Goal: Information Seeking & Learning: Learn about a topic

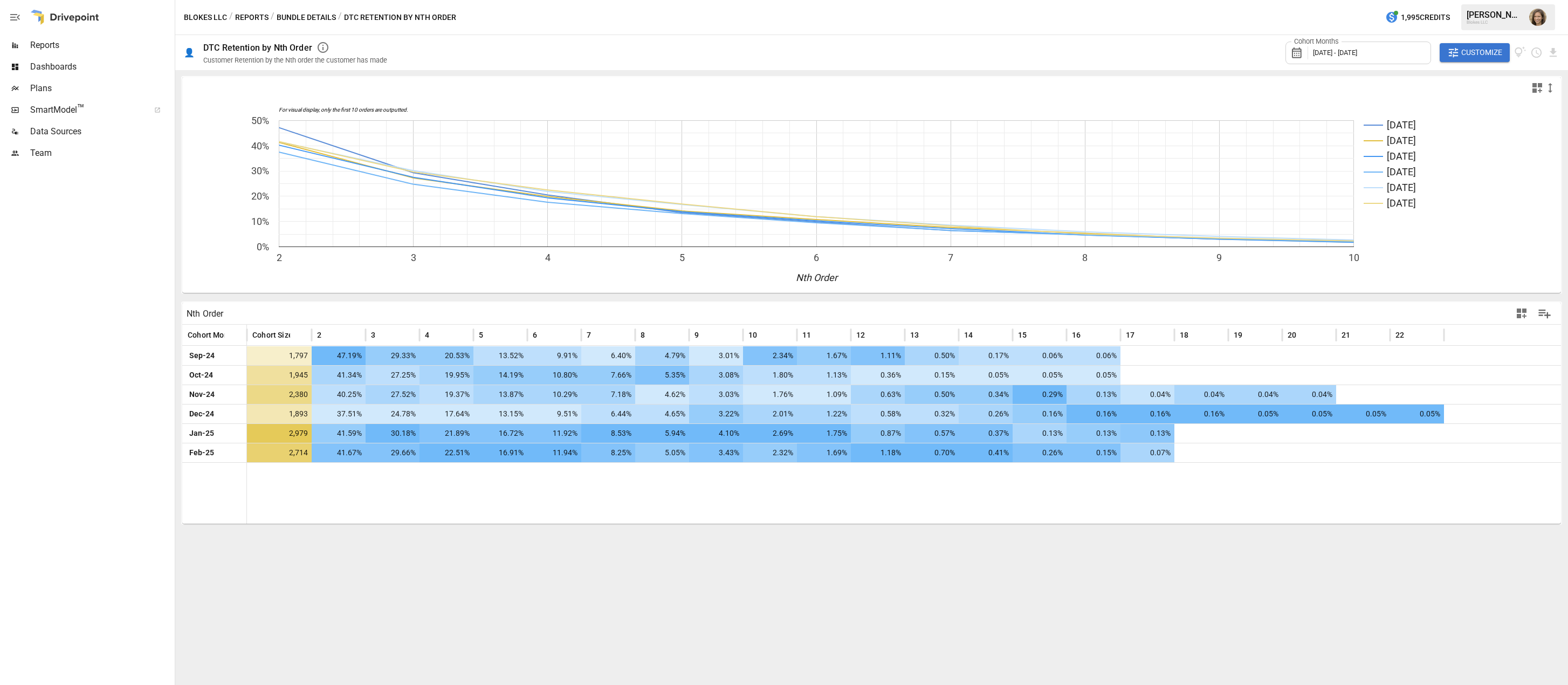
click at [1264, 572] on div "For visual display, only the first 10 orders are outputted. [DATE] Oct [DATE] D…" at bounding box center [872, 378] width 1393 height 615
click at [1159, 593] on div "For visual display, only the first 10 orders are outputted. [DATE] Oct [DATE] D…" at bounding box center [872, 378] width 1393 height 615
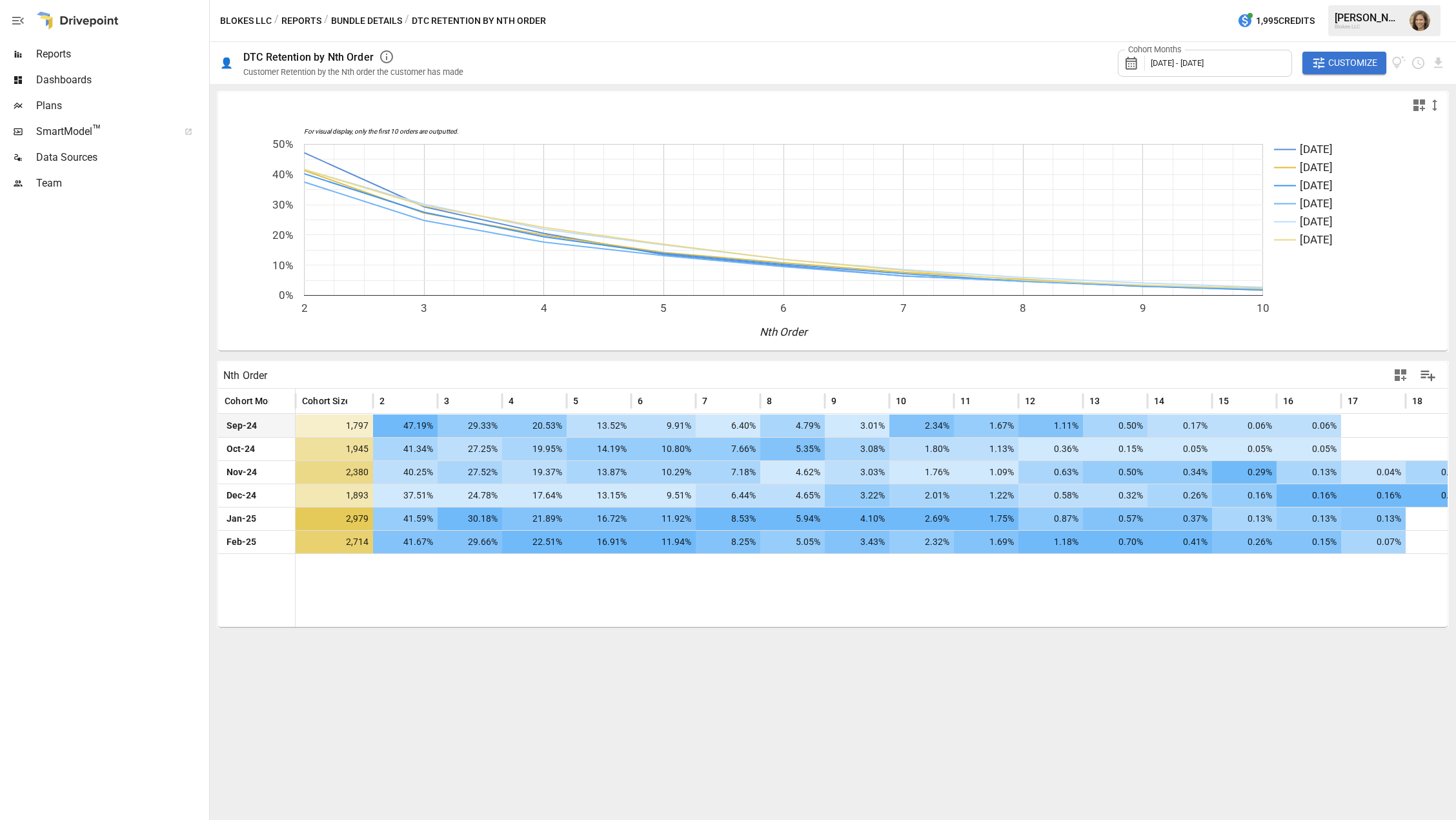
click at [1401, 427] on div at bounding box center [1374, 426] width 65 height 23
drag, startPoint x: 661, startPoint y: 747, endPoint x: 672, endPoint y: 750, distance: 11.4
click at [661, 747] on div "For visual display, only the first 10 orders are outputted. [DATE] Oct [DATE] D…" at bounding box center [833, 452] width 1247 height 736
click at [630, 21] on div "Blokes LLC / Reports / Bundle Details / DTC Retention by Nth Order 1,995 Credit…" at bounding box center [833, 20] width 1247 height 42
click at [358, 20] on button "Bundle Details" at bounding box center [366, 21] width 71 height 16
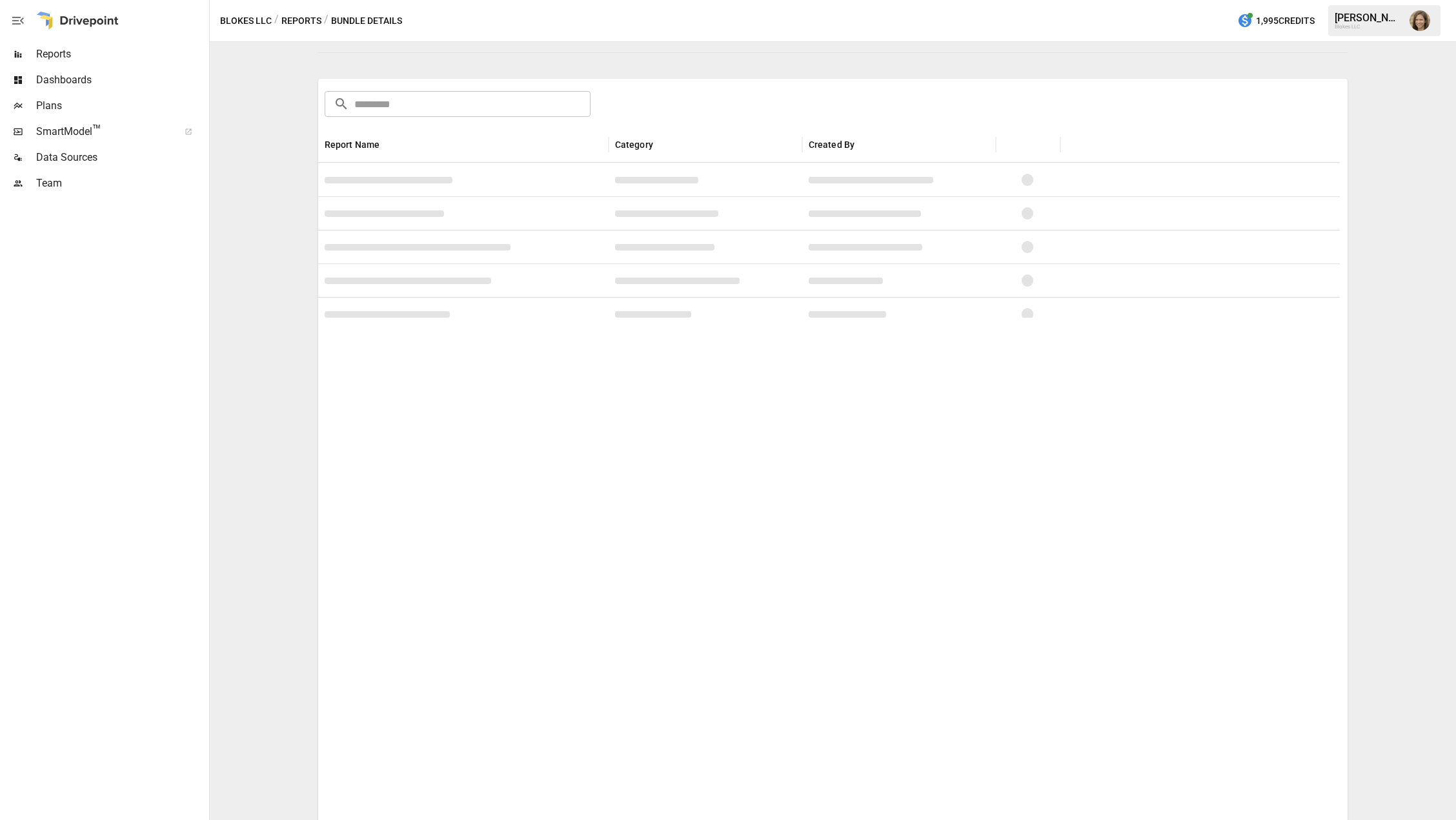
click at [300, 20] on button "Reports" at bounding box center [301, 21] width 40 height 16
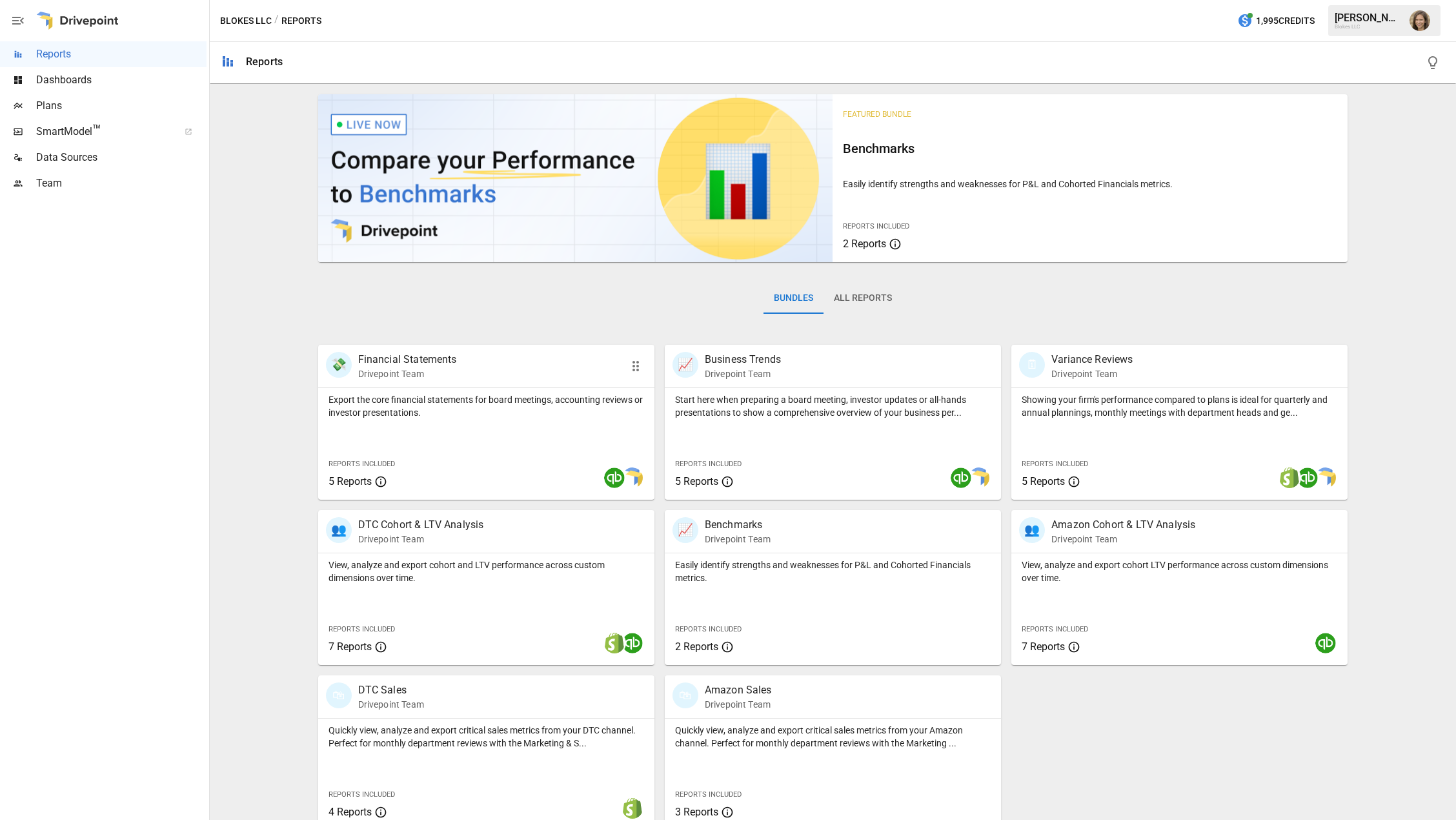
click at [401, 364] on p "Financial Statements" at bounding box center [408, 359] width 99 height 15
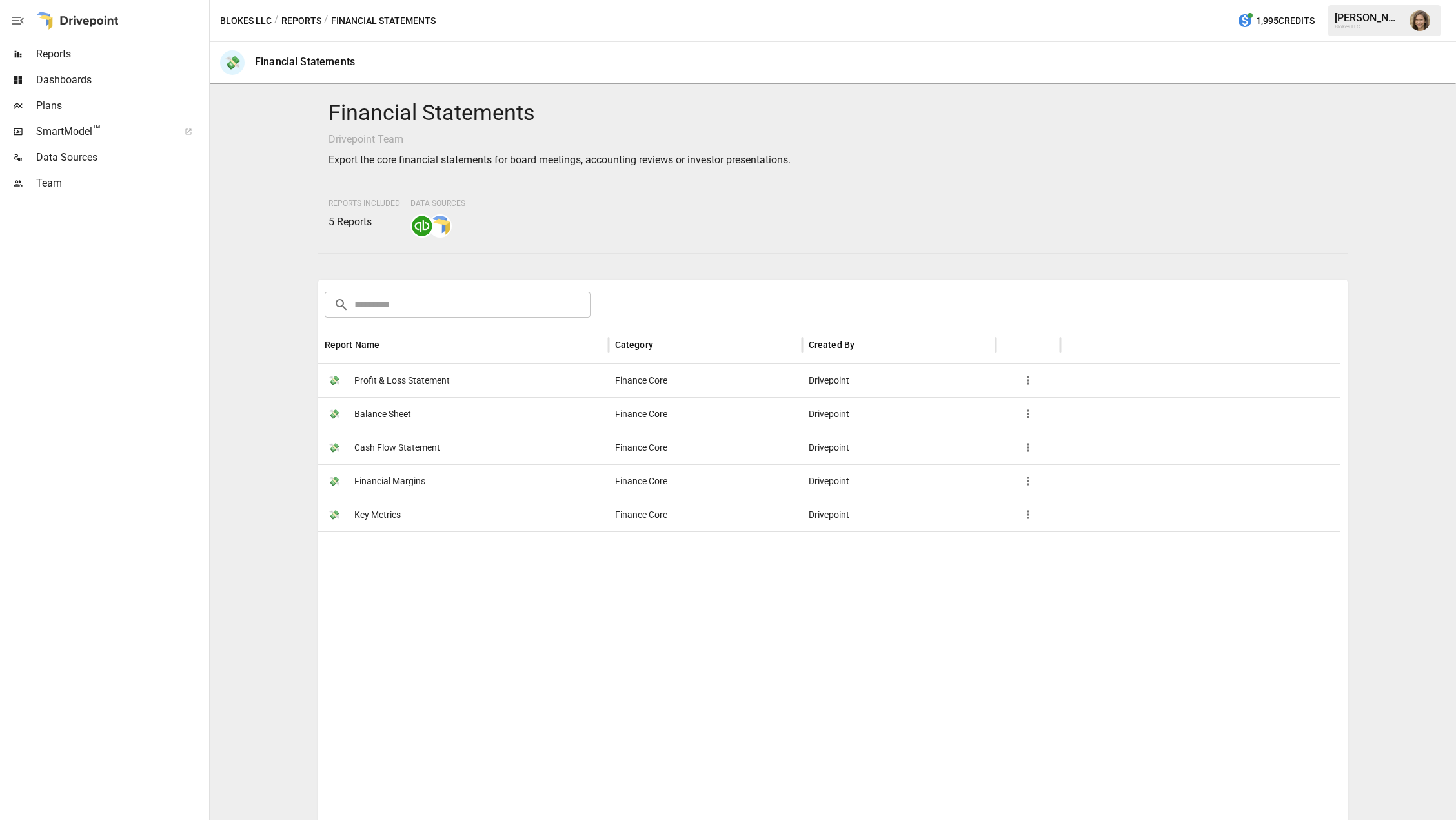
click at [455, 663] on div at bounding box center [829, 765] width 1022 height 469
click at [391, 520] on span "Key Metrics" at bounding box center [377, 515] width 47 height 33
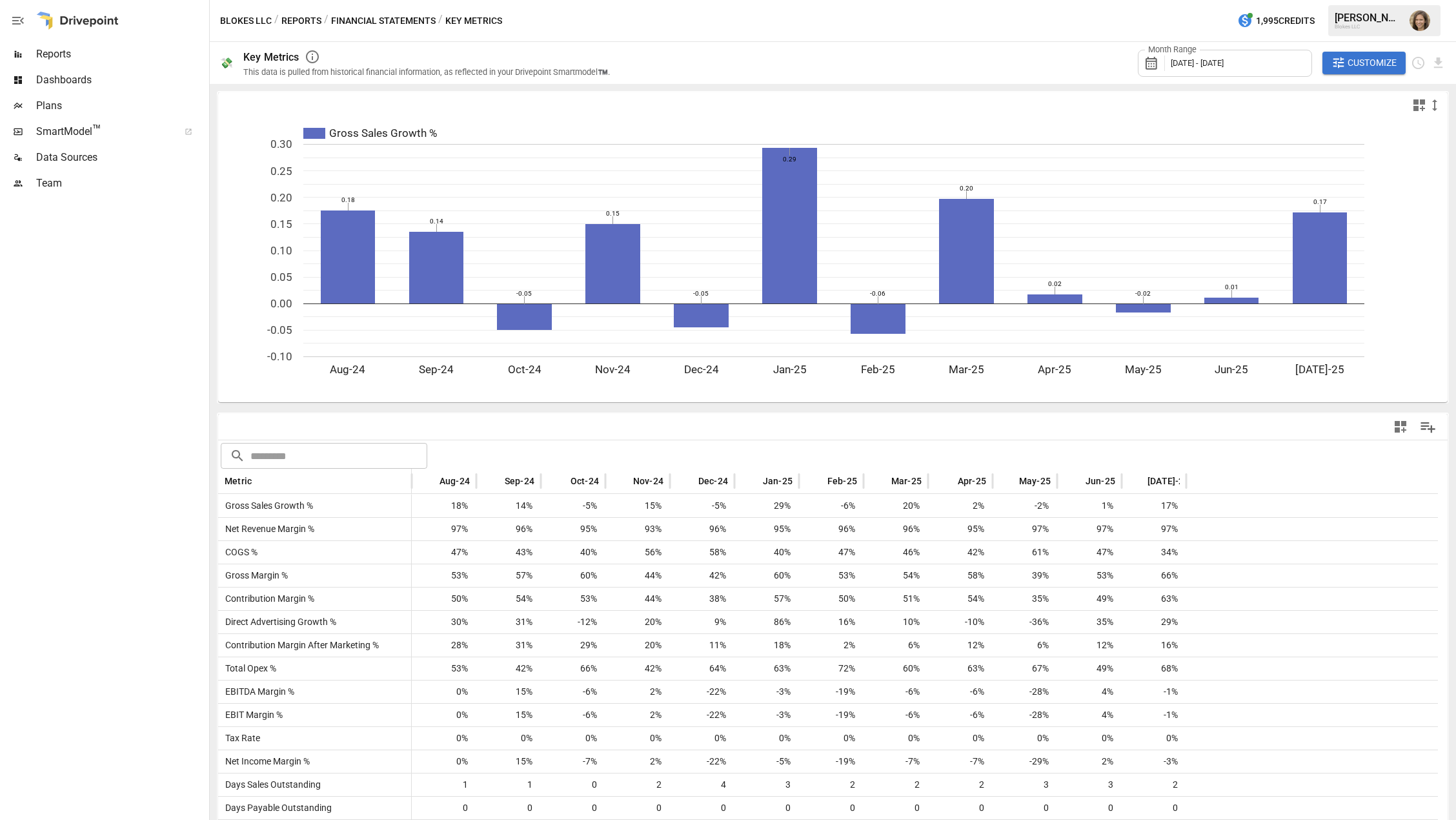
click at [162, 561] on div at bounding box center [103, 508] width 206 height 624
click at [780, 62] on div "Month Range [DATE] - [DATE] Customize" at bounding box center [1036, 63] width 821 height 42
click at [387, 15] on button "Financial Statements" at bounding box center [383, 21] width 105 height 16
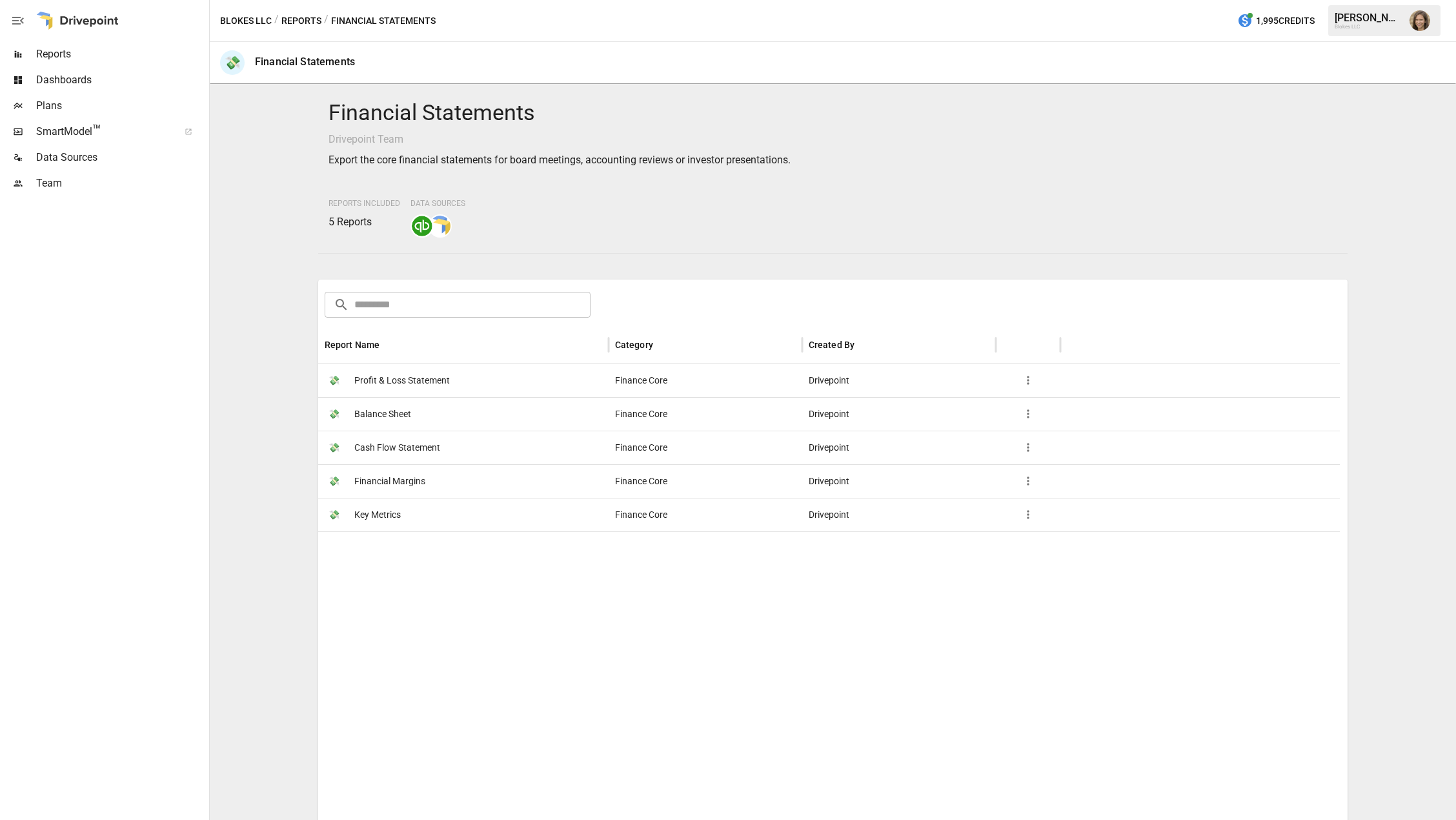
click at [293, 20] on button "Reports" at bounding box center [301, 21] width 40 height 16
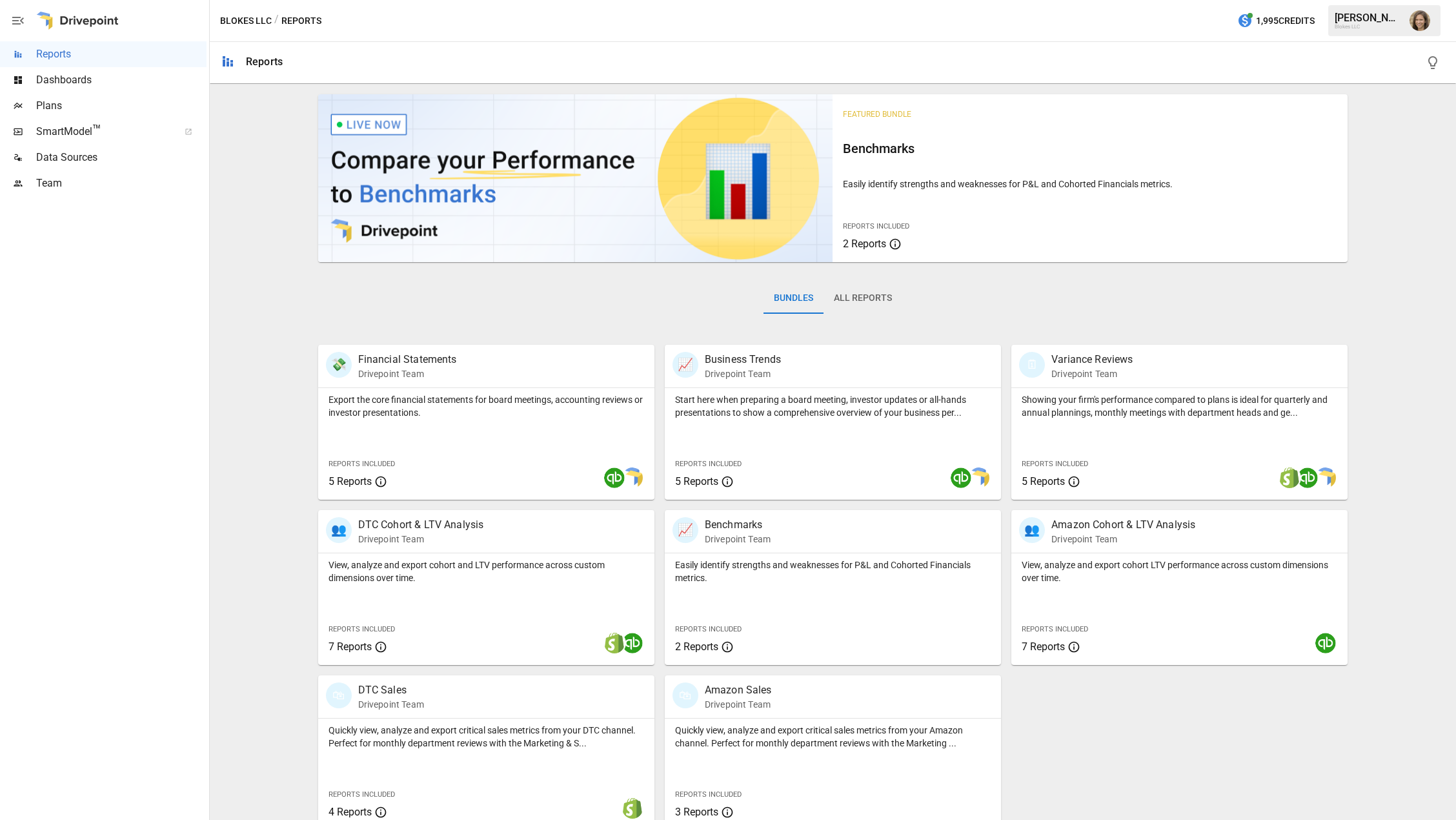
click at [662, 331] on div "Bundles All Reports" at bounding box center [834, 308] width 1030 height 72
click at [1087, 358] on p "Variance Reviews" at bounding box center [1092, 359] width 82 height 15
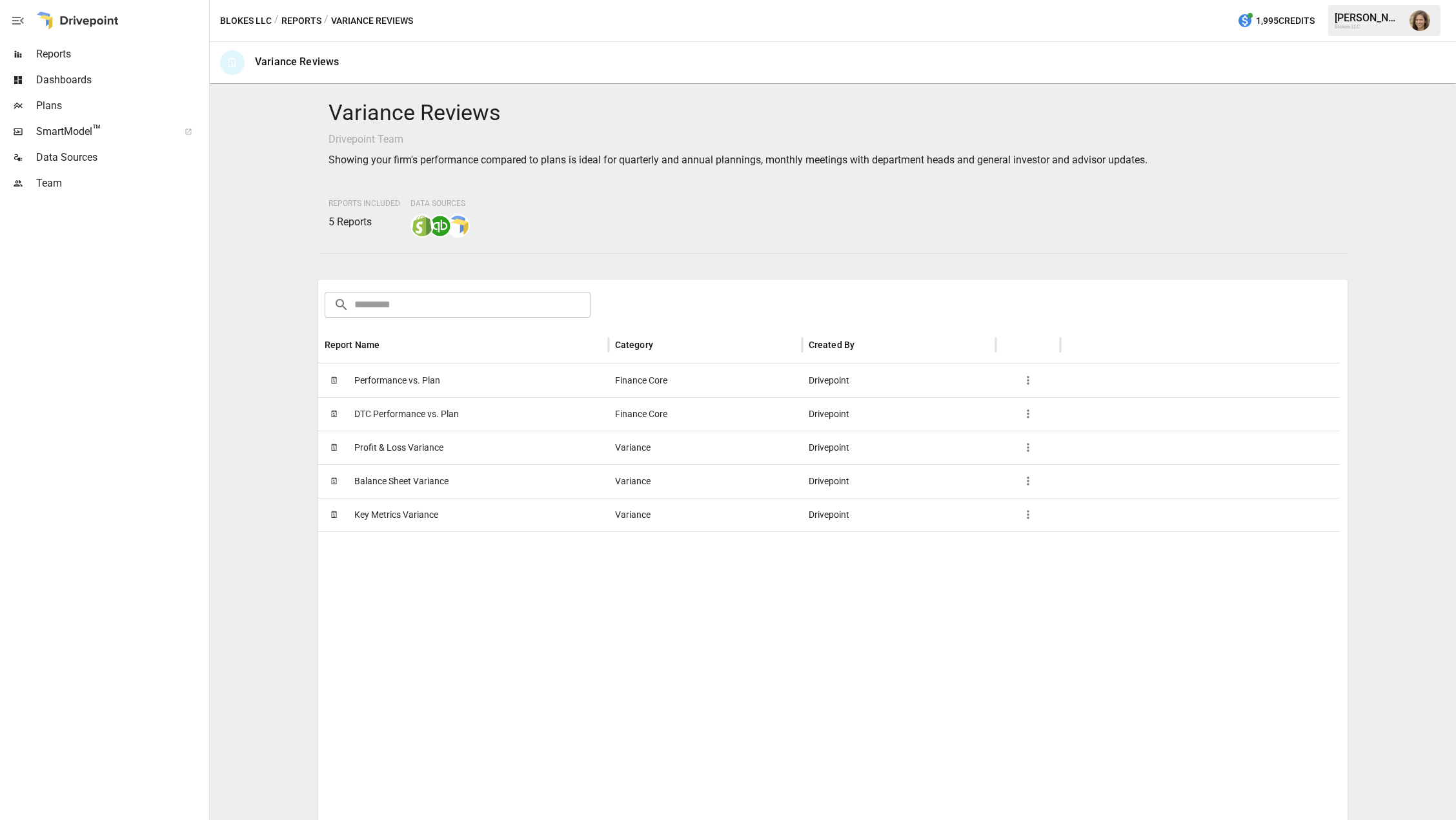
drag, startPoint x: 539, startPoint y: 642, endPoint x: 517, endPoint y: 609, distance: 39.7
click at [537, 642] on div at bounding box center [829, 765] width 1022 height 469
click at [386, 379] on span "Performance vs. Plan" at bounding box center [397, 380] width 86 height 33
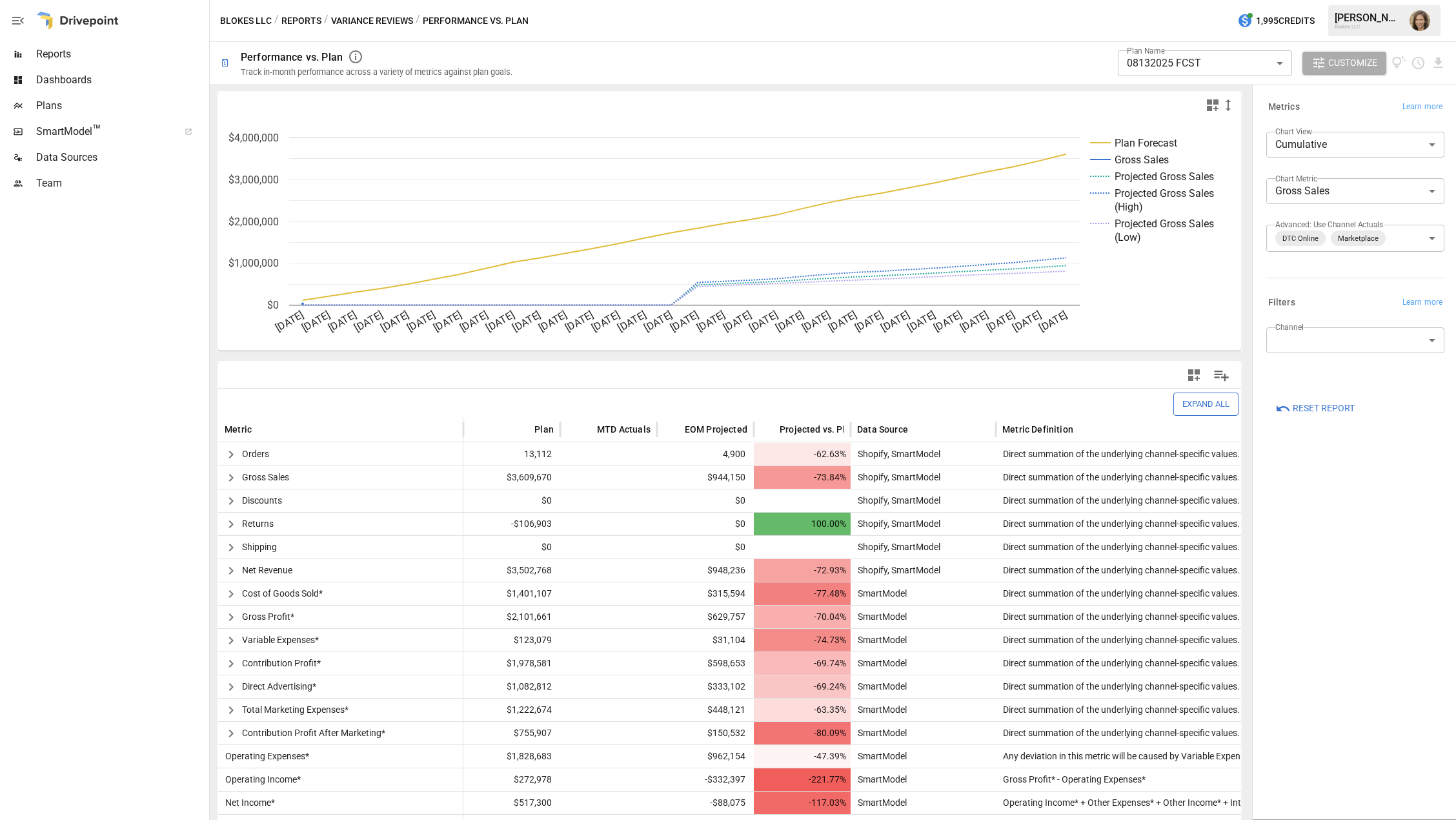
click at [1194, 0] on body "**********" at bounding box center [728, 0] width 1456 height 0
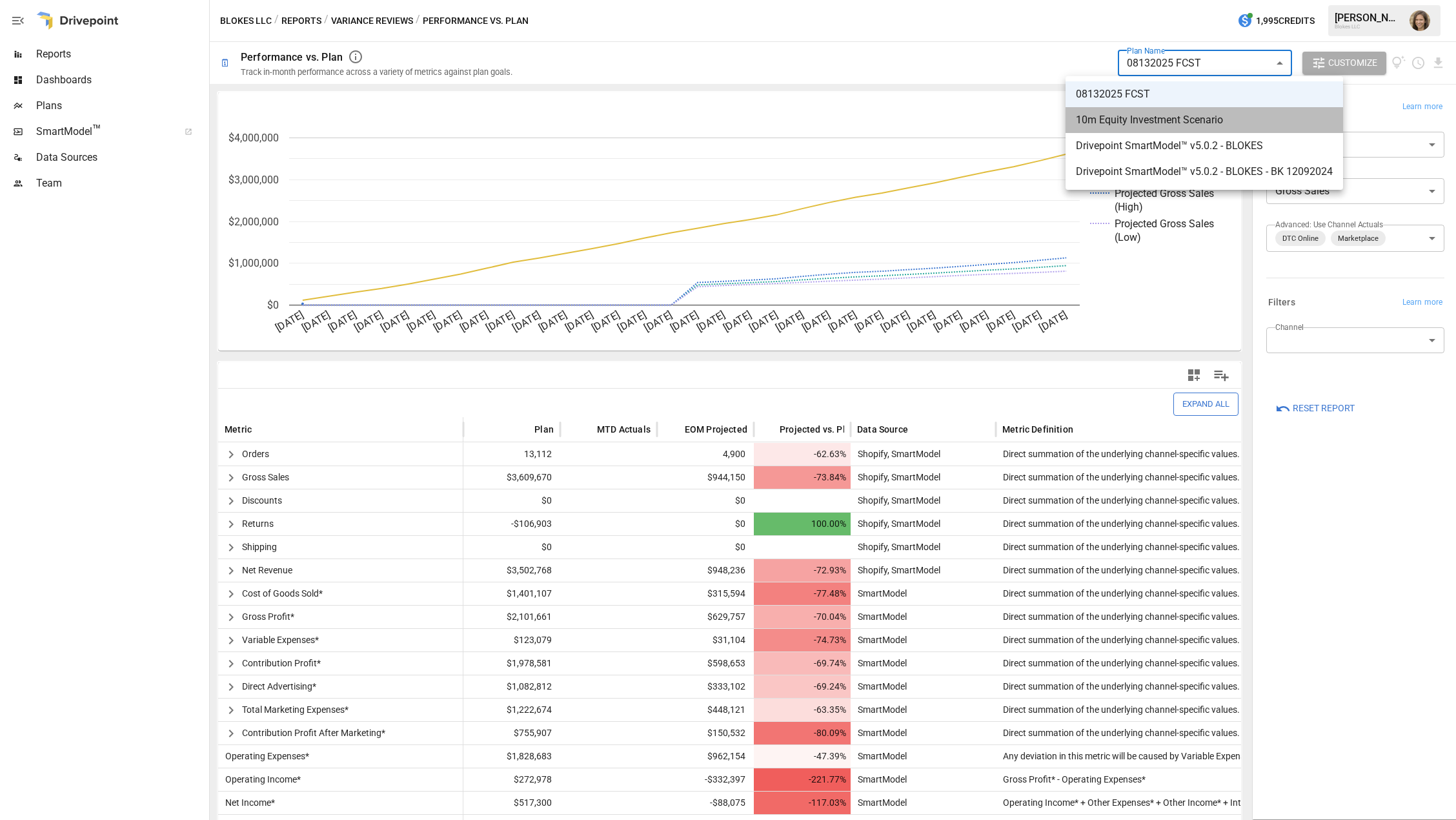
click at [1159, 122] on span "10m Equity Investment Scenario" at bounding box center [1205, 120] width 257 height 15
type input "**********"
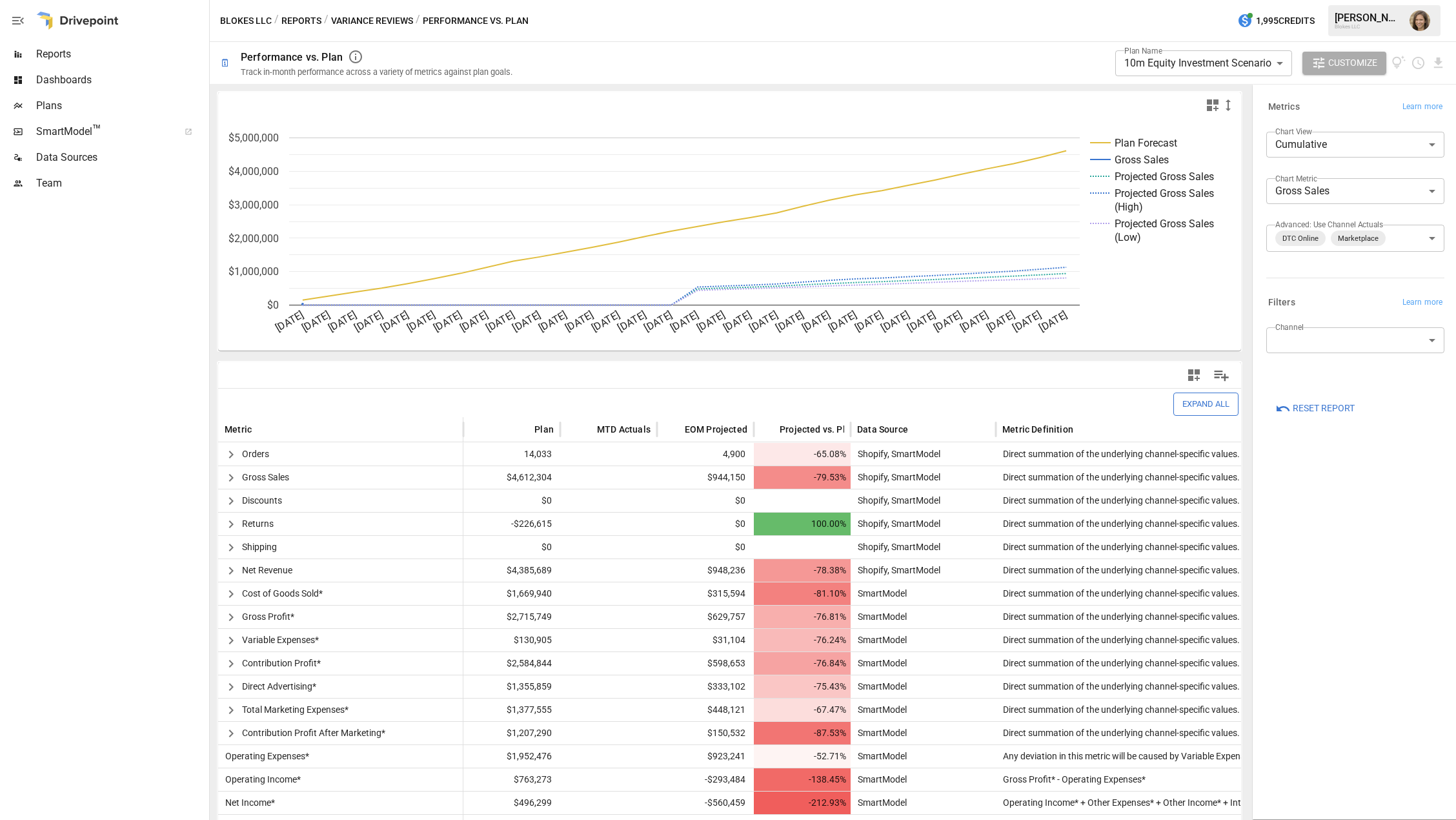
click at [1375, 534] on div "**********" at bounding box center [1355, 451] width 199 height 728
click at [369, 19] on button "Variance Reviews" at bounding box center [372, 21] width 82 height 16
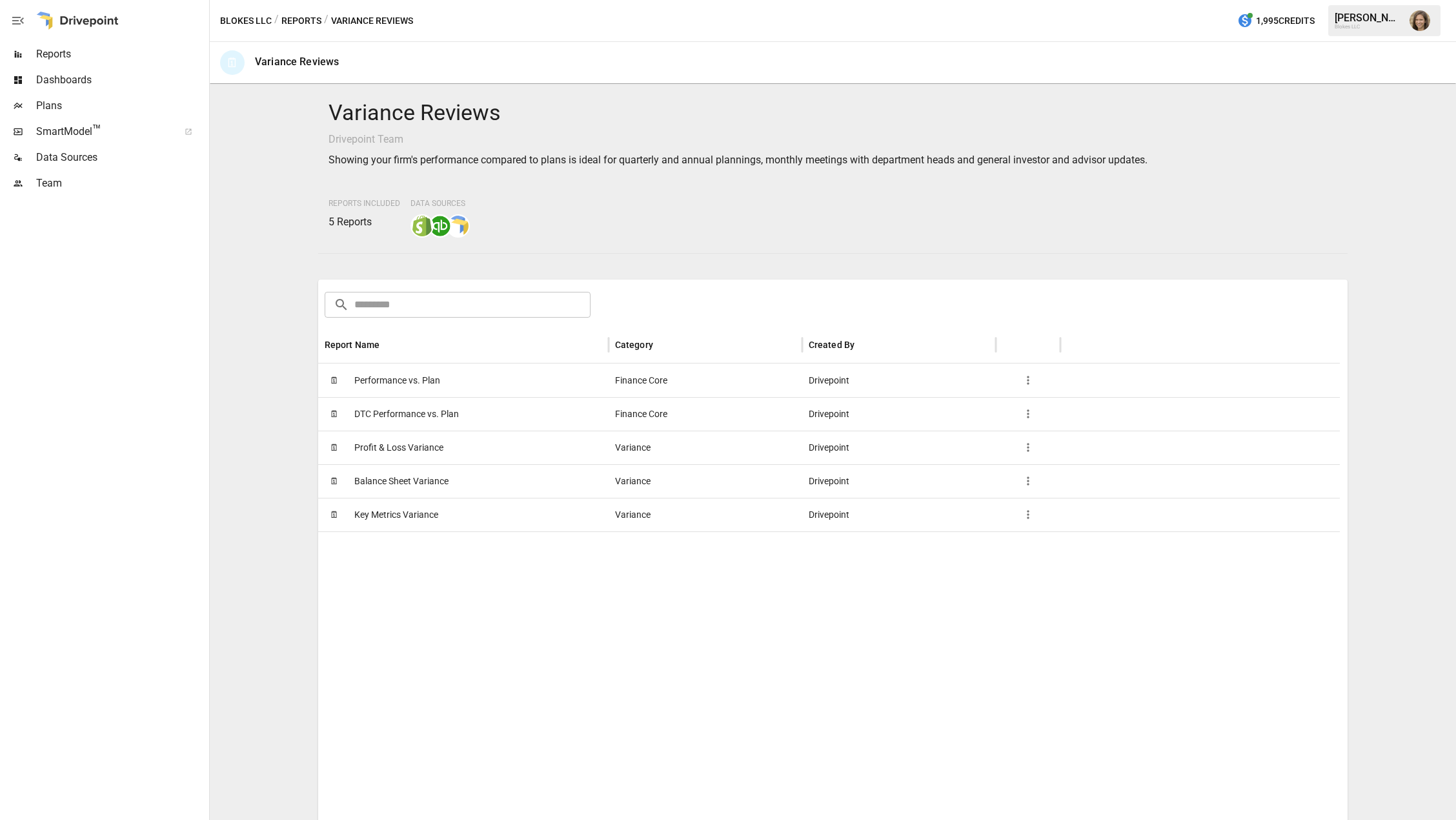
click at [300, 25] on button "Reports" at bounding box center [301, 21] width 40 height 16
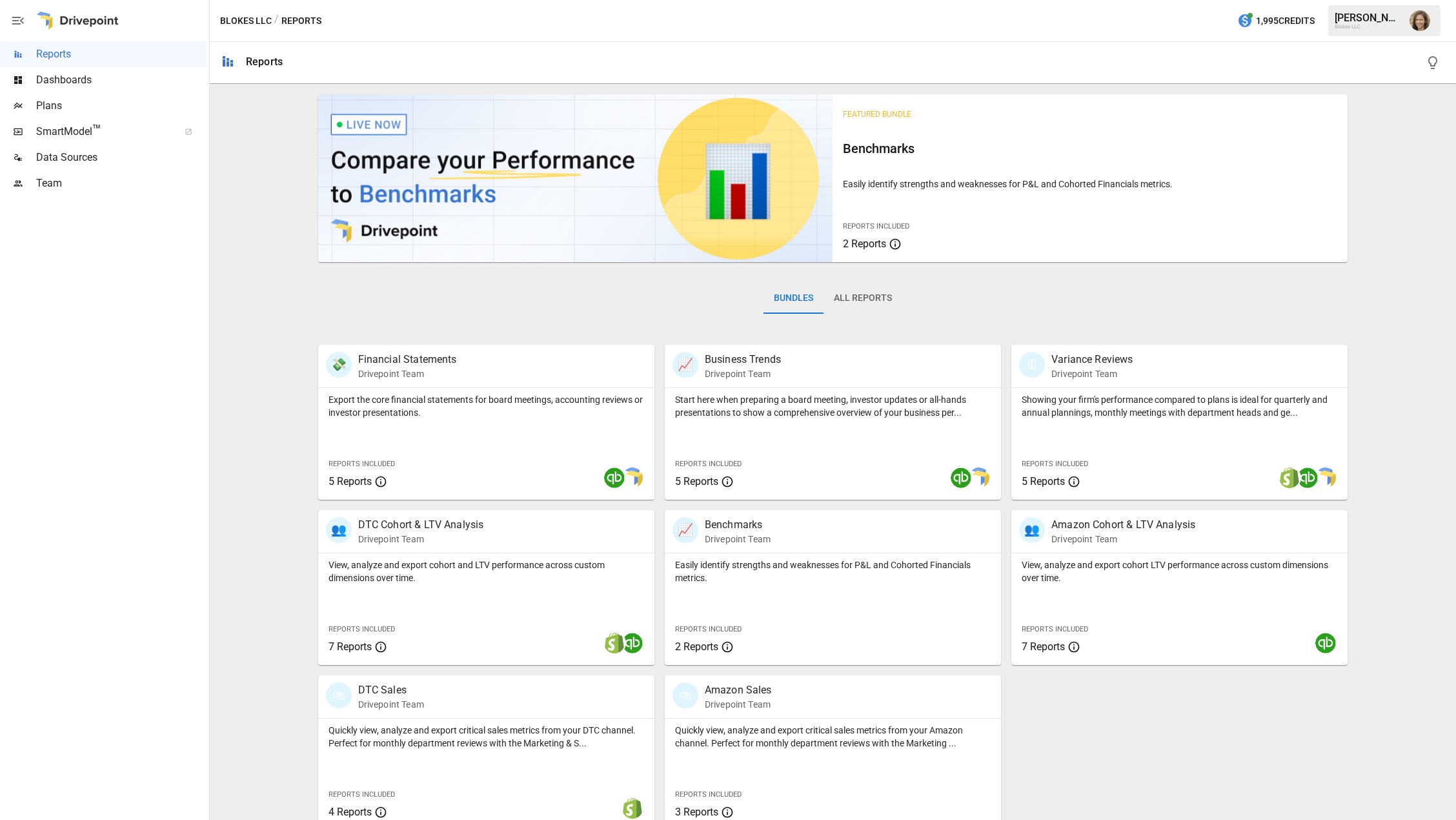
click at [1131, 311] on div "Bundles All Reports" at bounding box center [834, 308] width 1030 height 72
click at [1114, 399] on p "Showing your firm's performance compared to plans is ideal for quarterly and an…" at bounding box center [1179, 405] width 316 height 26
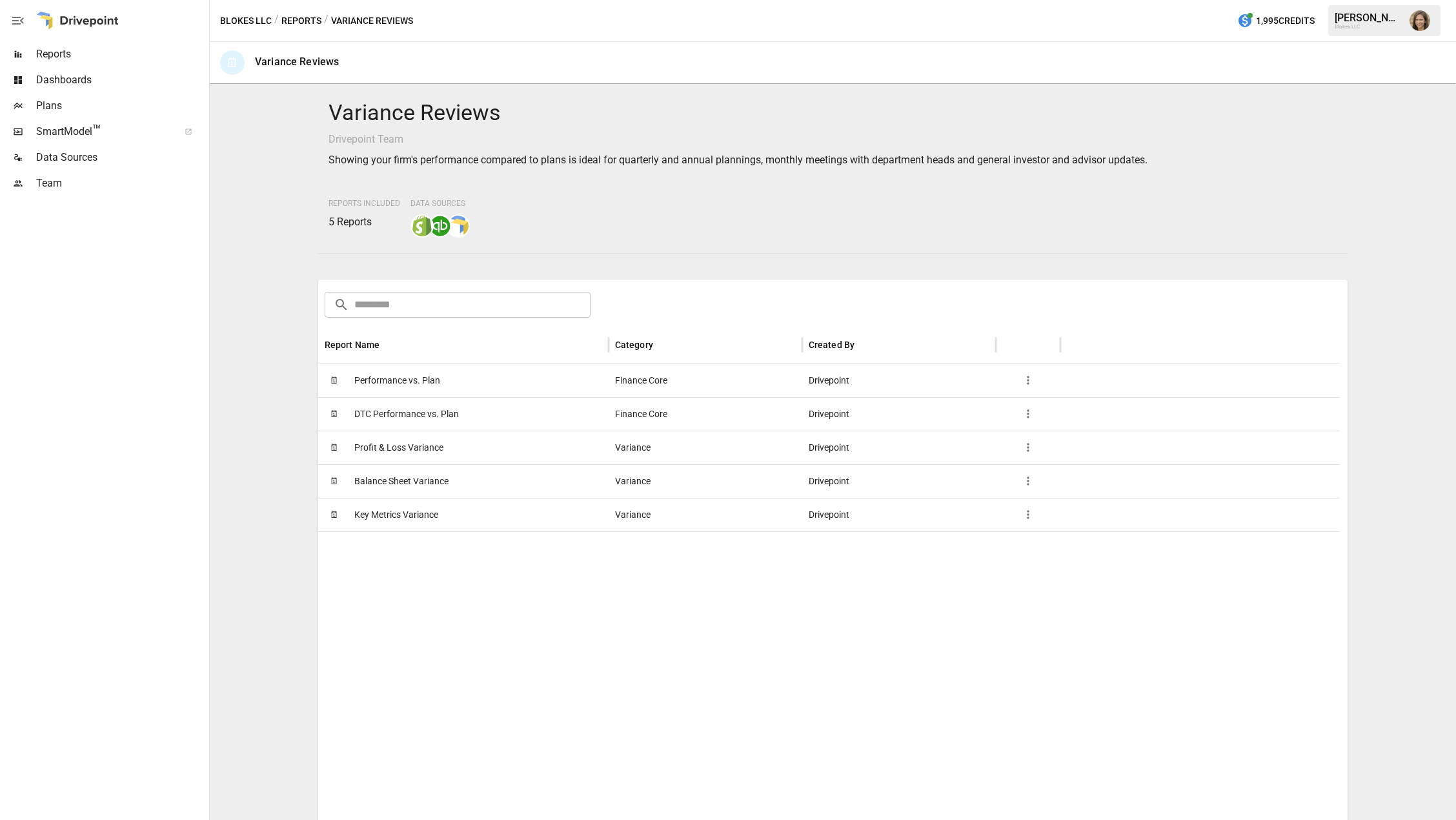
click at [647, 590] on div at bounding box center [829, 765] width 1022 height 469
click at [374, 383] on span "Performance vs. Plan" at bounding box center [397, 380] width 86 height 33
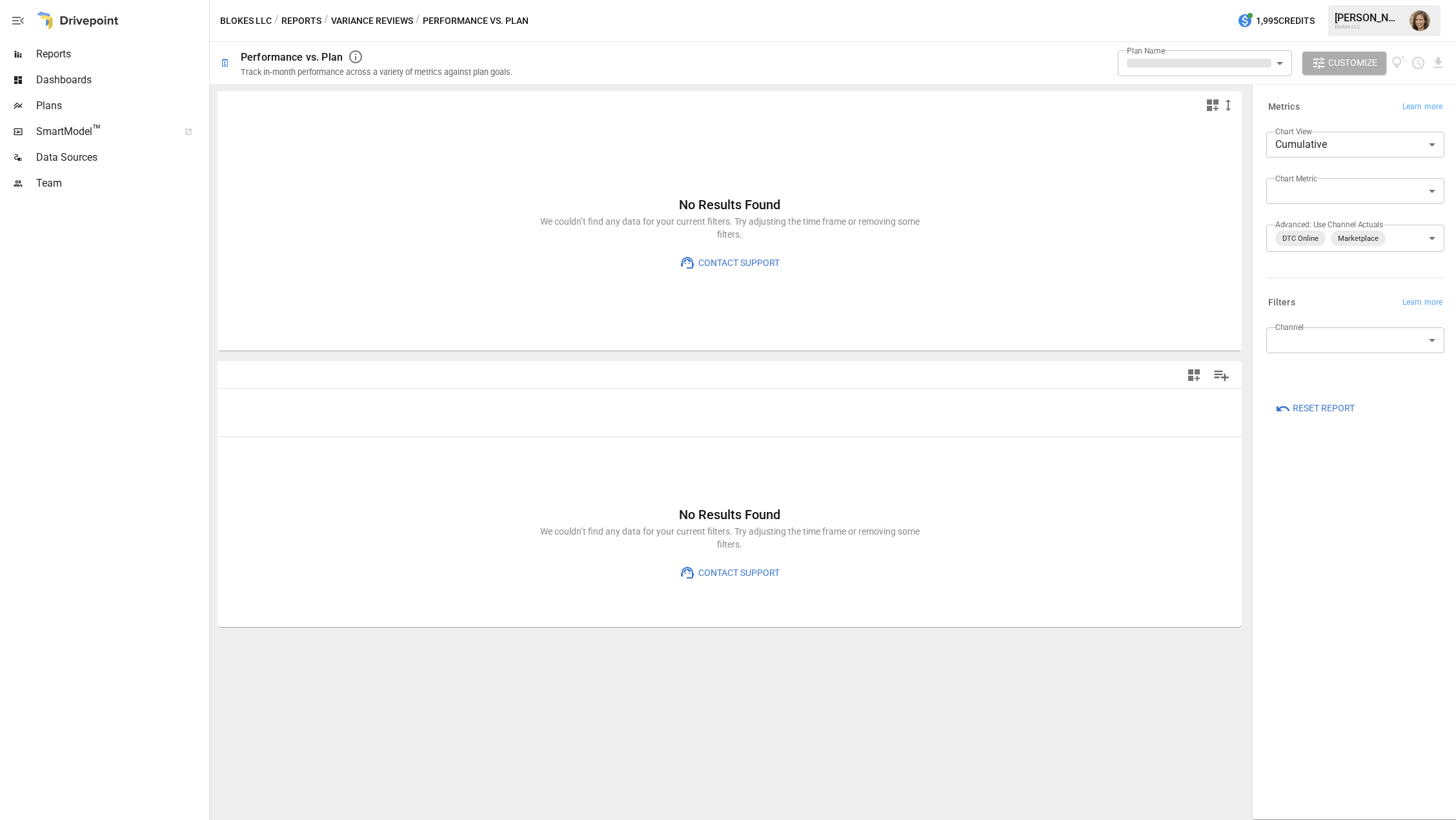
type input "**********"
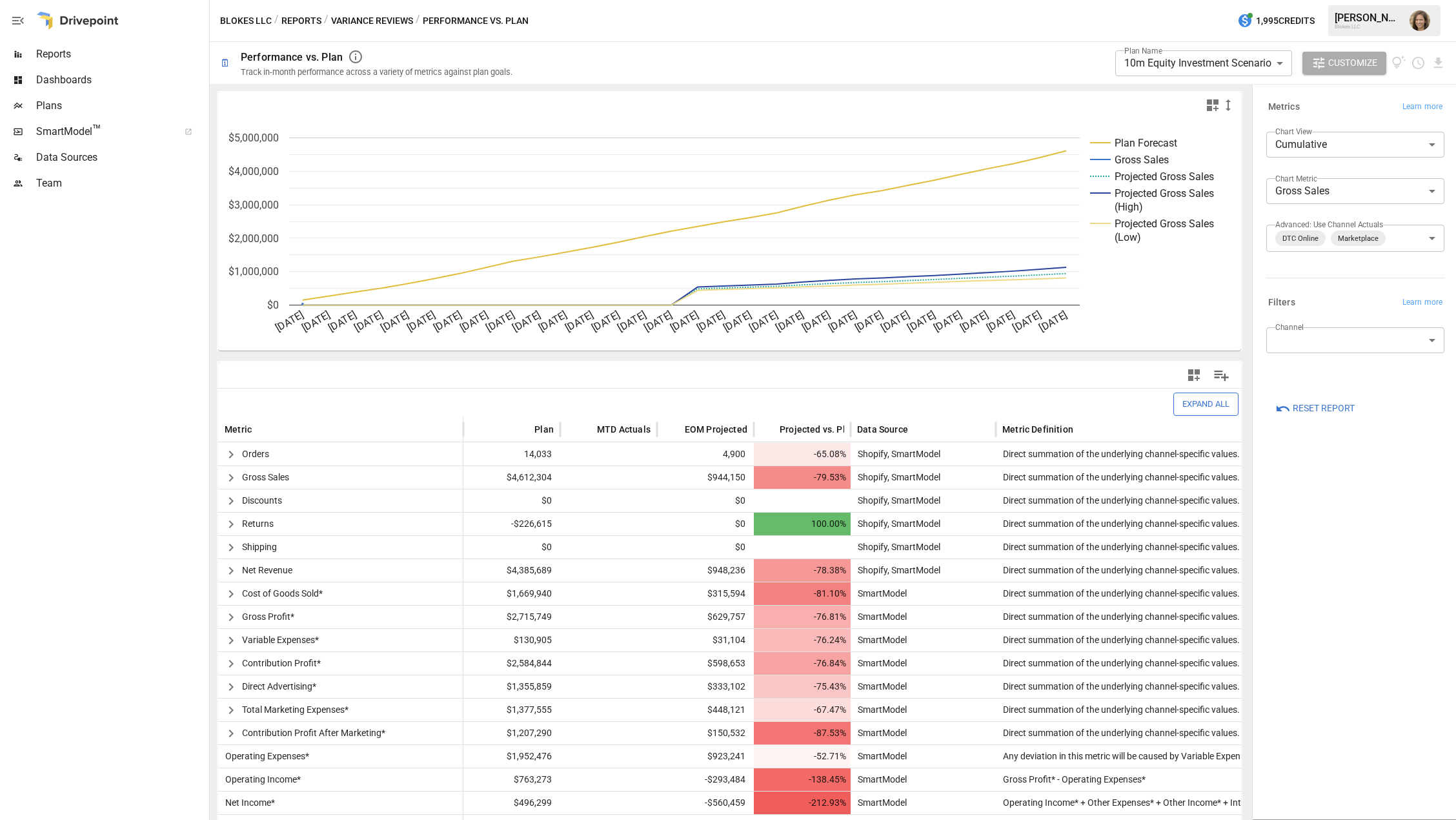
click at [1366, 494] on div "**********" at bounding box center [1355, 451] width 199 height 728
click at [362, 21] on button "Variance Reviews" at bounding box center [372, 21] width 82 height 16
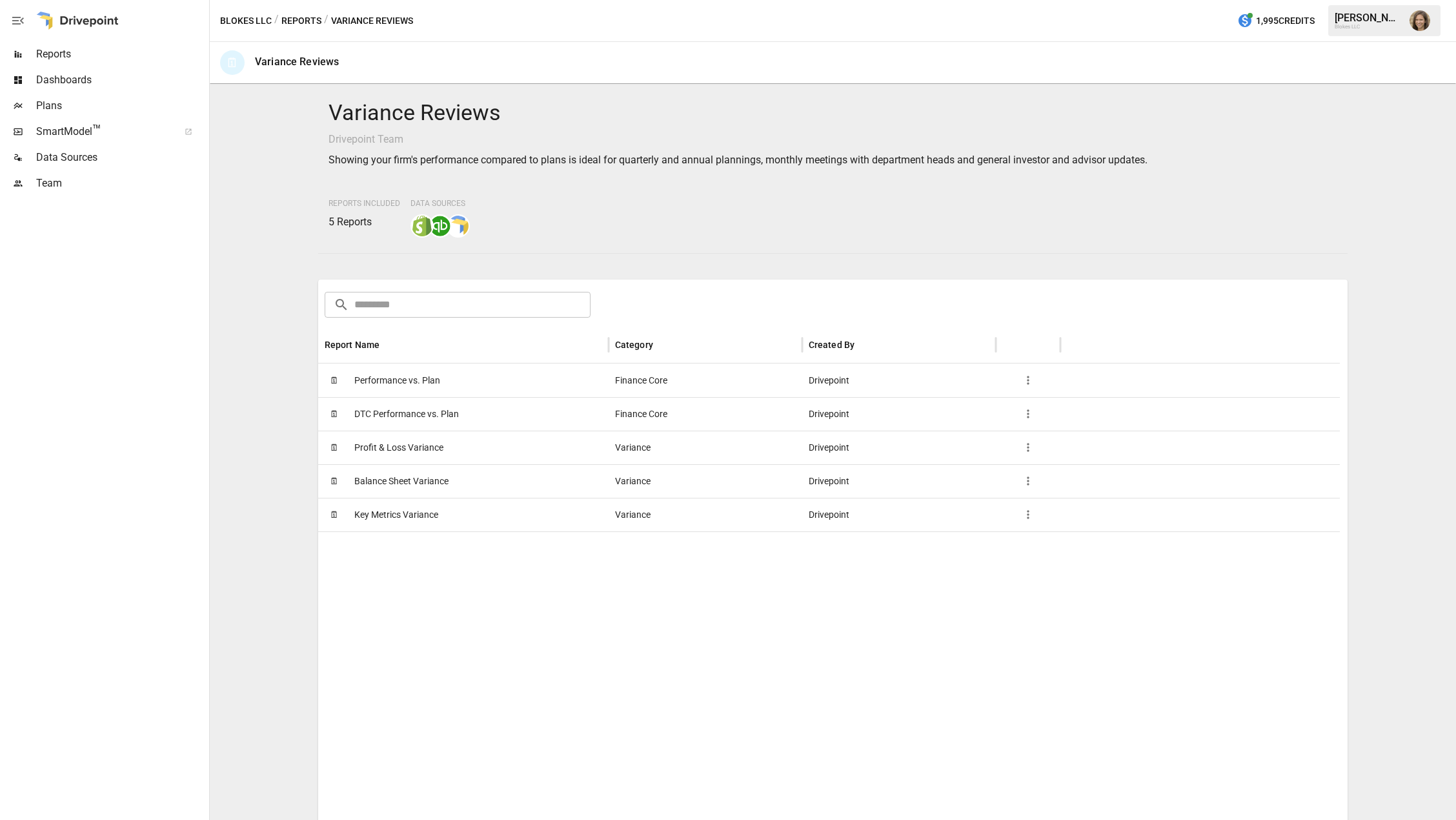
click at [487, 585] on div at bounding box center [829, 765] width 1022 height 469
click at [425, 571] on div at bounding box center [829, 765] width 1022 height 469
click at [380, 379] on span "Performance vs. Plan" at bounding box center [397, 380] width 86 height 33
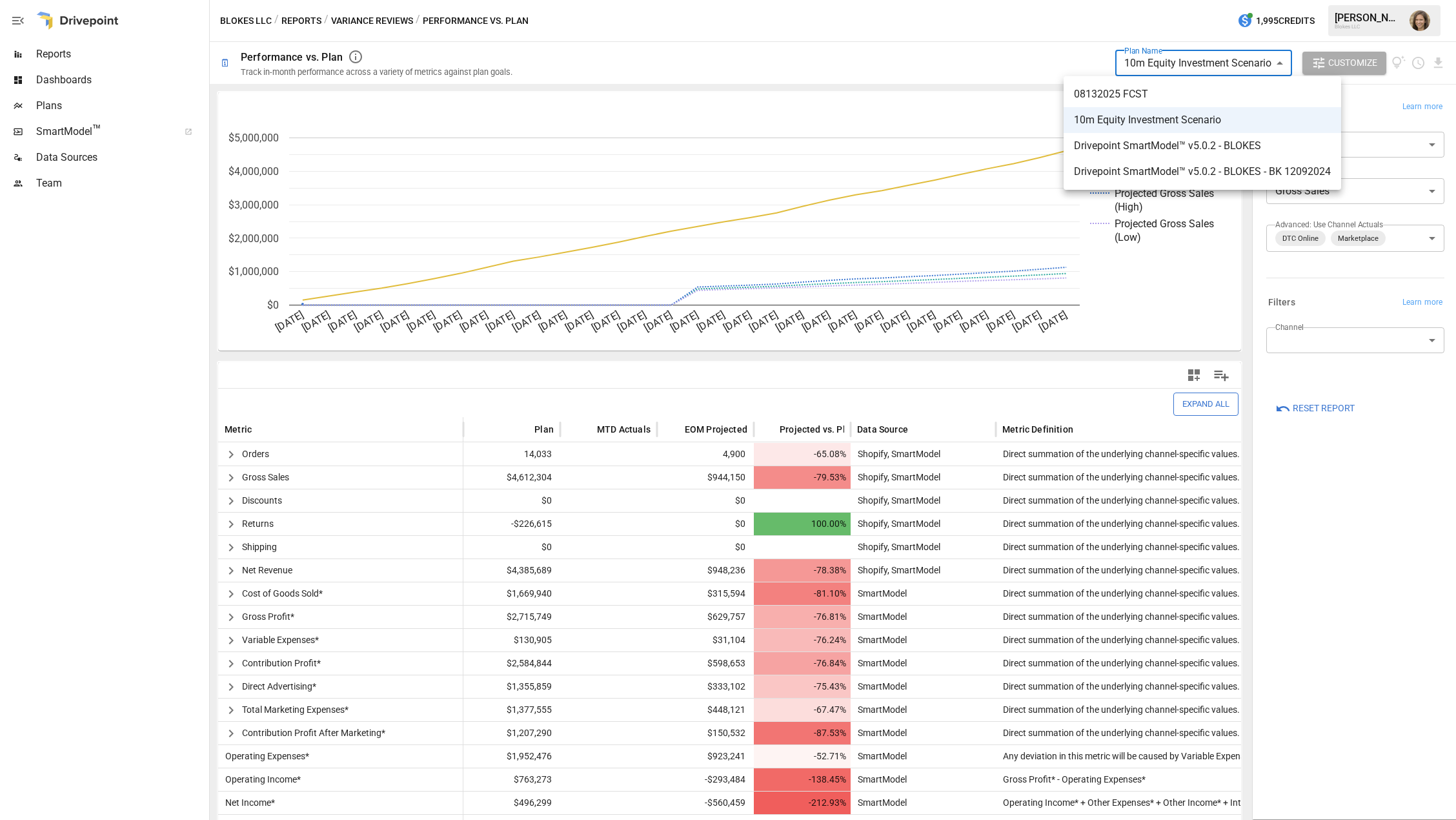
click at [1186, 0] on body "**********" at bounding box center [728, 0] width 1456 height 0
click at [1180, 150] on span "Drivepoint SmartModel™ v5.0.2 - BLOKES" at bounding box center [1202, 146] width 257 height 15
type input "**********"
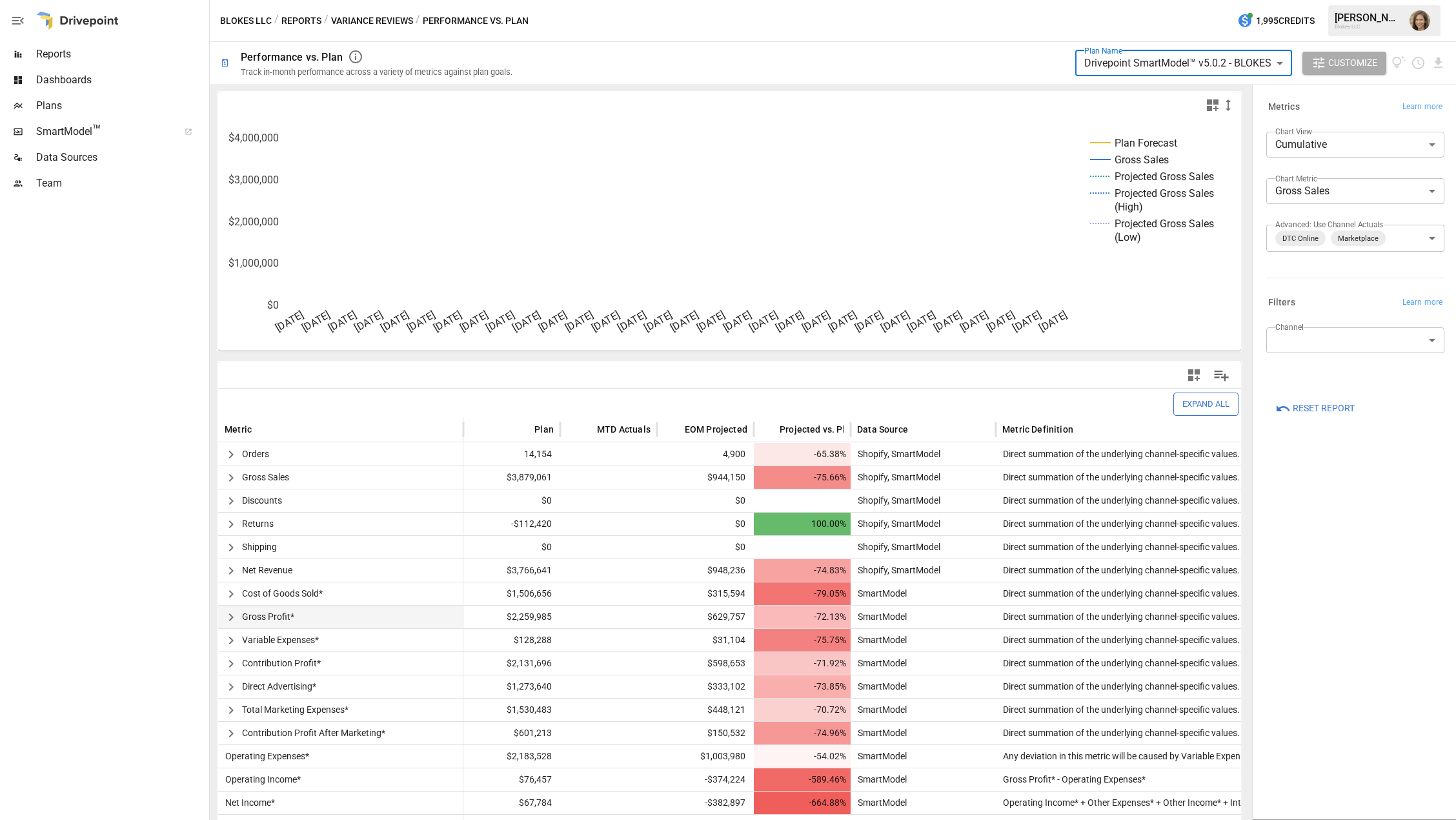
scroll to position [12, 0]
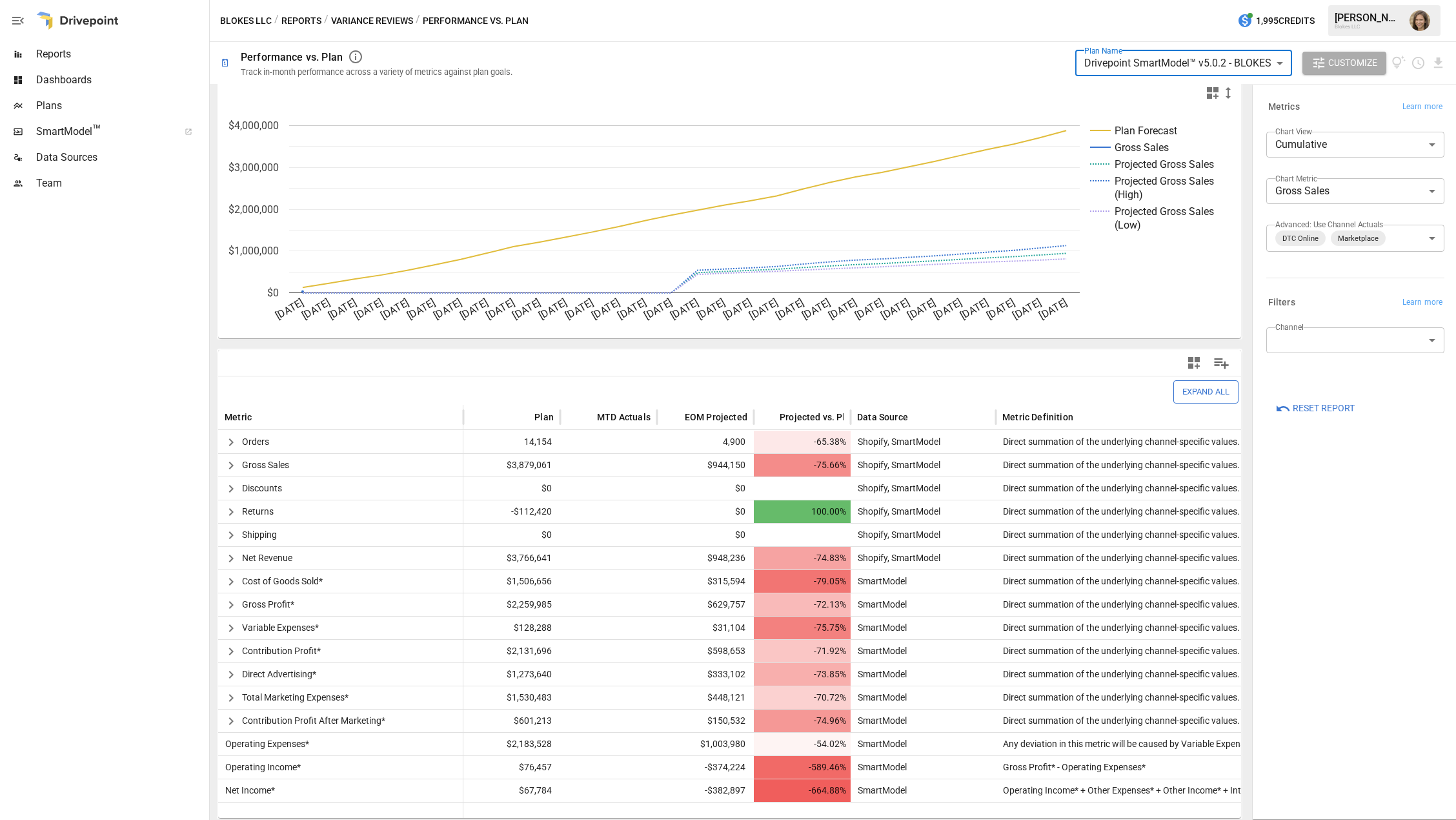
click at [373, 23] on button "Variance Reviews" at bounding box center [372, 21] width 82 height 16
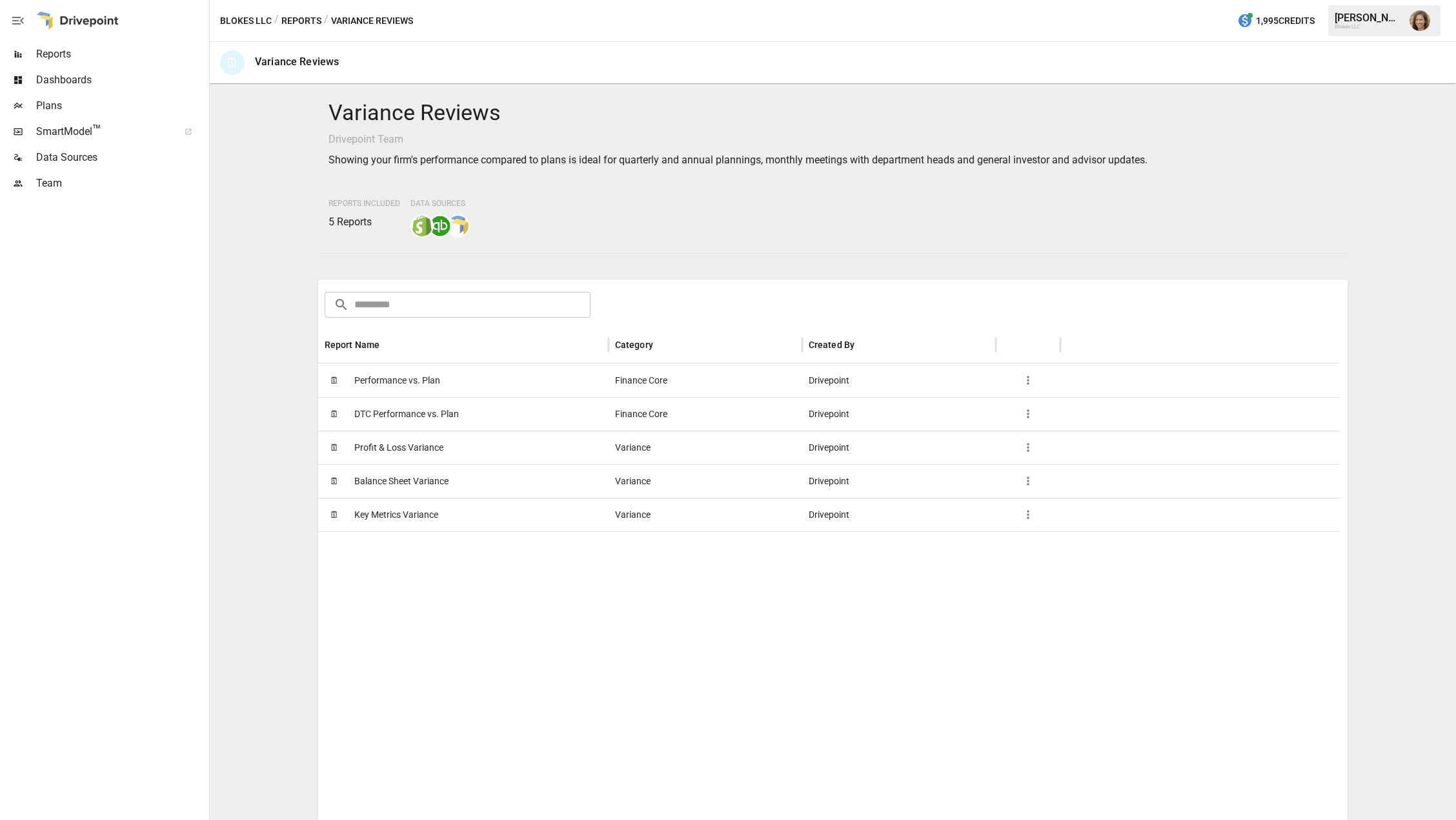
drag, startPoint x: 423, startPoint y: 653, endPoint x: 418, endPoint y: 627, distance: 26.5
click at [423, 653] on div at bounding box center [829, 765] width 1022 height 469
click at [376, 483] on span "Balance Sheet Variance" at bounding box center [401, 481] width 94 height 33
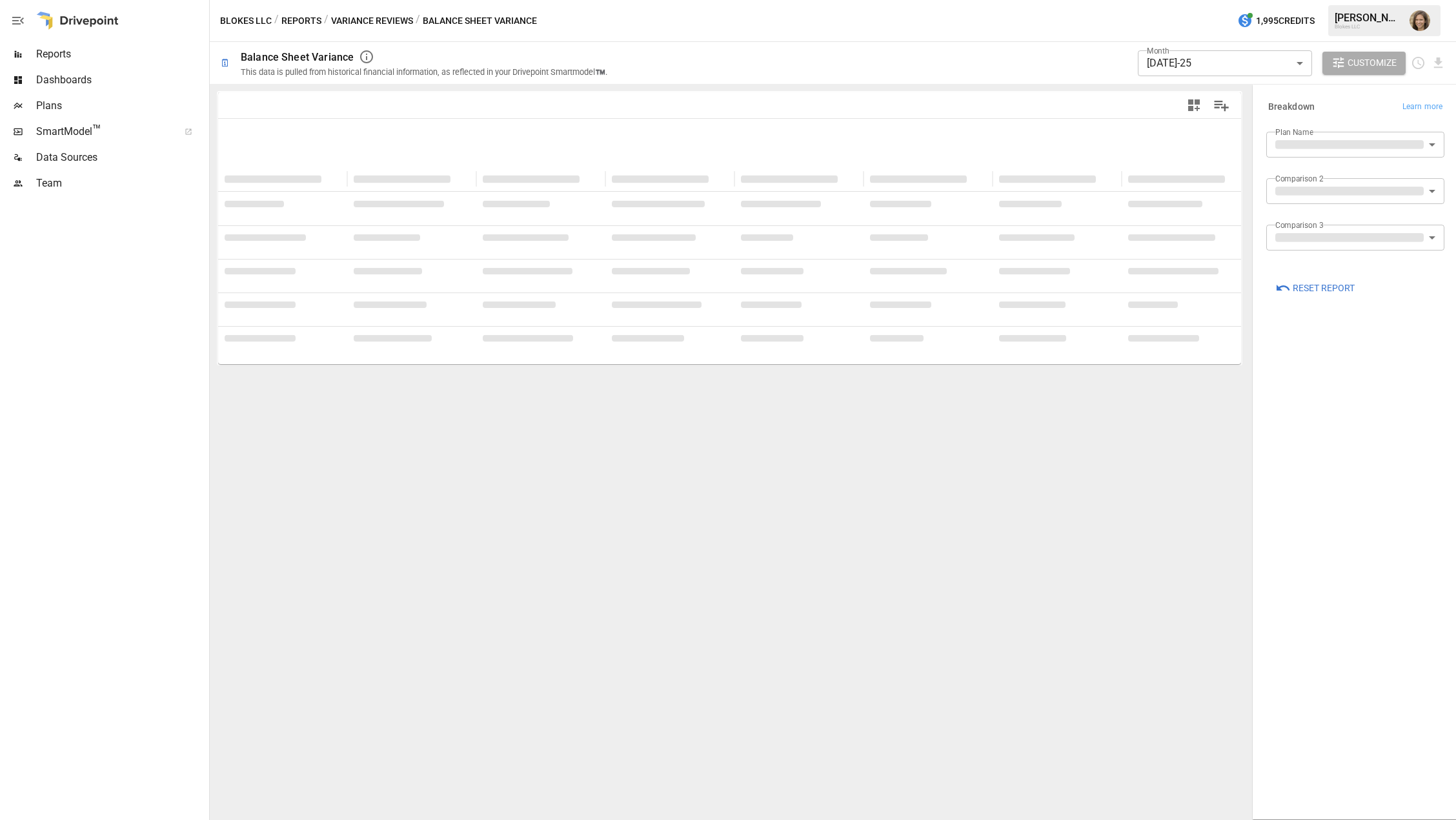
type input "**********"
click at [370, 23] on button "Variance Reviews" at bounding box center [372, 21] width 82 height 16
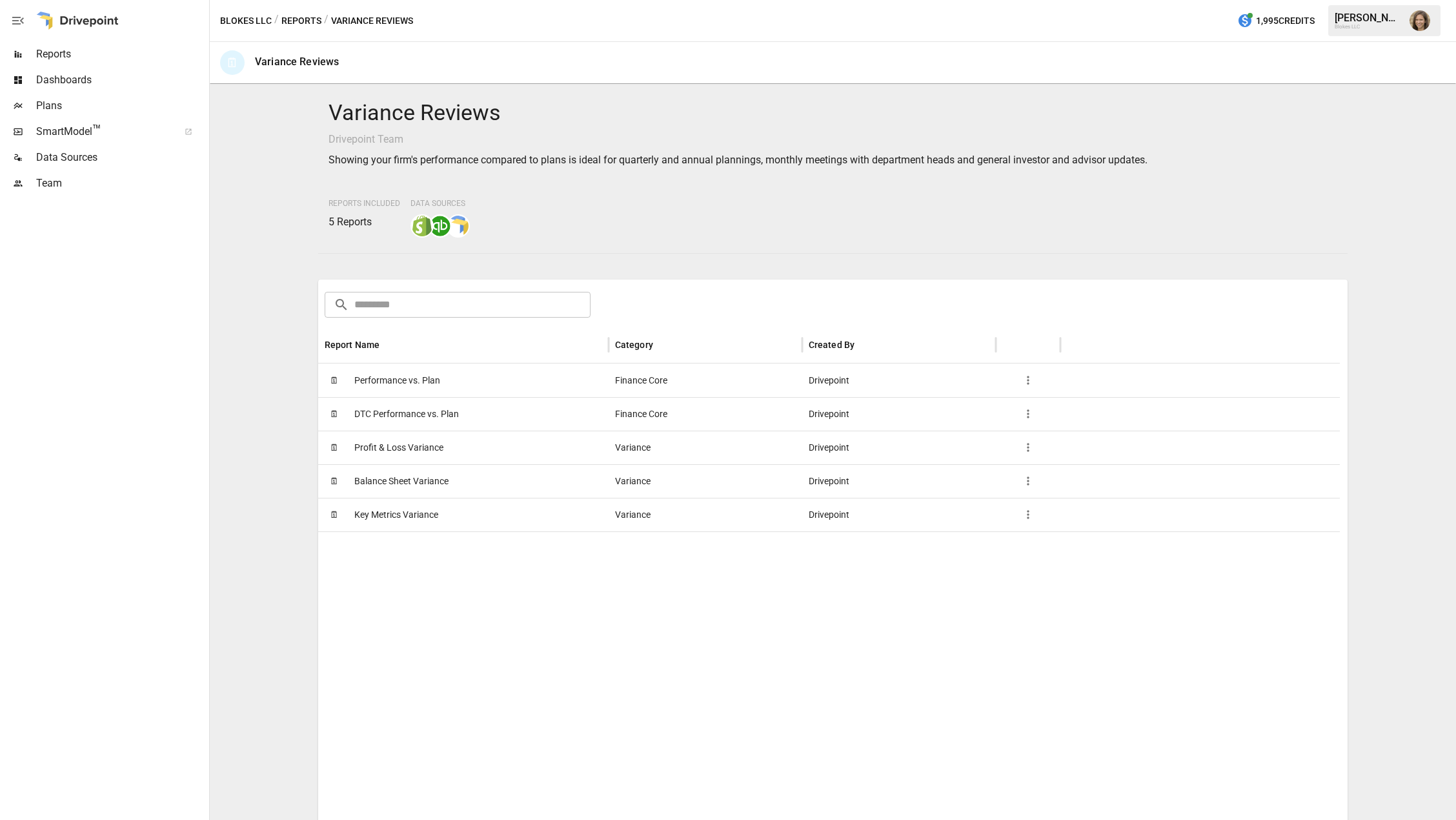
click at [403, 448] on span "Profit & Loss Variance" at bounding box center [399, 448] width 89 height 33
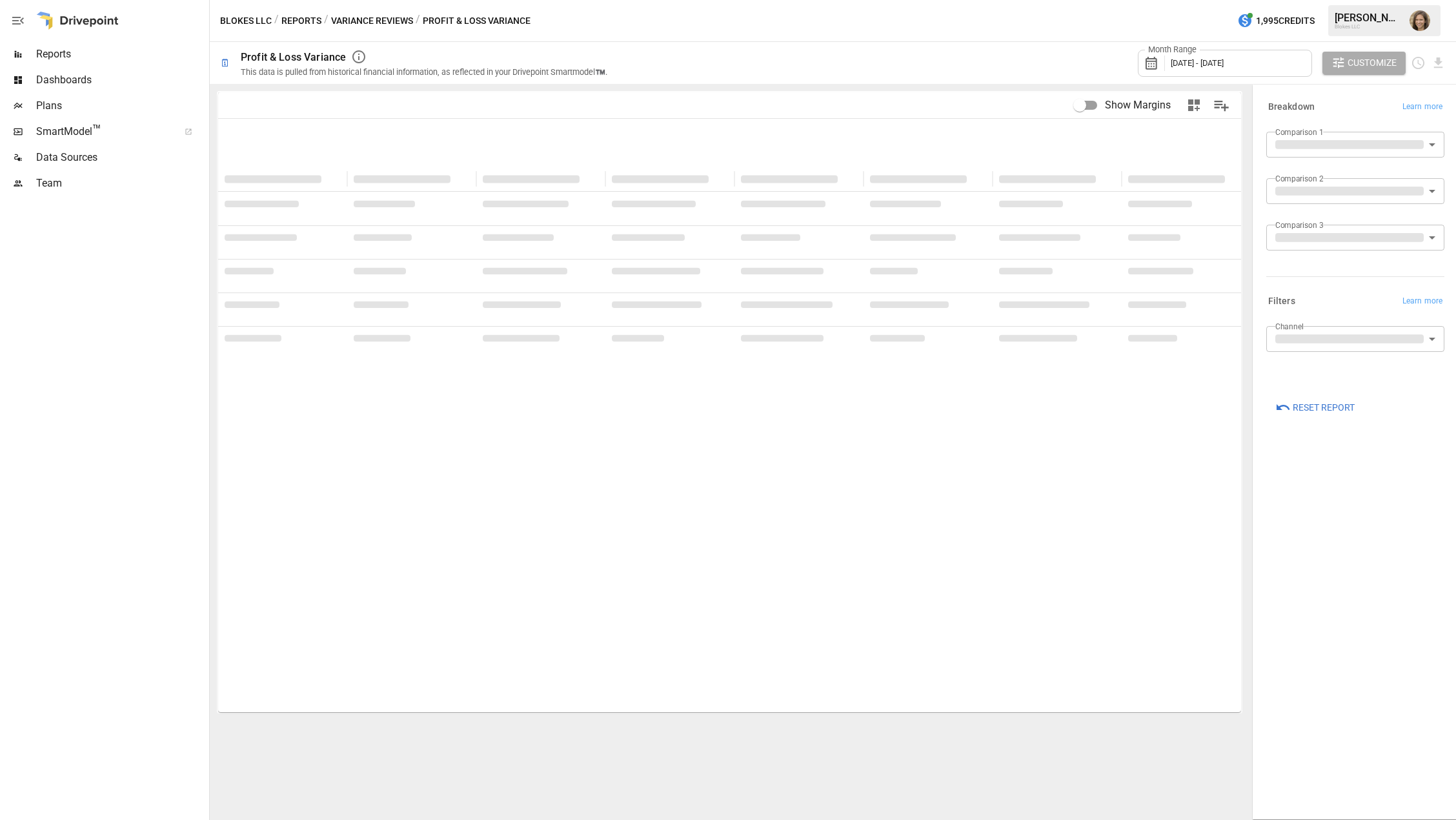
type input "**********"
click at [1351, 0] on body "**********" at bounding box center [728, 0] width 1456 height 0
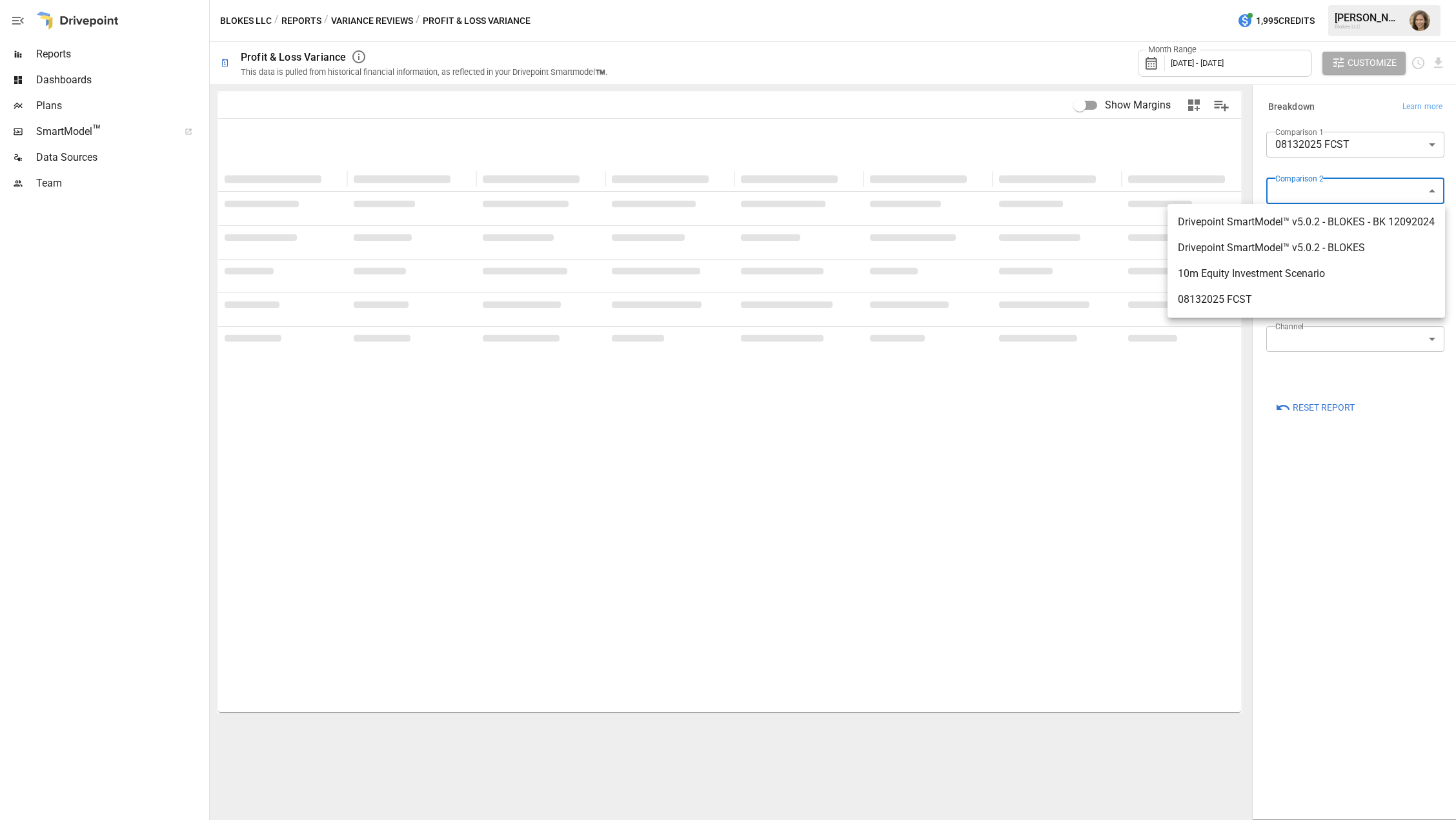
click at [1289, 251] on span "Drivepoint SmartModel™ v5.0.2 - BLOKES" at bounding box center [1307, 248] width 257 height 15
type input "**********"
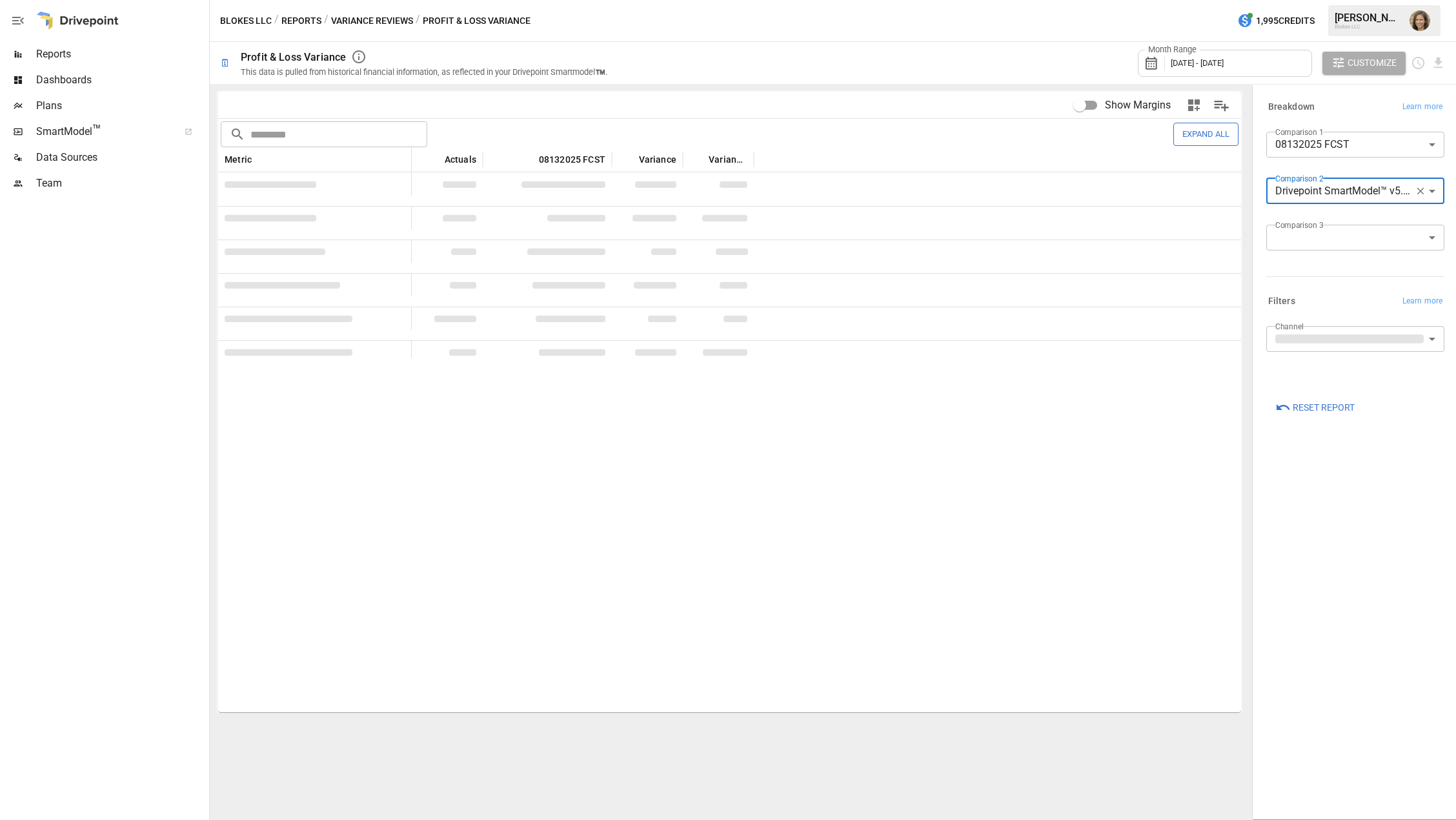
click at [1315, 0] on body "**********" at bounding box center [728, 0] width 1456 height 0
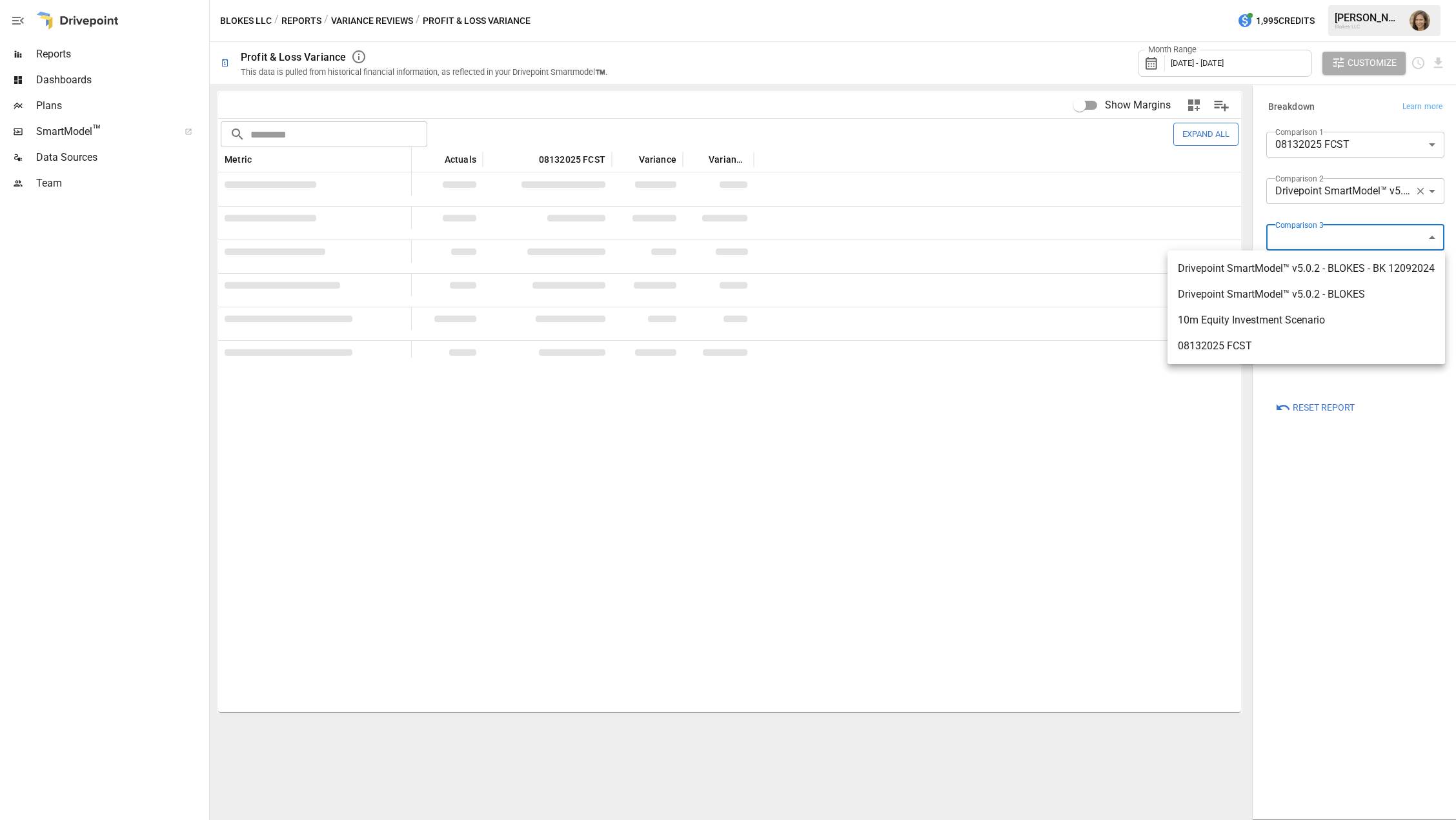
click at [1286, 325] on span "10m Equity Investment Scenario" at bounding box center [1307, 320] width 257 height 15
type input "**********"
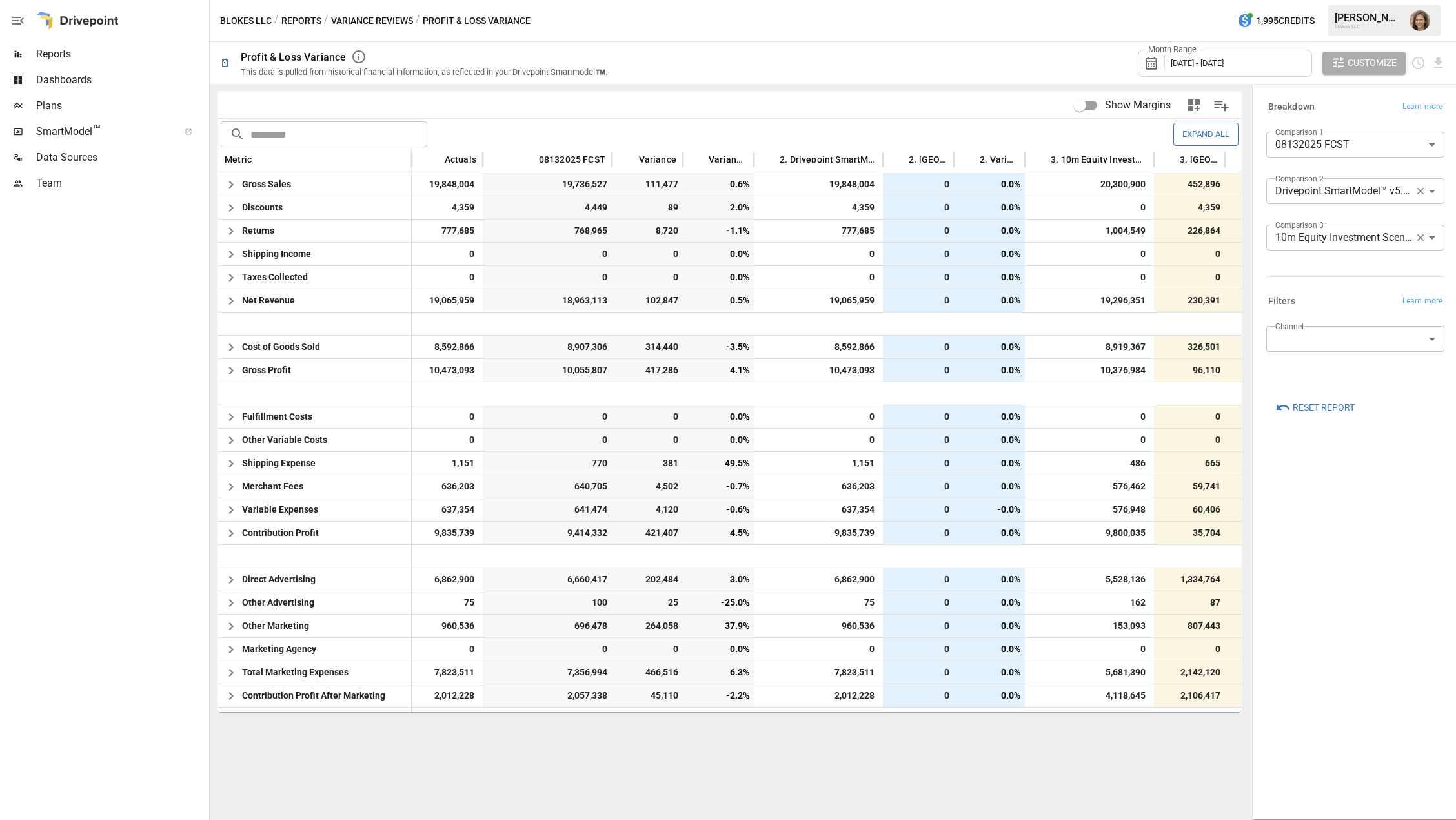
click at [1218, 65] on span "[DATE] - [DATE]" at bounding box center [1197, 63] width 53 height 9
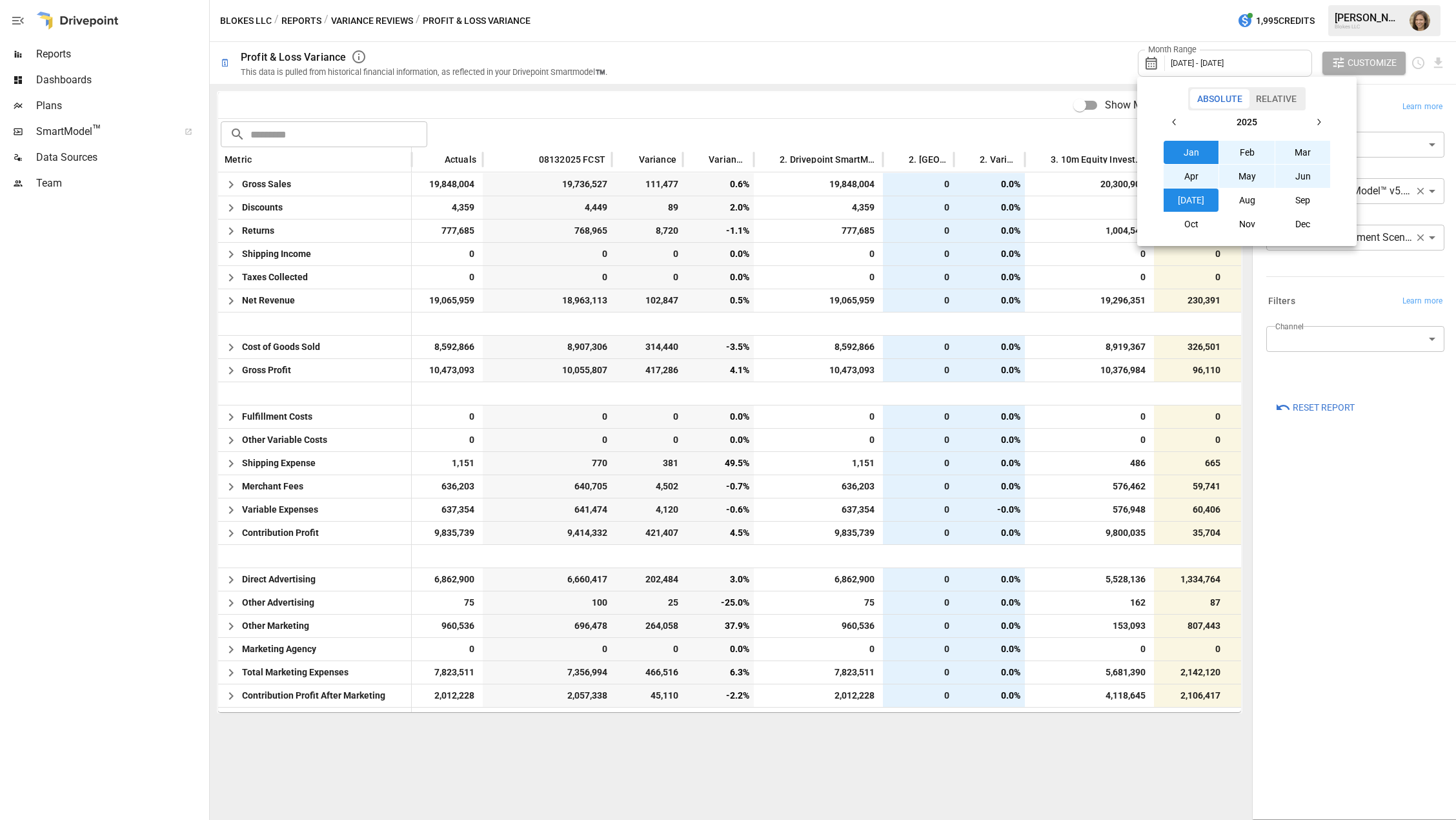
click at [1194, 203] on button "[DATE]" at bounding box center [1191, 200] width 55 height 23
click at [1164, 189] on button "[DATE]" at bounding box center [1191, 200] width 55 height 23
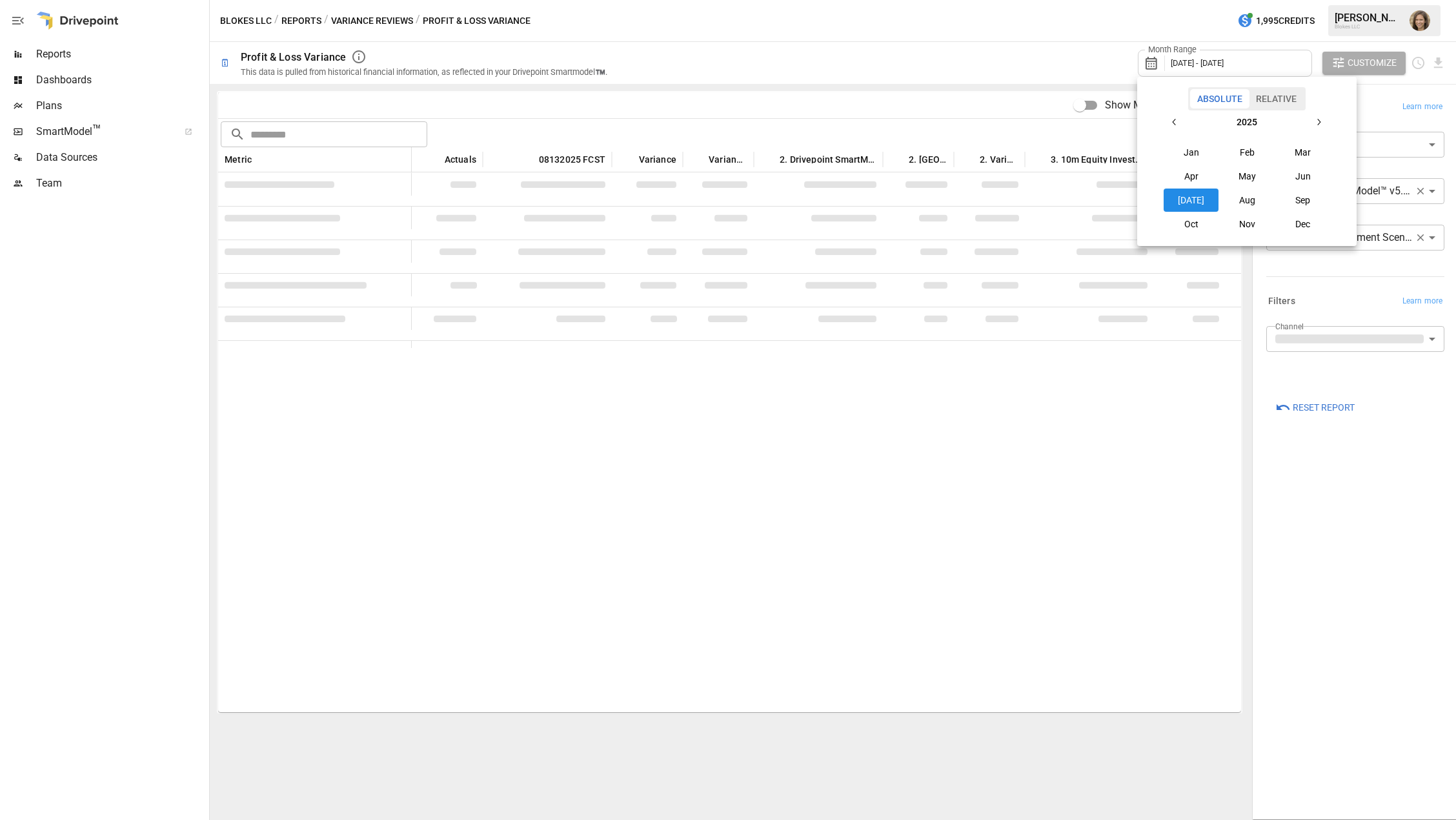
click at [1345, 501] on div at bounding box center [728, 410] width 1456 height 820
click at [1422, 238] on icon "button" at bounding box center [1421, 238] width 12 height 12
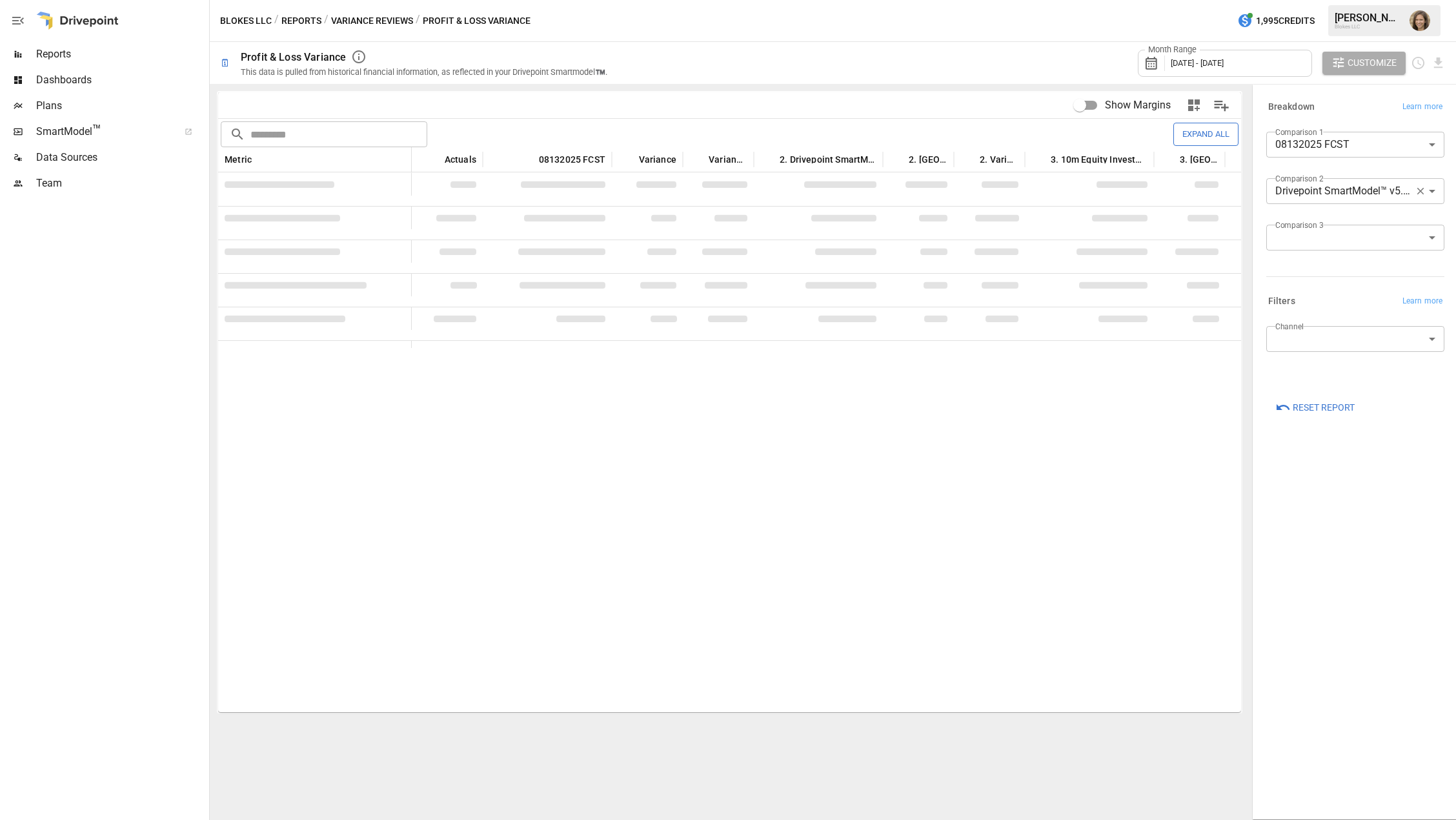
click at [1342, 0] on body "Reports Dashboards Plans SmartModel ™ Data Sources Team Blokes LLC / Reports / …" at bounding box center [728, 0] width 1456 height 0
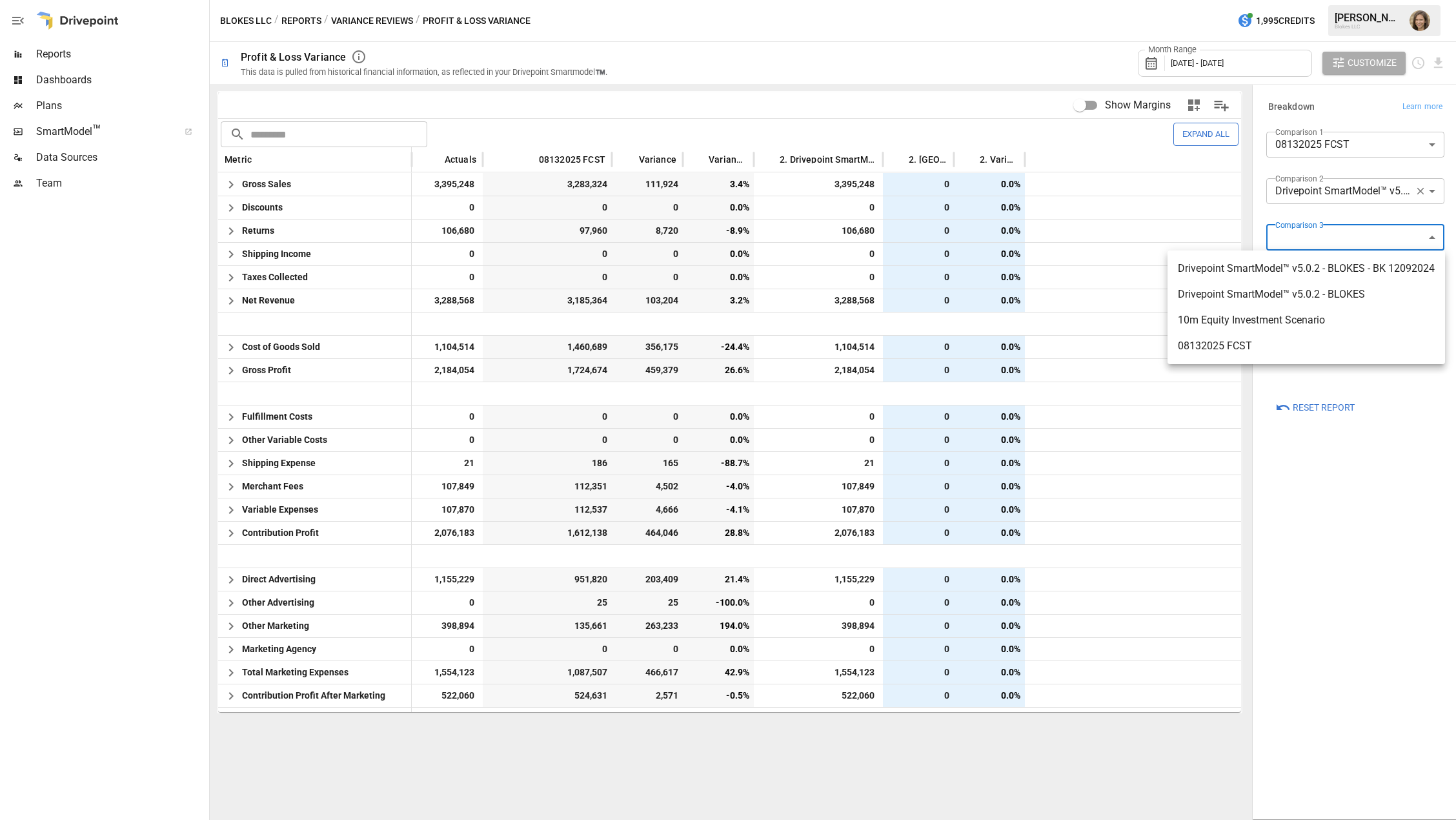
click at [718, 107] on div at bounding box center [728, 410] width 1456 height 820
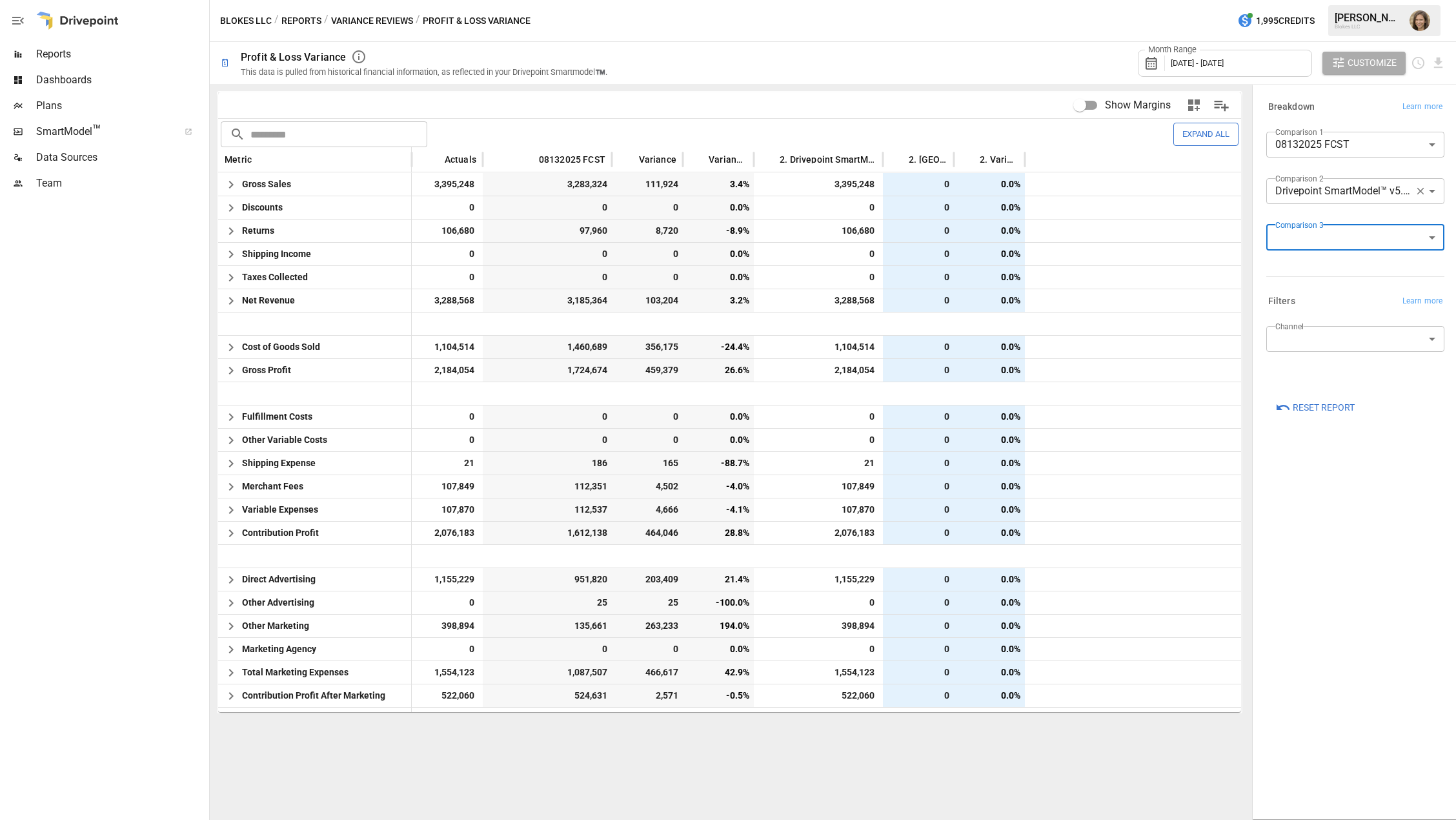
click at [1349, 458] on div "**********" at bounding box center [1355, 451] width 199 height 728
click at [1326, 0] on body "Reports Dashboards Plans SmartModel ™ Data Sources Team Blokes LLC / Reports / …" at bounding box center [728, 0] width 1456 height 0
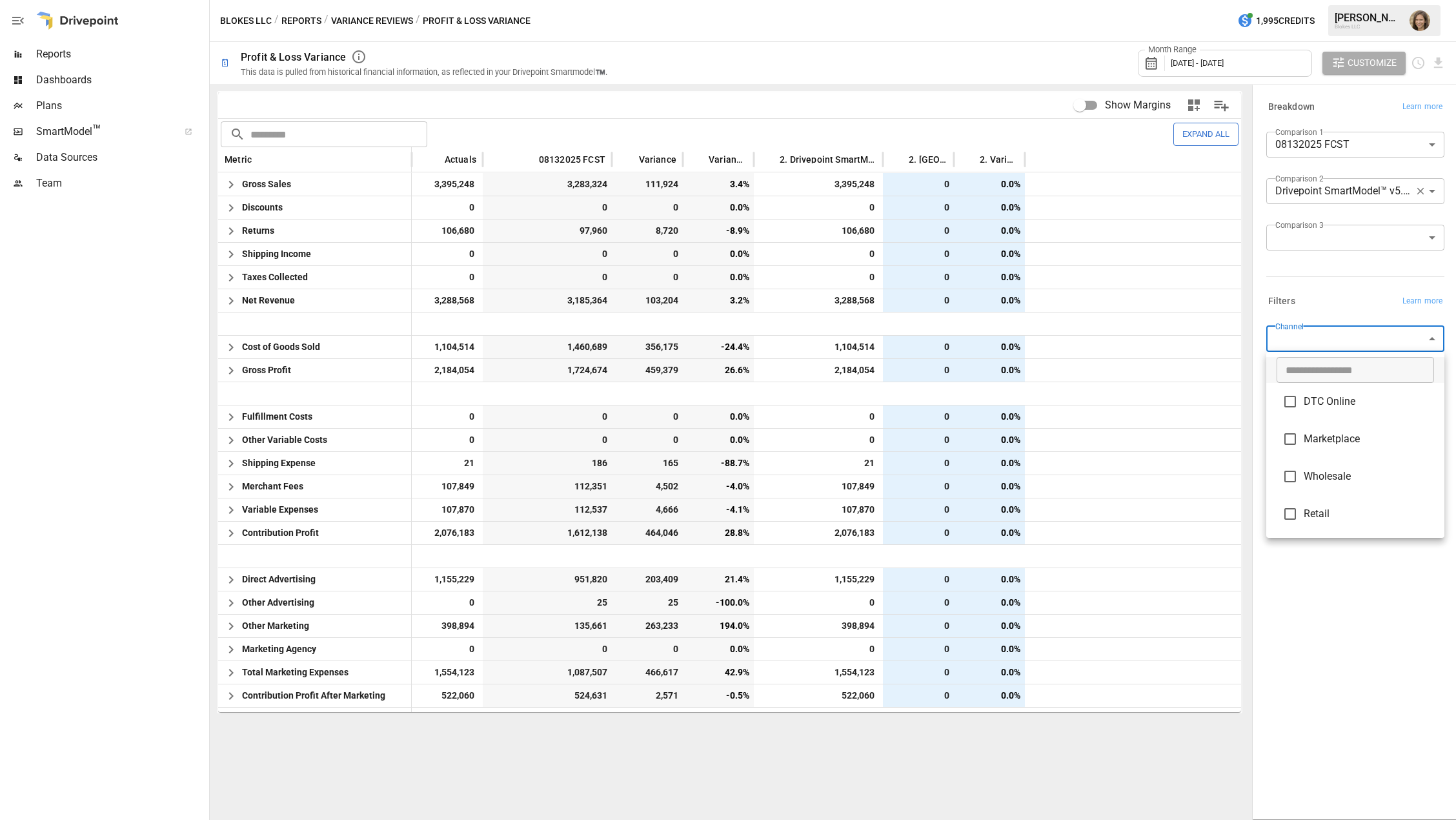
click at [1338, 590] on div at bounding box center [728, 410] width 1456 height 820
click at [1218, 108] on icon "Manage Columns" at bounding box center [1222, 106] width 15 height 11
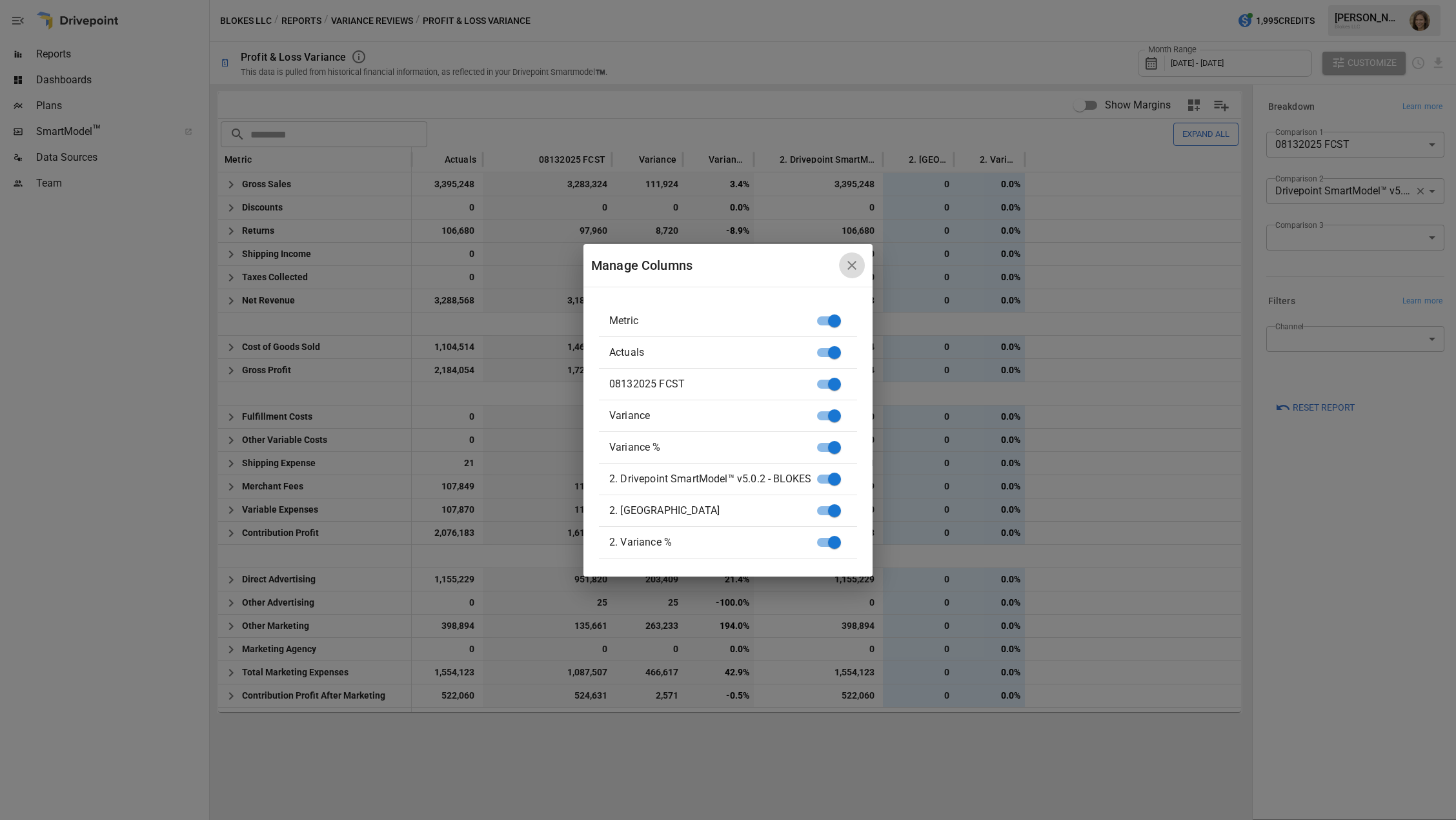
click at [851, 253] on button "button" at bounding box center [852, 265] width 26 height 26
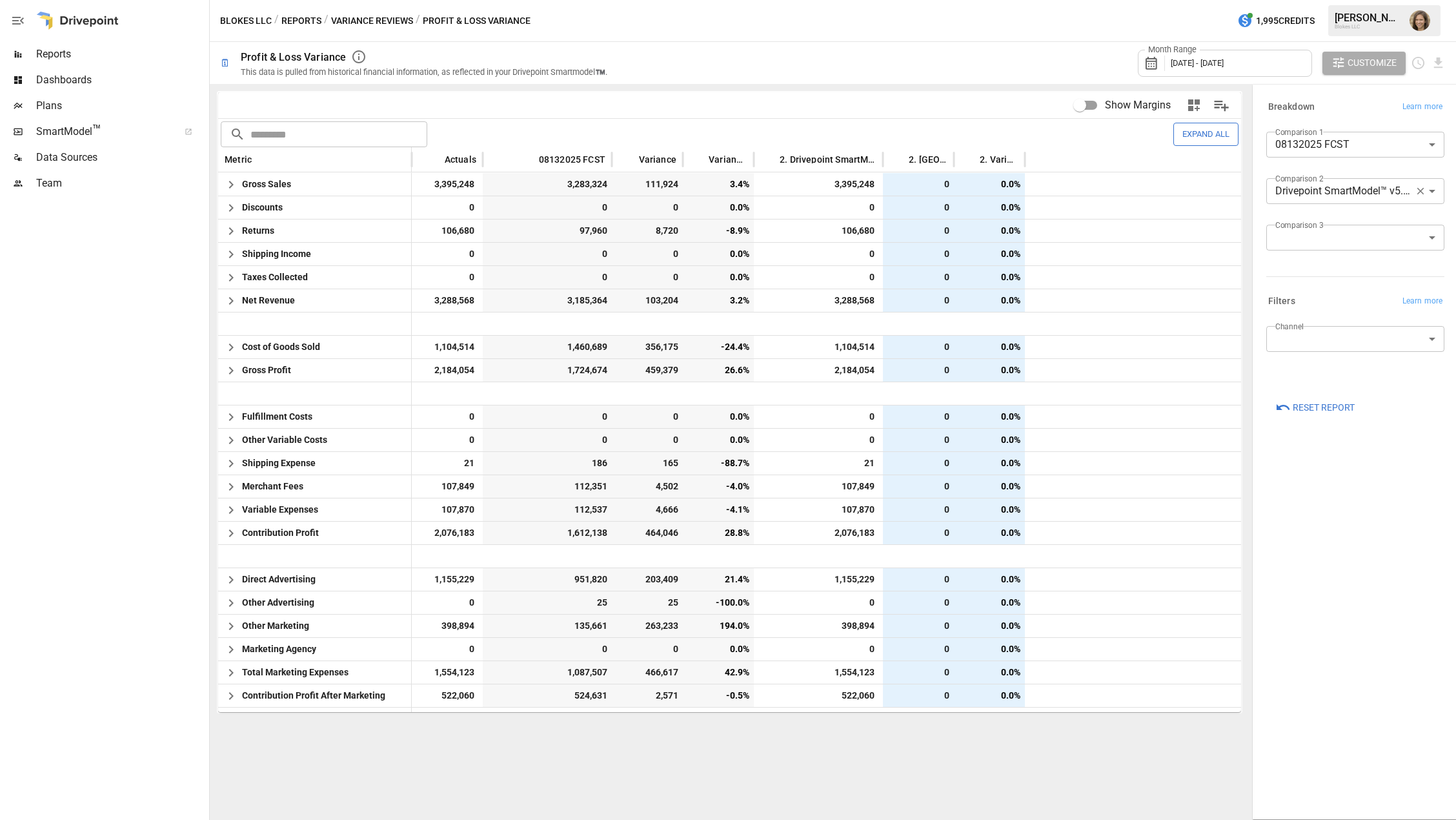
click at [1339, 639] on div "**********" at bounding box center [1355, 451] width 199 height 728
click at [53, 454] on div at bounding box center [103, 508] width 206 height 624
click at [646, 40] on div "Blokes LLC / Reports / Variance Reviews / Profit & Loss Variance 1,995 Credits …" at bounding box center [833, 20] width 1247 height 42
click at [290, 17] on button "Reports" at bounding box center [301, 21] width 40 height 16
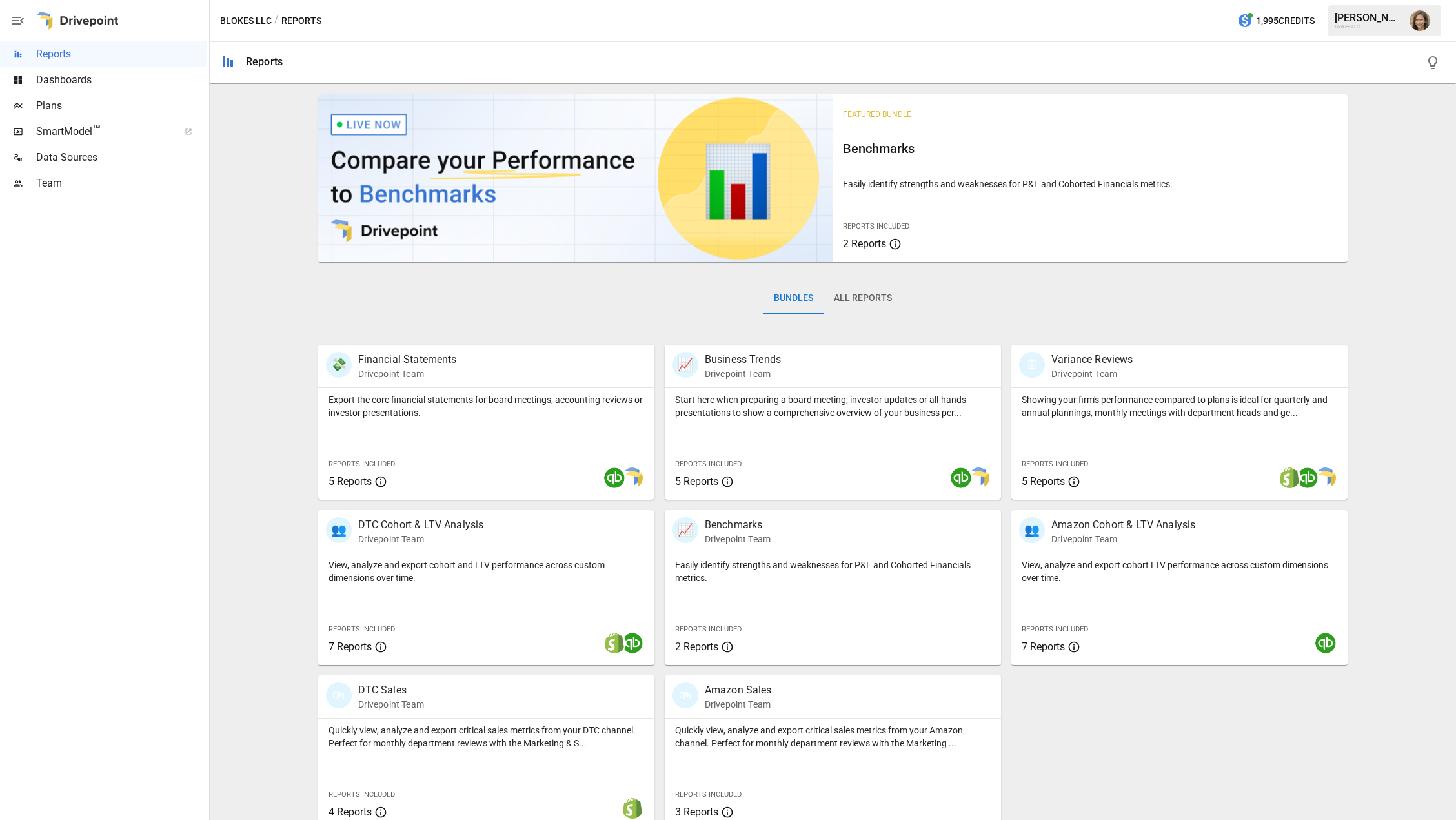
click at [274, 485] on div "Featured Bundle Benchmarks Easily identify strengths and weaknesses for P&L and…" at bounding box center [833, 459] width 1236 height 741
click at [273, 485] on div "Featured Bundle Benchmarks Easily identify strengths and weaknesses for P&L and…" at bounding box center [833, 459] width 1236 height 741
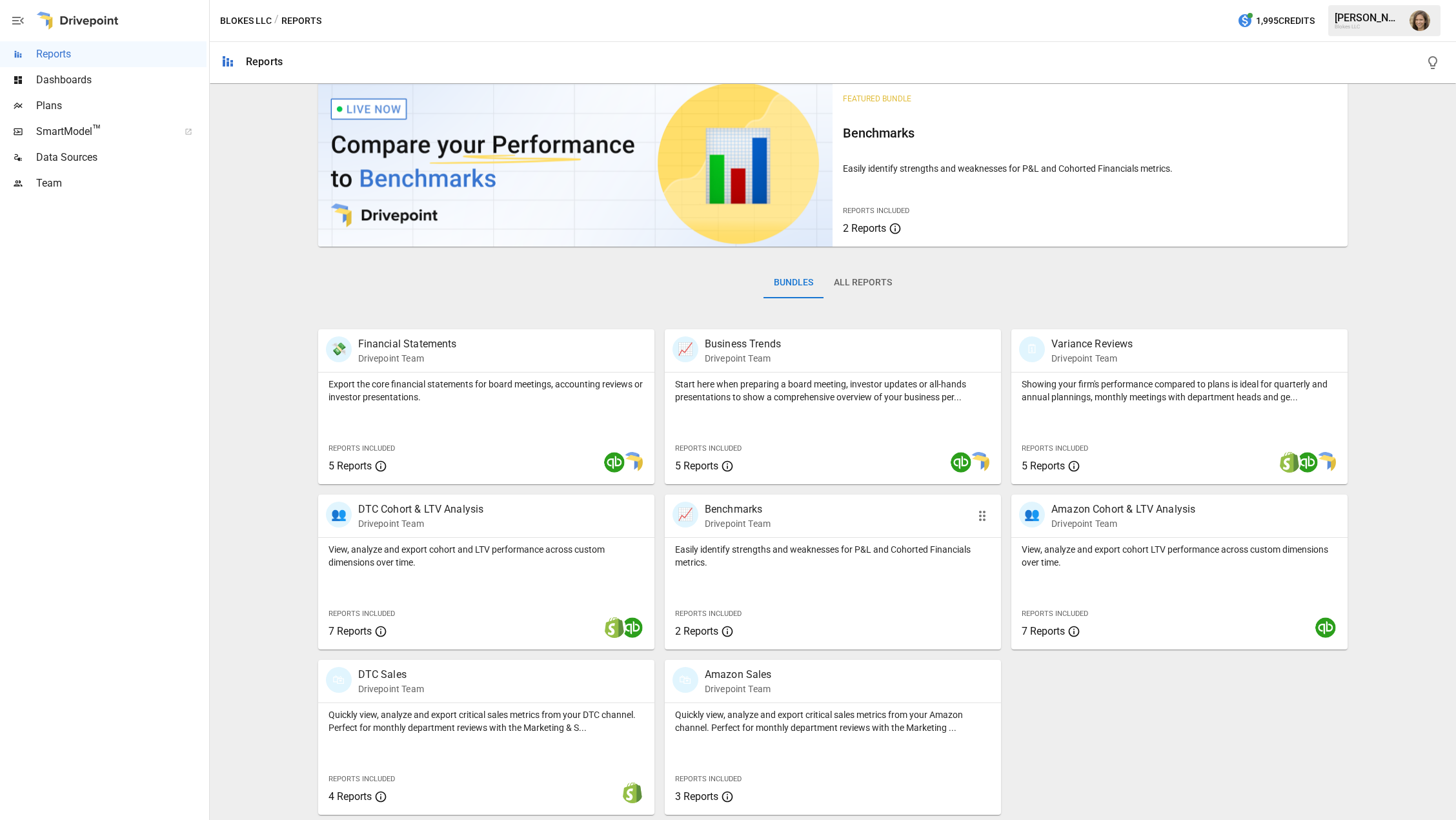
click at [794, 506] on div "📈 Benchmarks Drivepoint Team" at bounding box center [806, 515] width 267 height 28
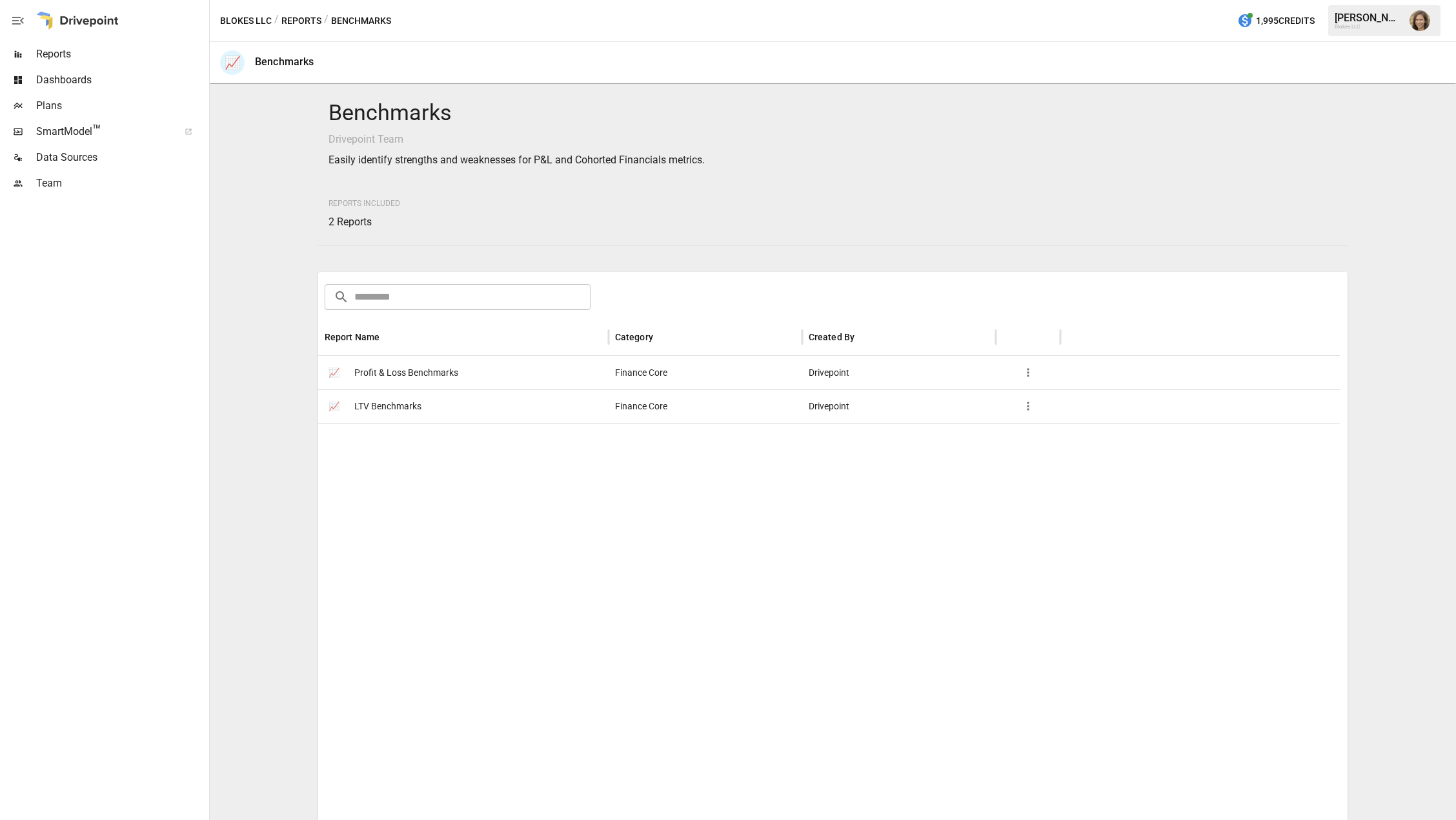
click at [306, 26] on button "Reports" at bounding box center [301, 21] width 40 height 16
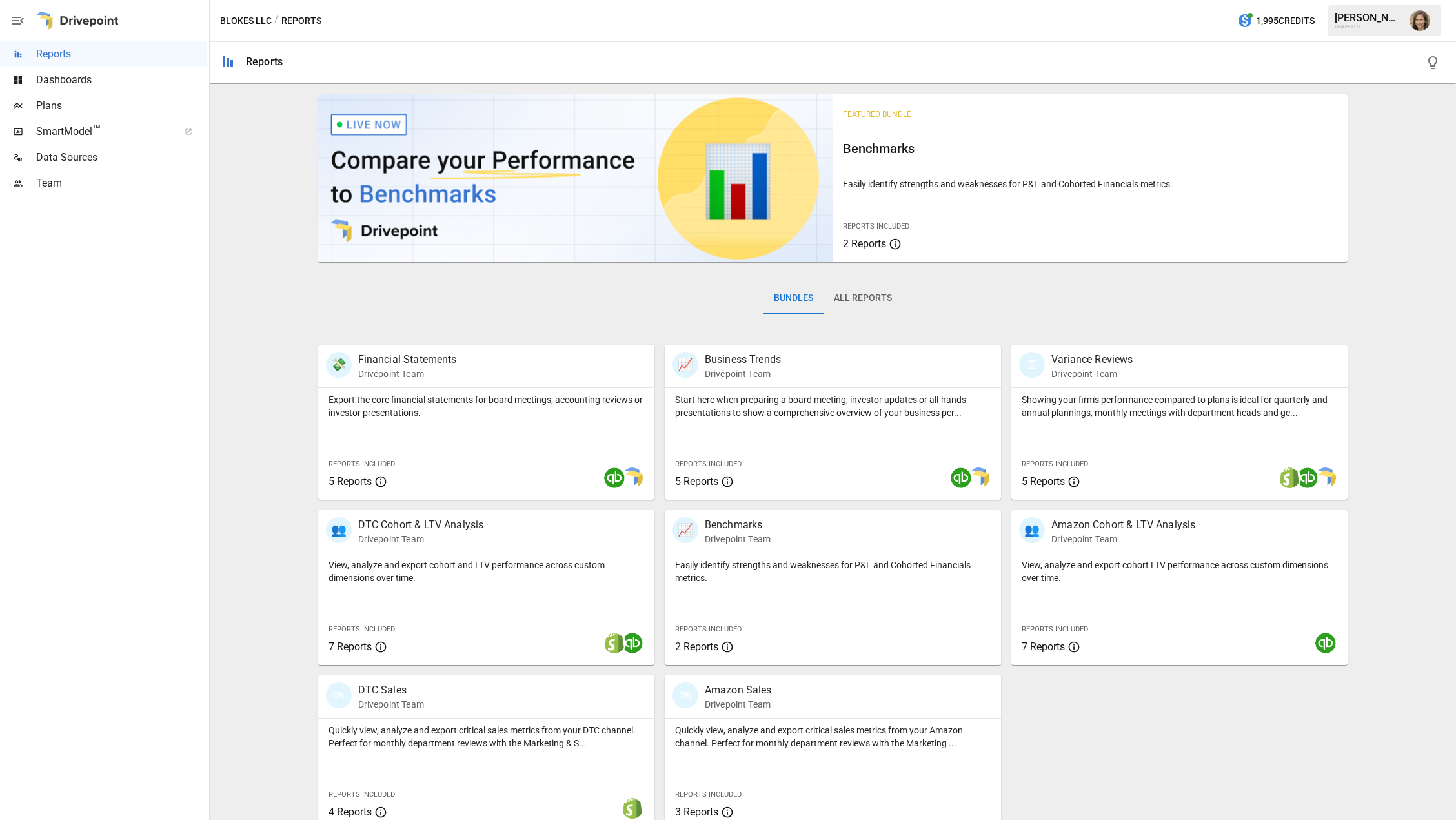
click at [254, 266] on div "Featured Bundle Benchmarks Easily identify strengths and weaknesses for P&L and…" at bounding box center [833, 459] width 1236 height 741
click at [277, 235] on div "Featured Bundle Benchmarks Easily identify strengths and weaknesses for P&L and…" at bounding box center [833, 459] width 1236 height 741
click at [727, 524] on p "Benchmarks" at bounding box center [737, 525] width 66 height 15
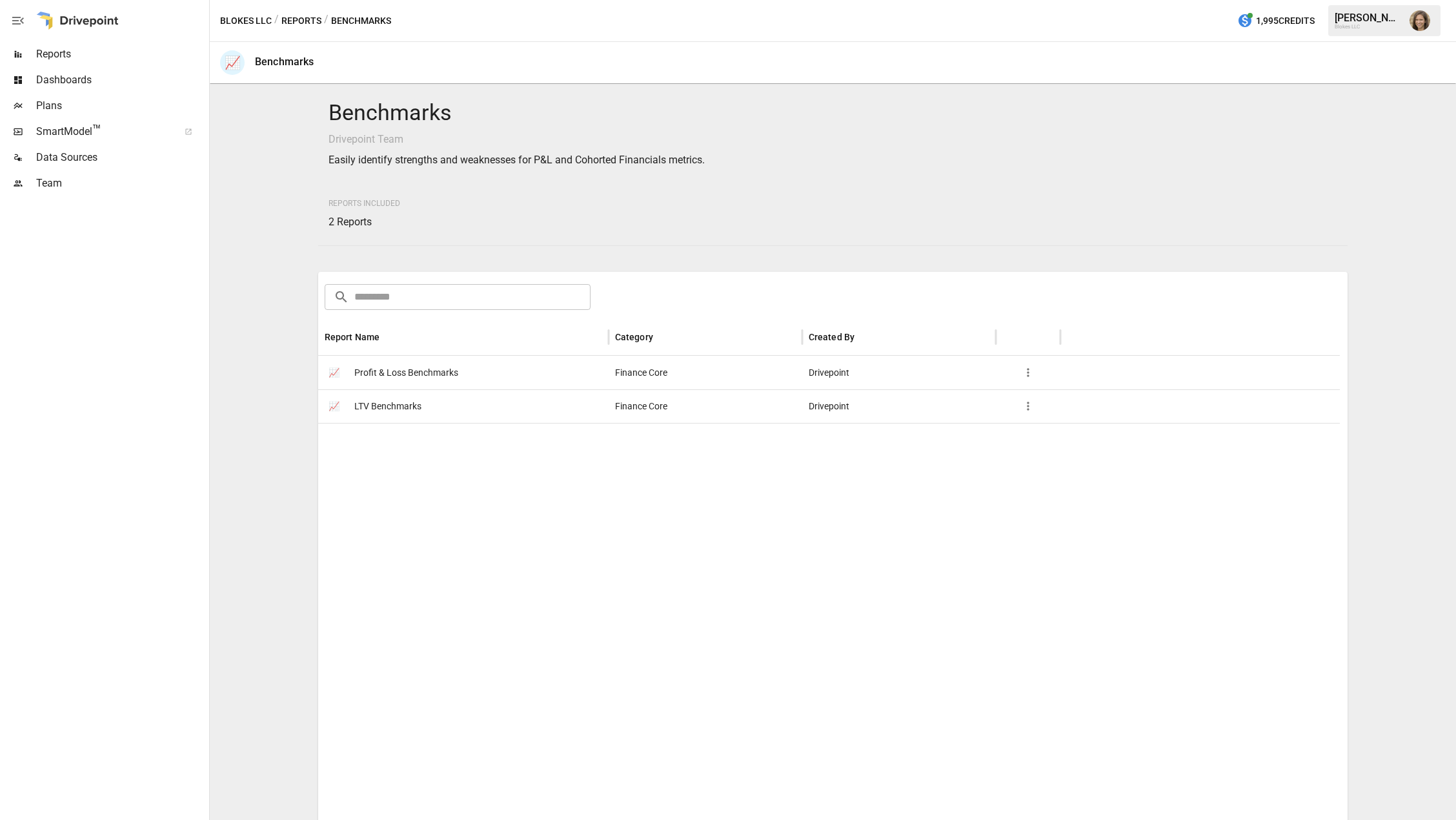
click at [393, 377] on span "Profit & Loss Benchmarks" at bounding box center [406, 372] width 104 height 33
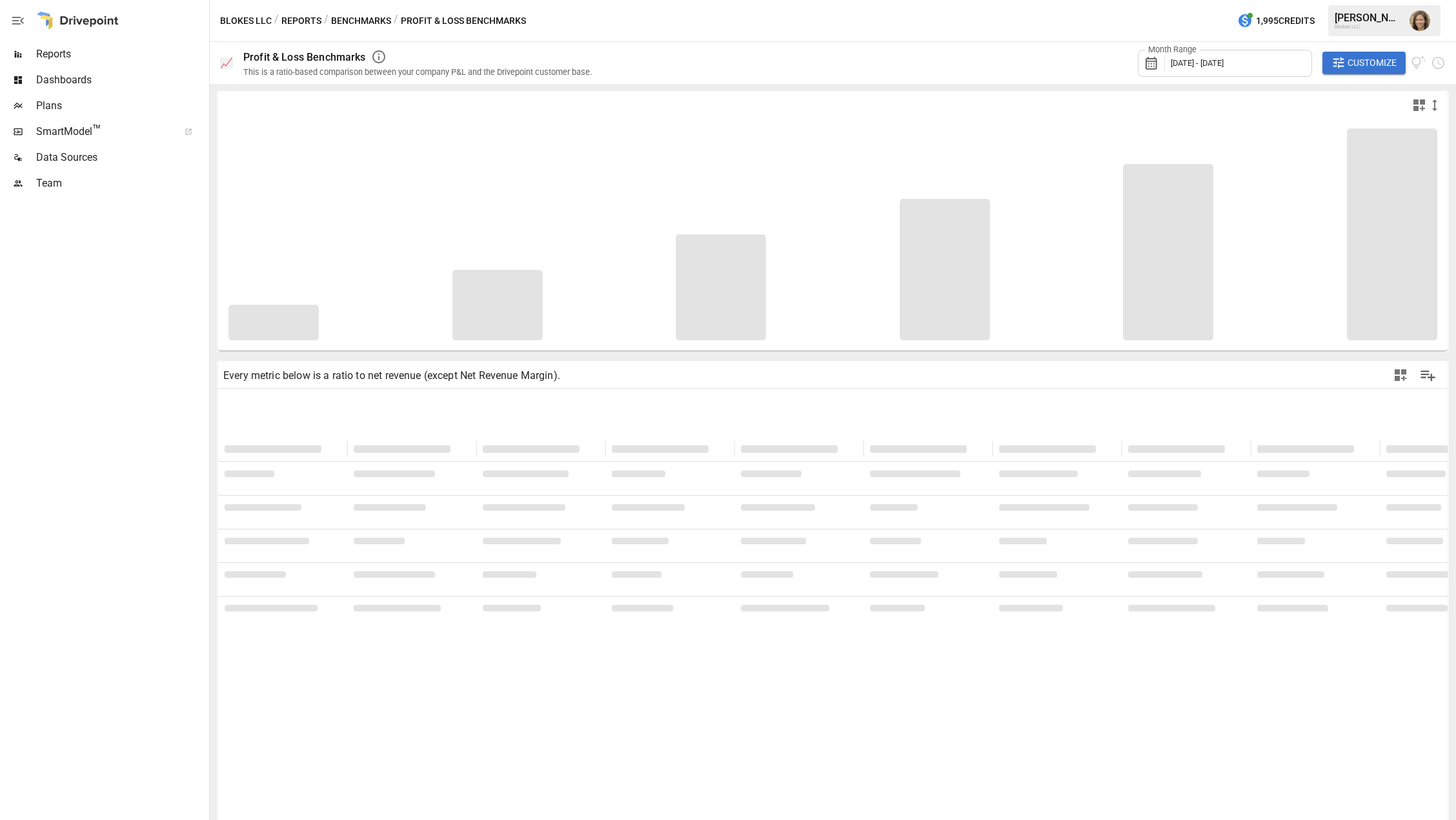
type input "**********"
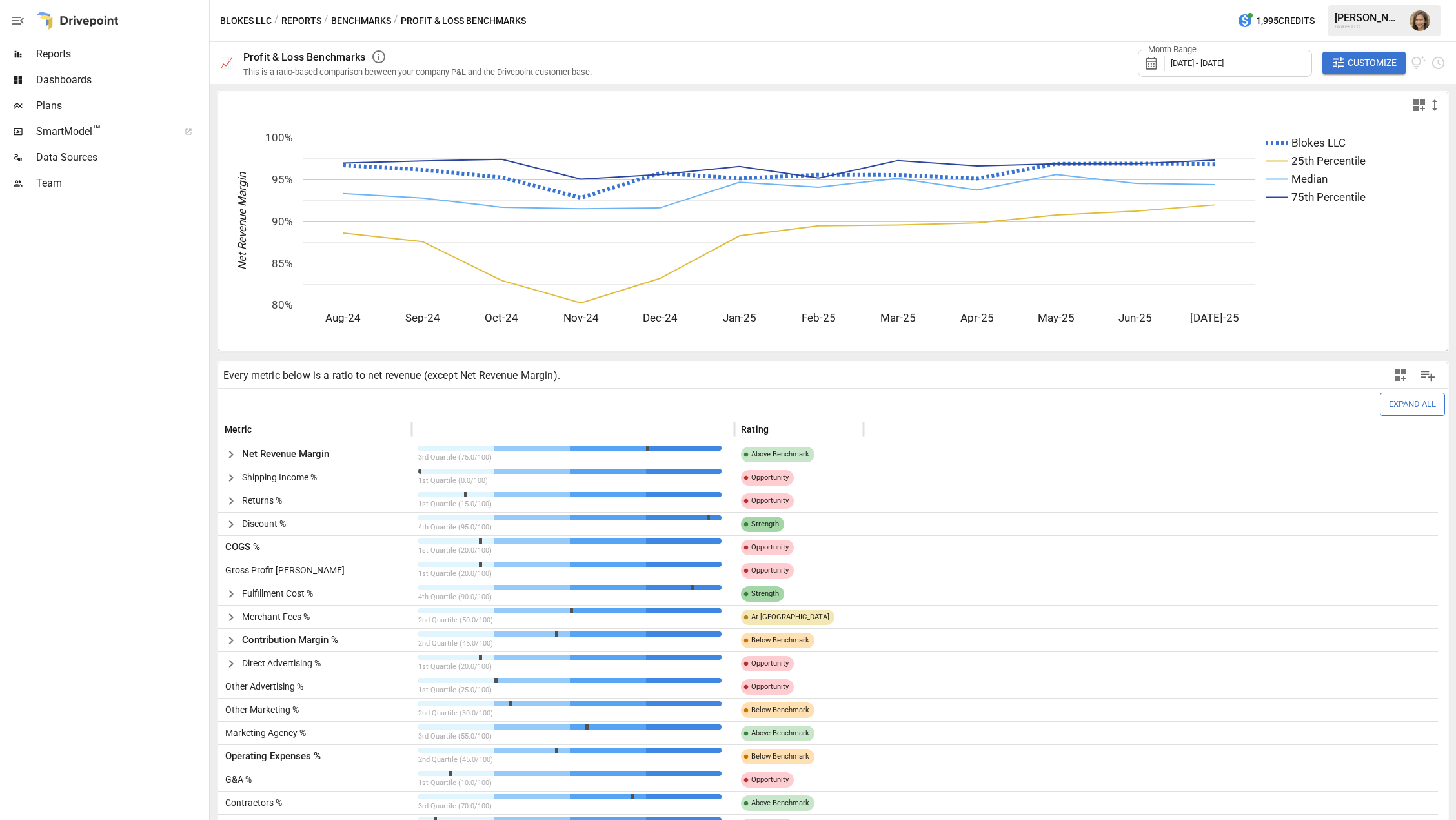
click at [1362, 58] on span "Customize" at bounding box center [1372, 63] width 49 height 16
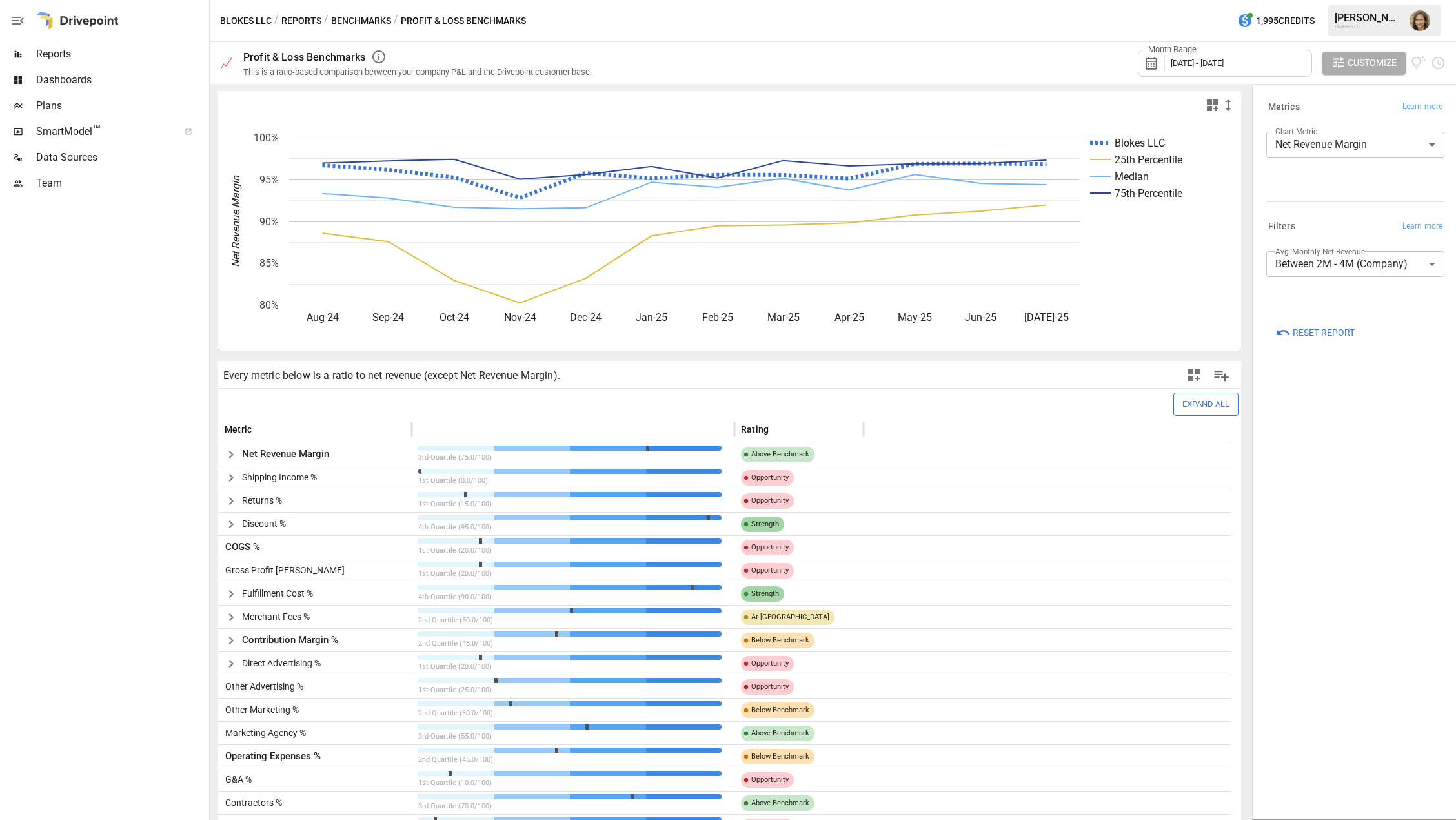
click at [1289, 0] on body "Reports Dashboards Plans SmartModel ™ Data Sources Team Blokes LLC / Reports / …" at bounding box center [728, 0] width 1456 height 0
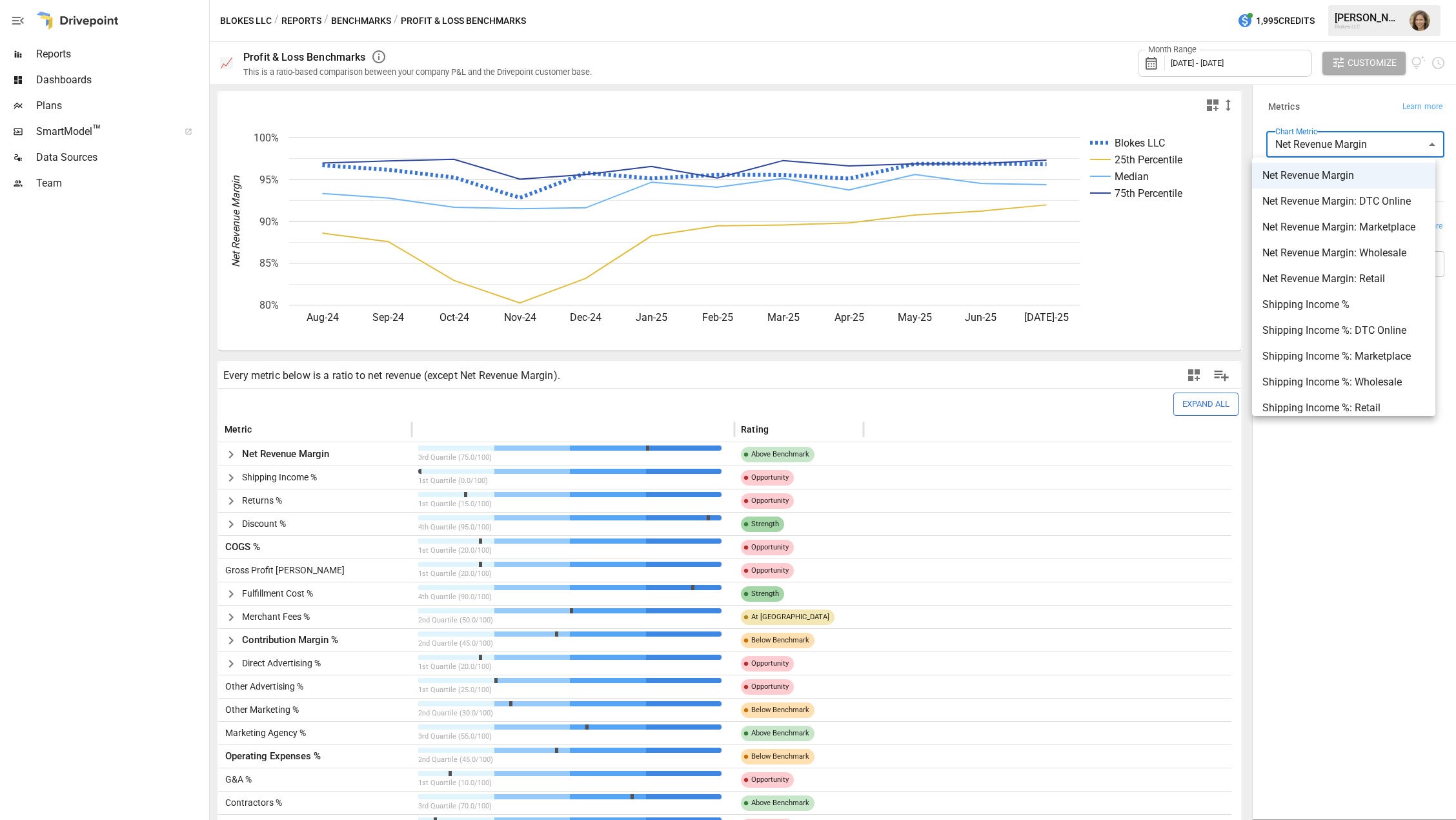
click at [1289, 152] on div at bounding box center [728, 410] width 1456 height 820
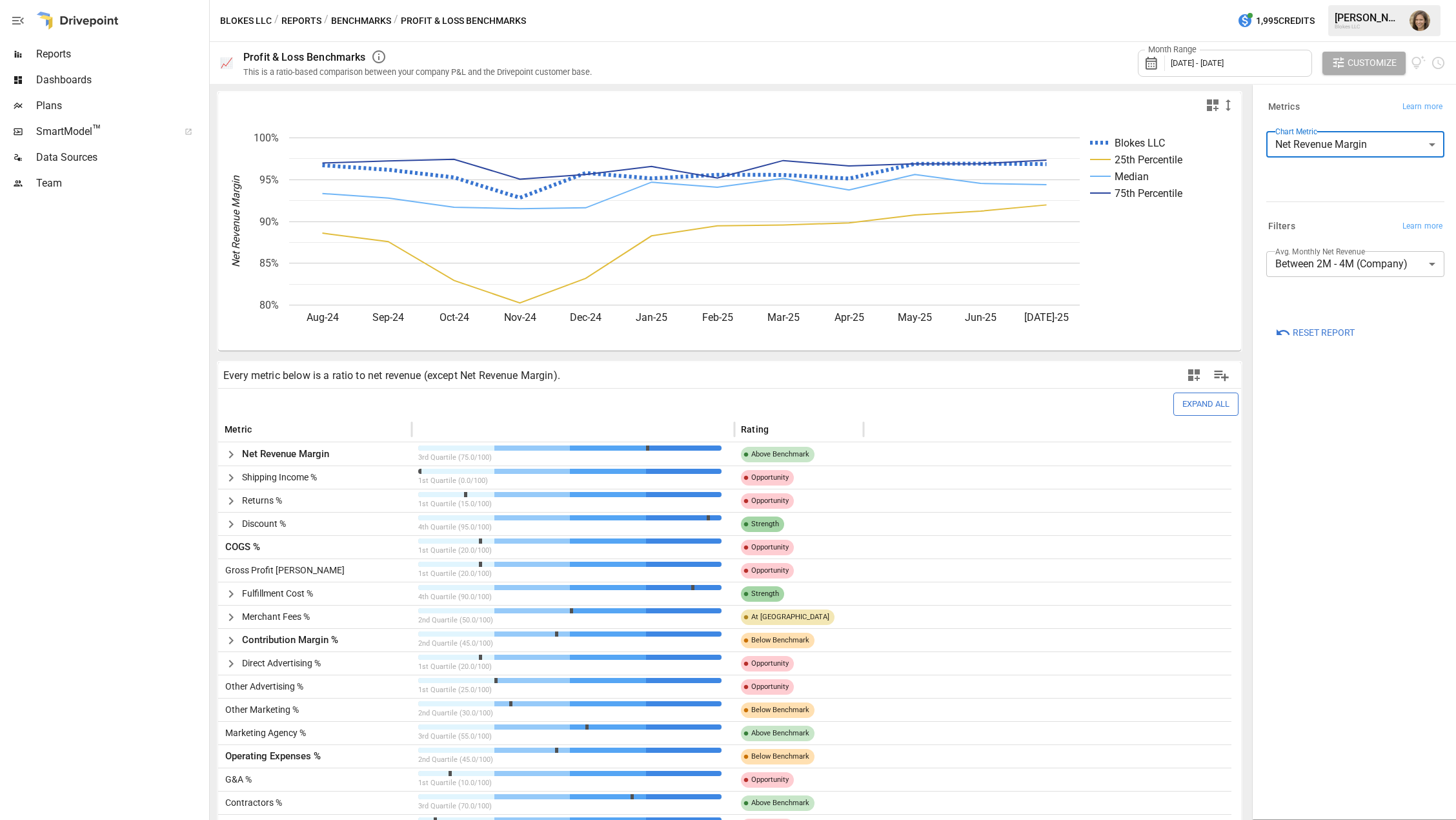
click at [1303, 0] on body "Reports Dashboards Plans SmartModel ™ Data Sources Team Blokes LLC / Reports / …" at bounding box center [728, 0] width 1456 height 0
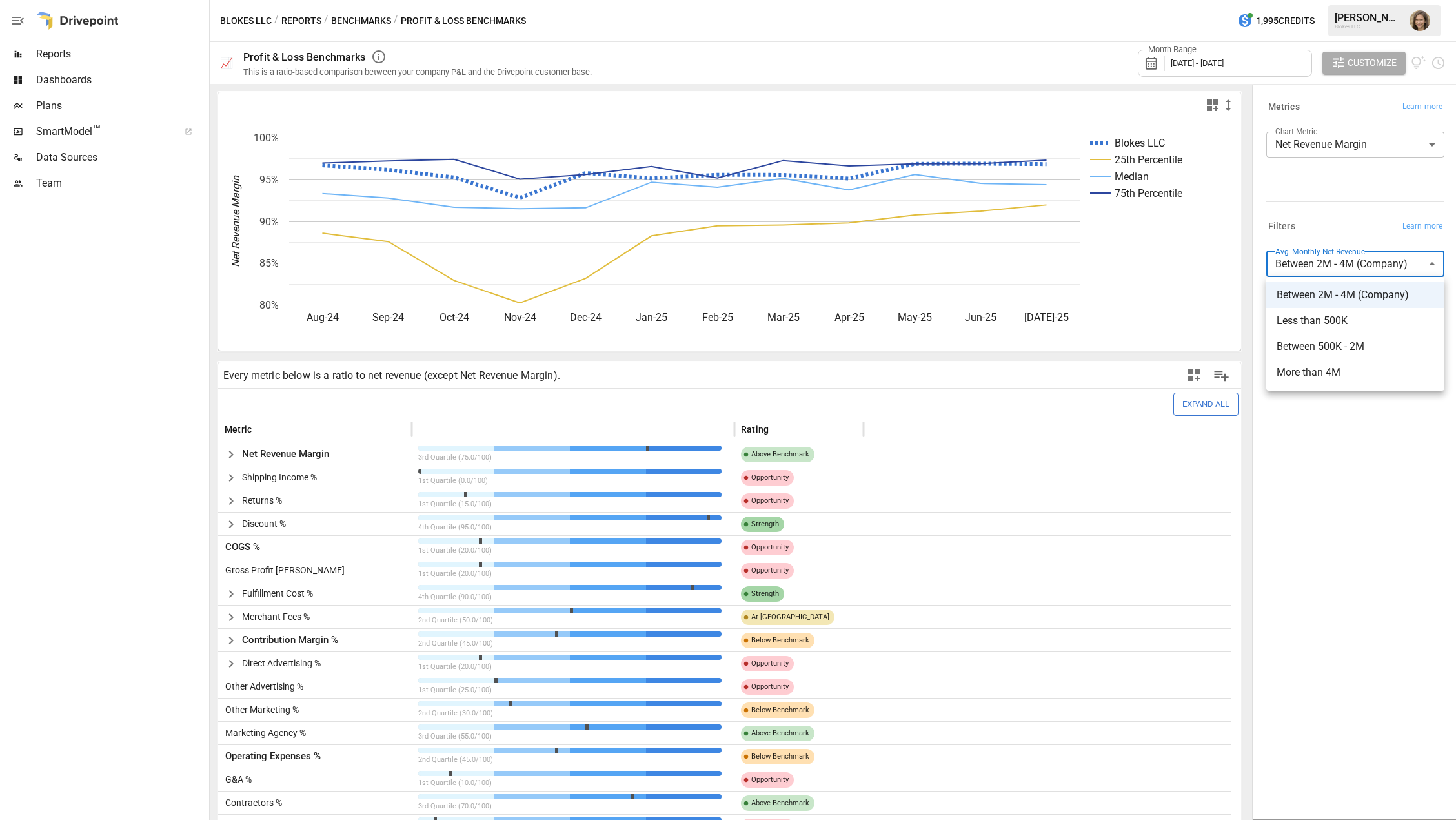
click at [1352, 499] on div at bounding box center [728, 410] width 1456 height 820
click at [1342, 193] on div "**********" at bounding box center [1355, 164] width 178 height 65
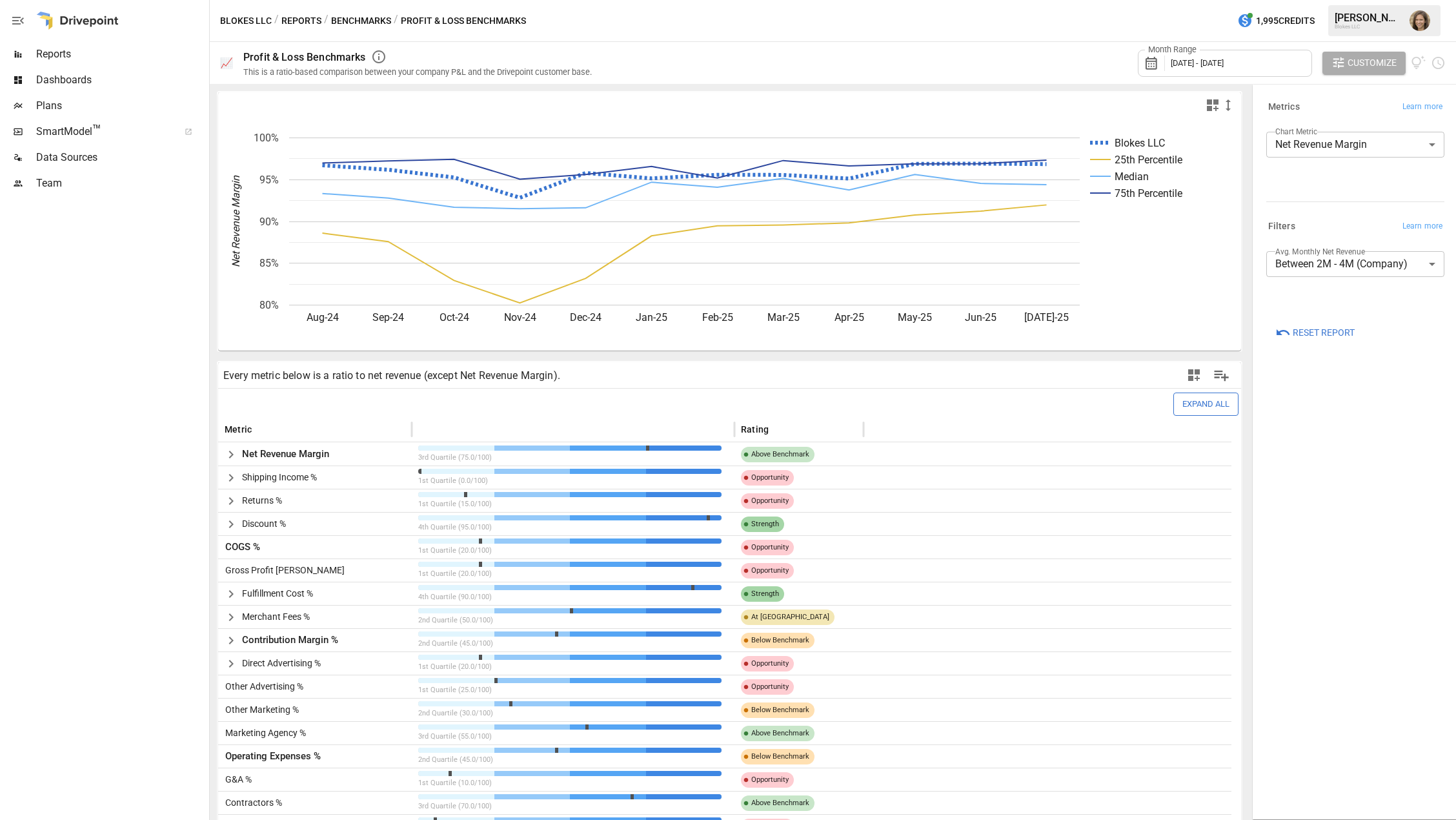
click at [1342, 463] on div "**********" at bounding box center [1355, 451] width 199 height 728
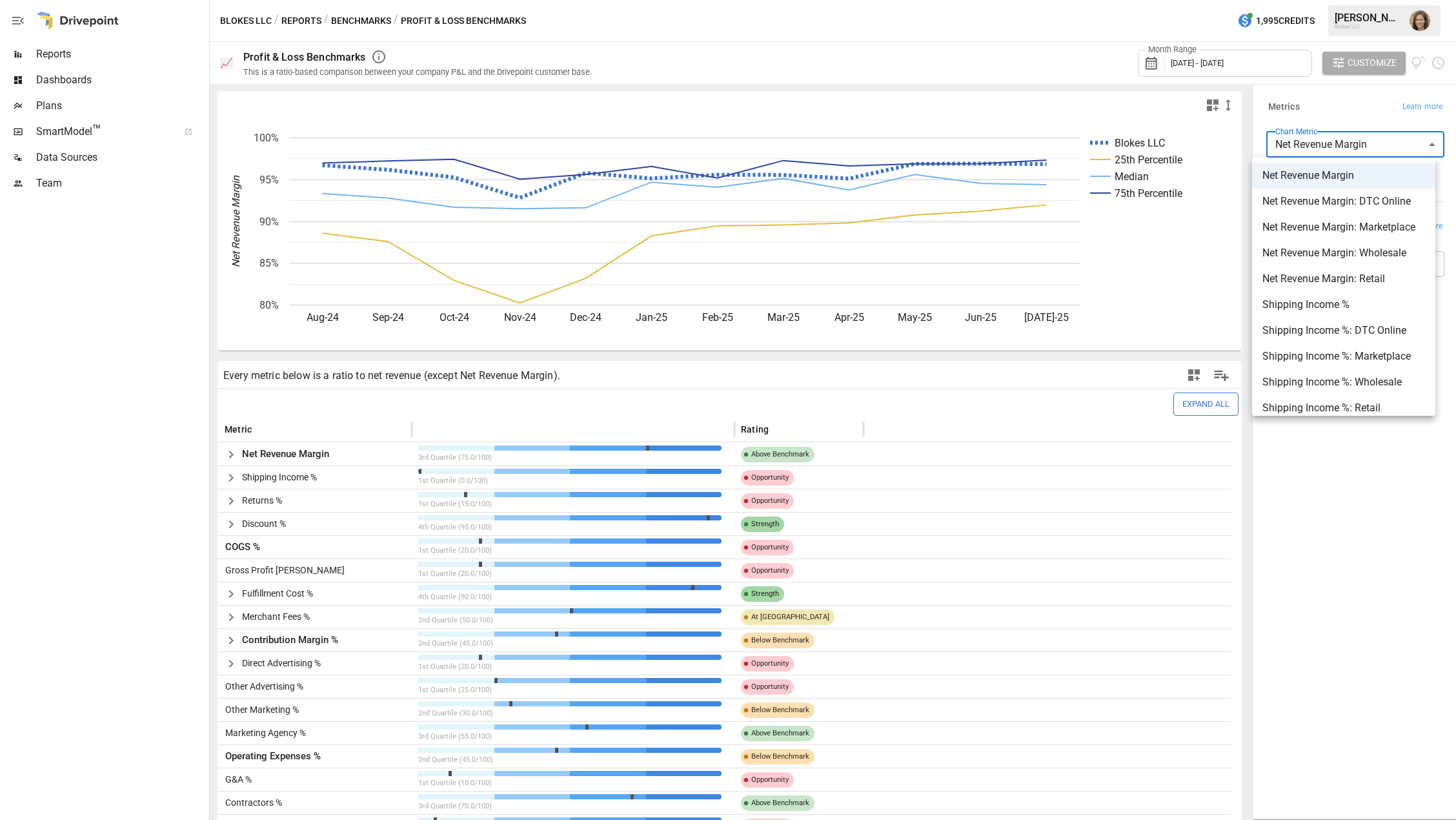
click at [1320, 0] on body "Reports Dashboards Plans SmartModel ™ Data Sources Team Blokes LLC / Reports / …" at bounding box center [728, 0] width 1456 height 0
click at [1321, 197] on span "Net Revenue Margin: DTC Online" at bounding box center [1344, 201] width 163 height 15
type input "**********"
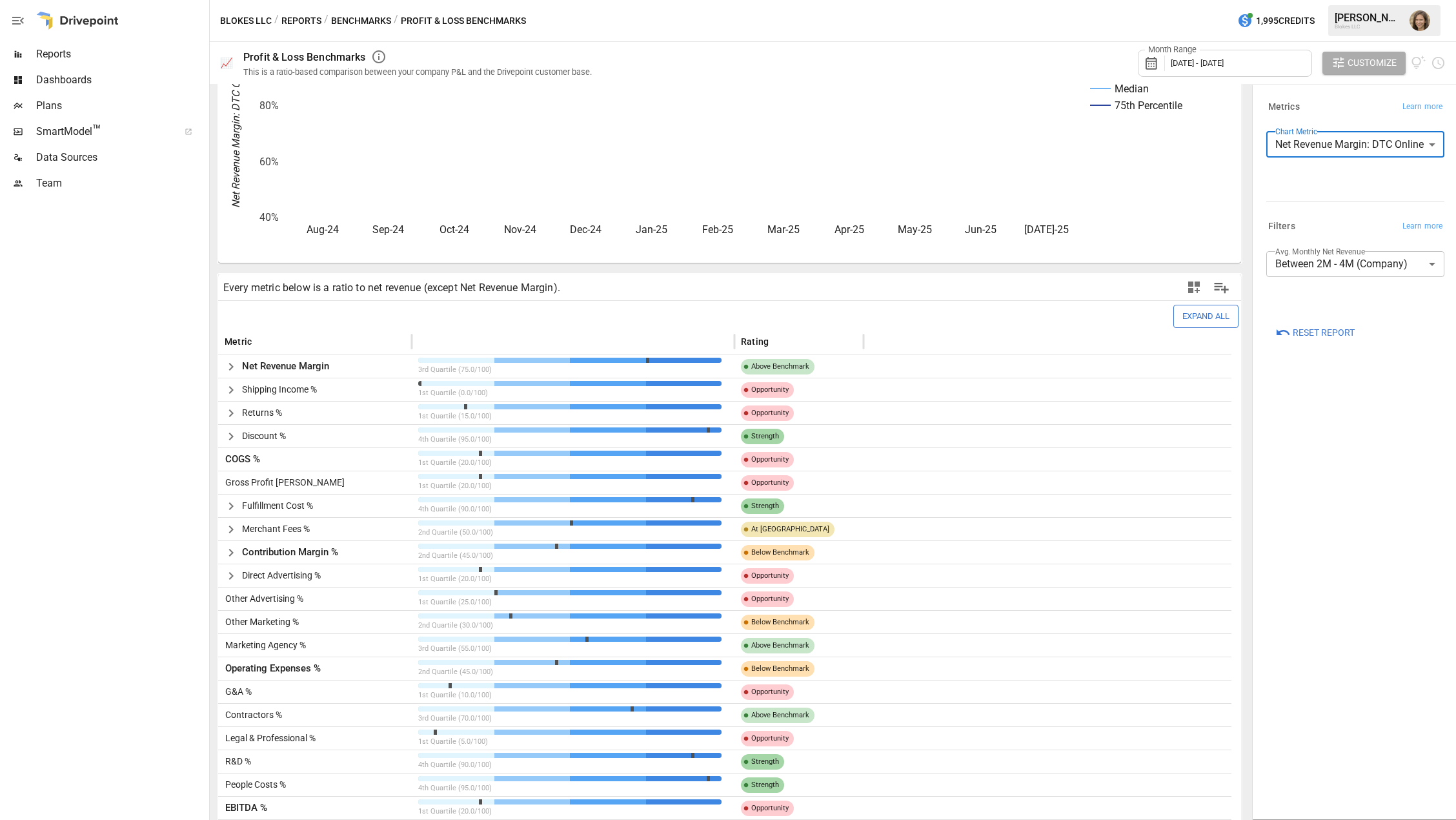
scroll to position [171, 0]
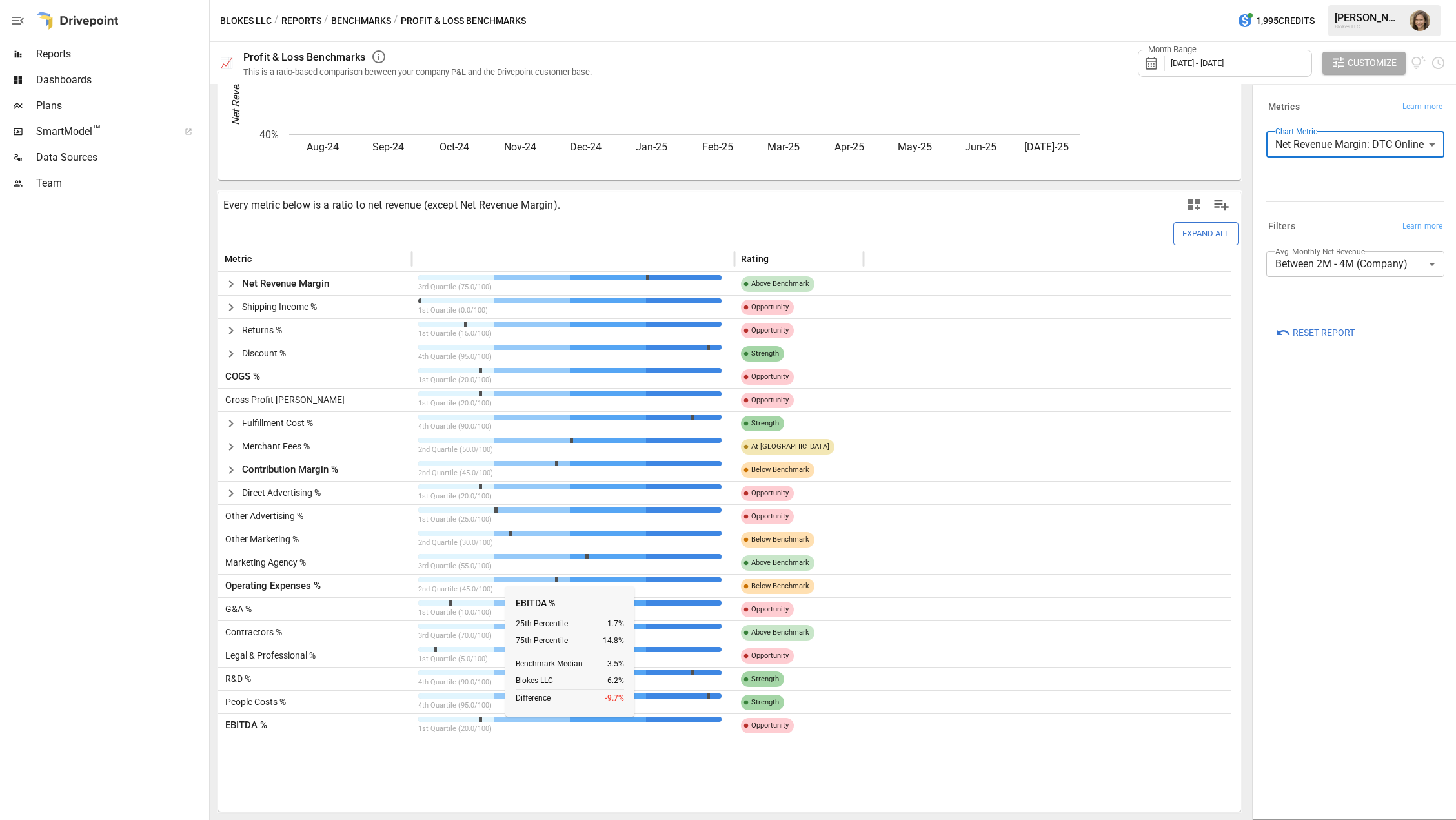
click at [402, 722] on div "EBITDA %" at bounding box center [315, 725] width 194 height 23
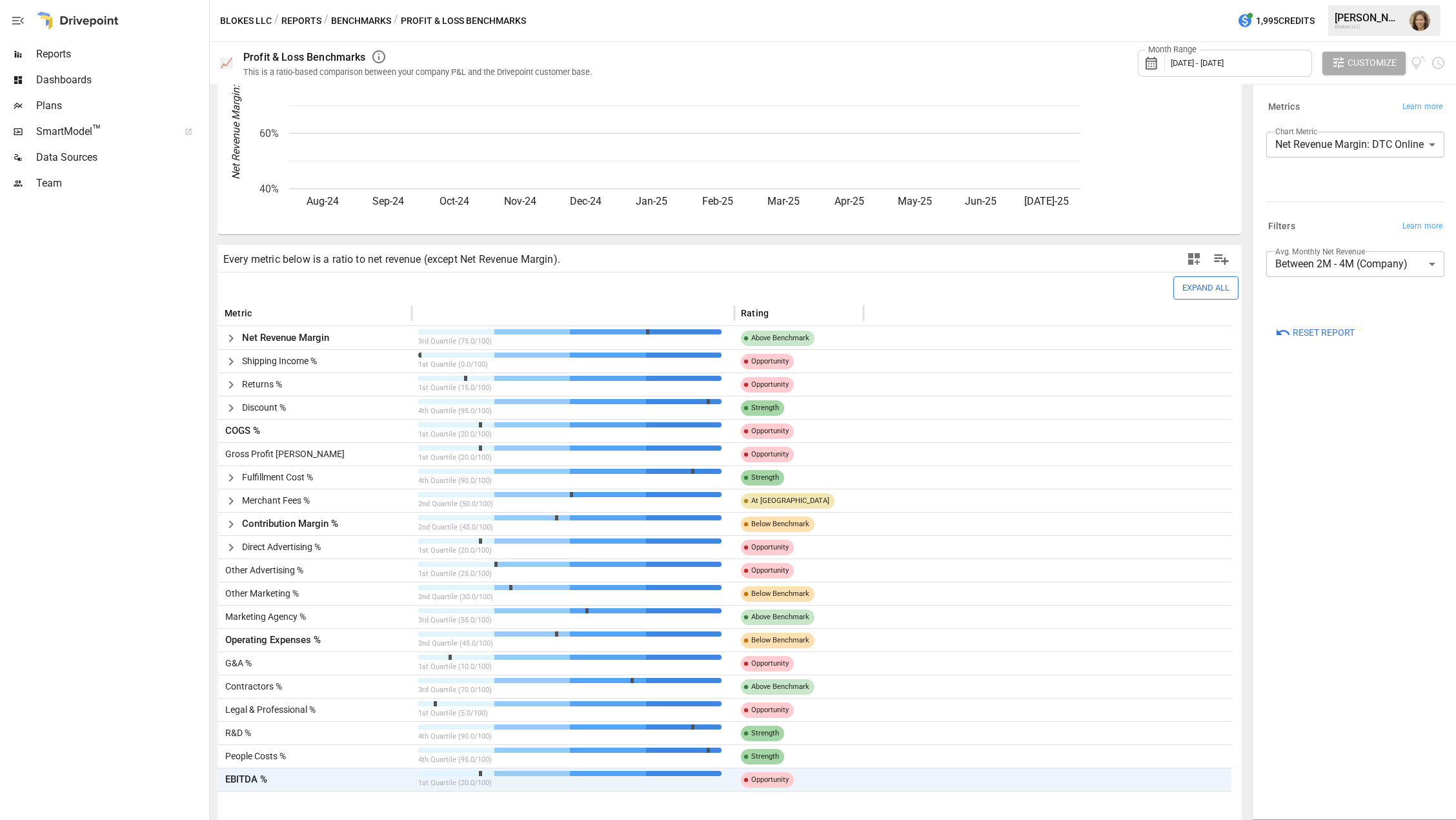
scroll to position [0, 0]
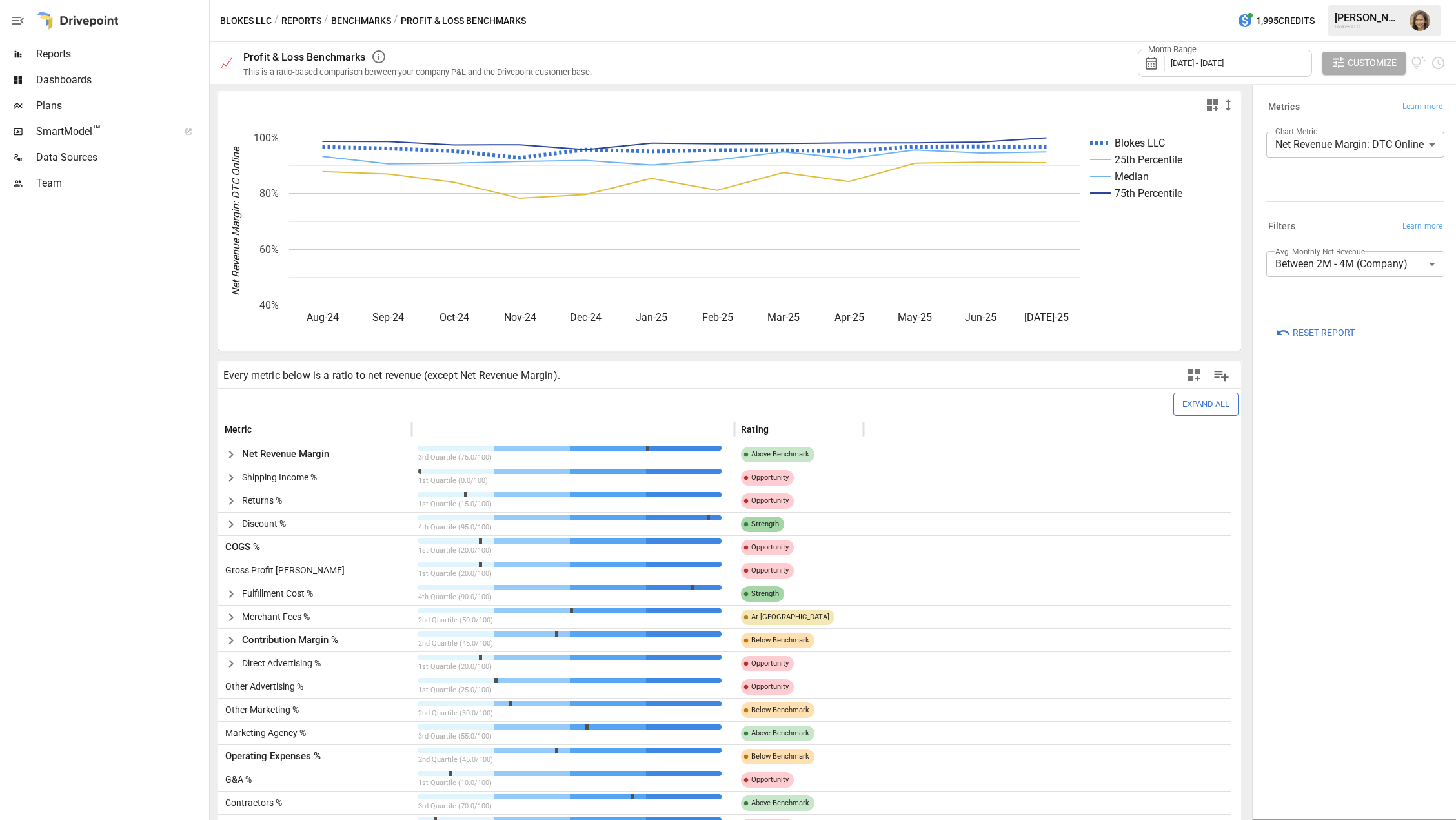
drag, startPoint x: 1308, startPoint y: 411, endPoint x: 1346, endPoint y: 506, distance: 102.3
click at [1346, 506] on div "**********" at bounding box center [1355, 451] width 199 height 728
click at [356, 21] on button "Benchmarks" at bounding box center [361, 21] width 60 height 16
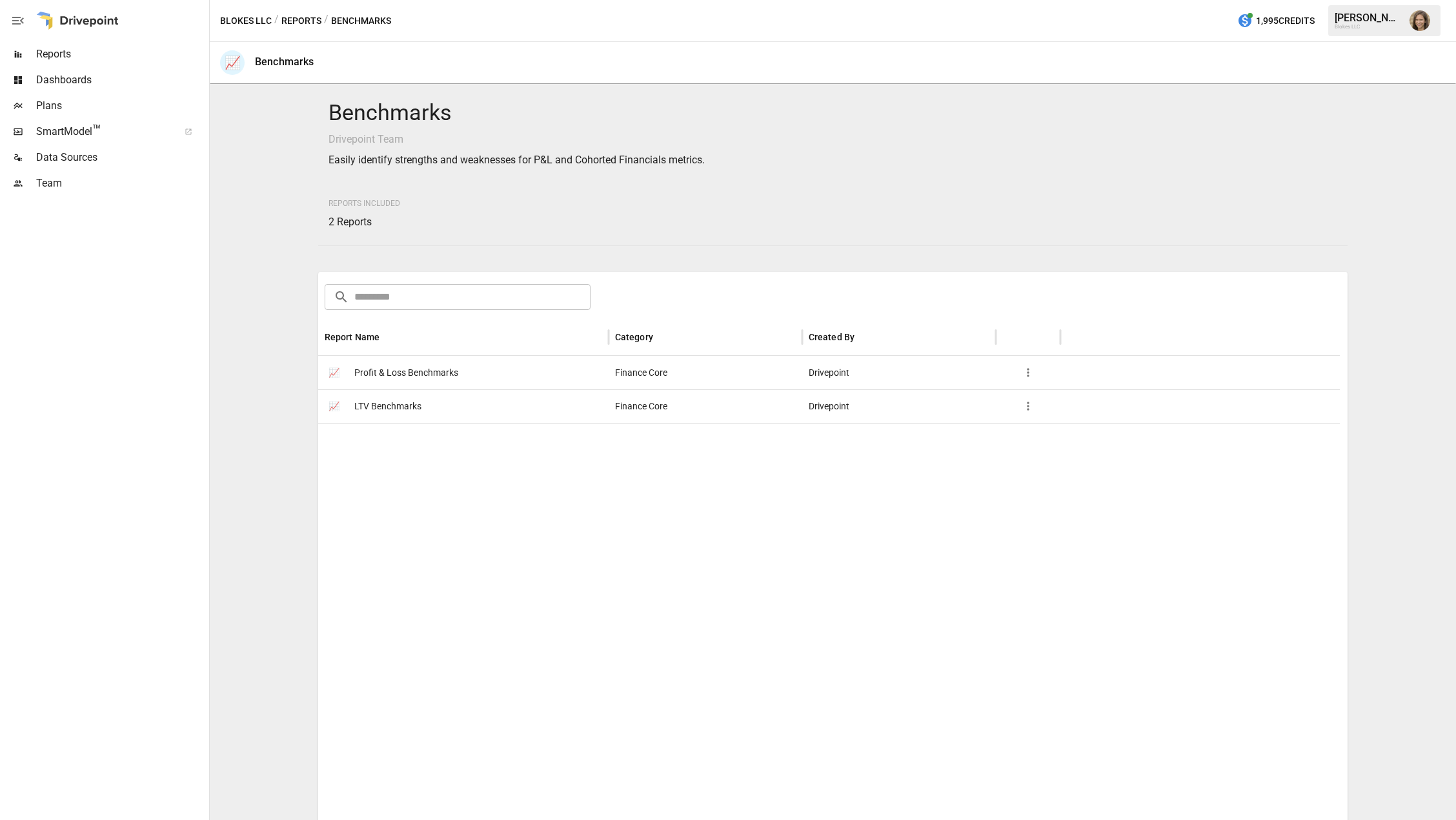
click at [306, 26] on button "Reports" at bounding box center [301, 21] width 40 height 16
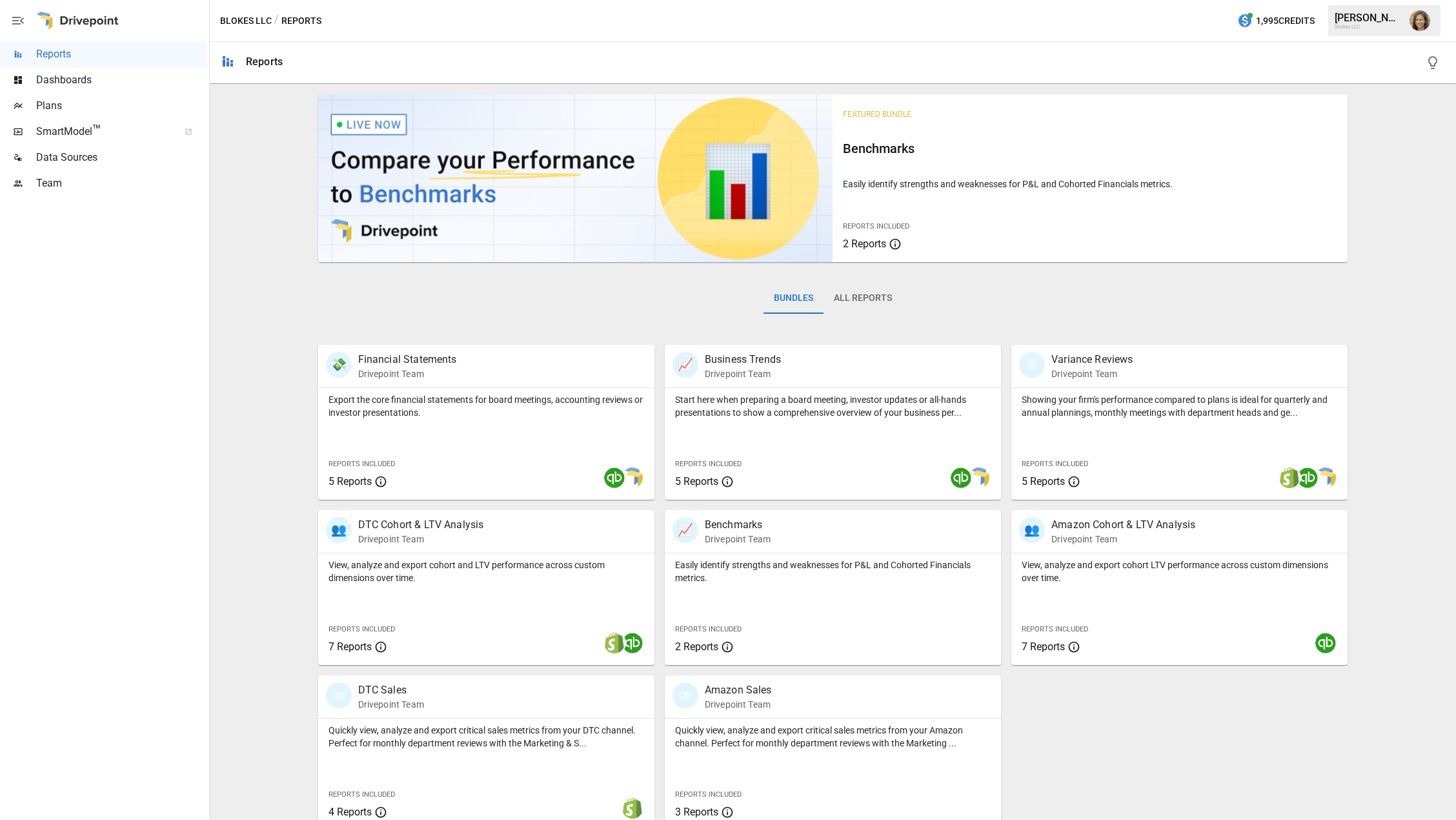
click at [252, 447] on div "Featured Bundle Benchmarks Easily identify strengths and weaknesses for P&L and…" at bounding box center [833, 459] width 1236 height 741
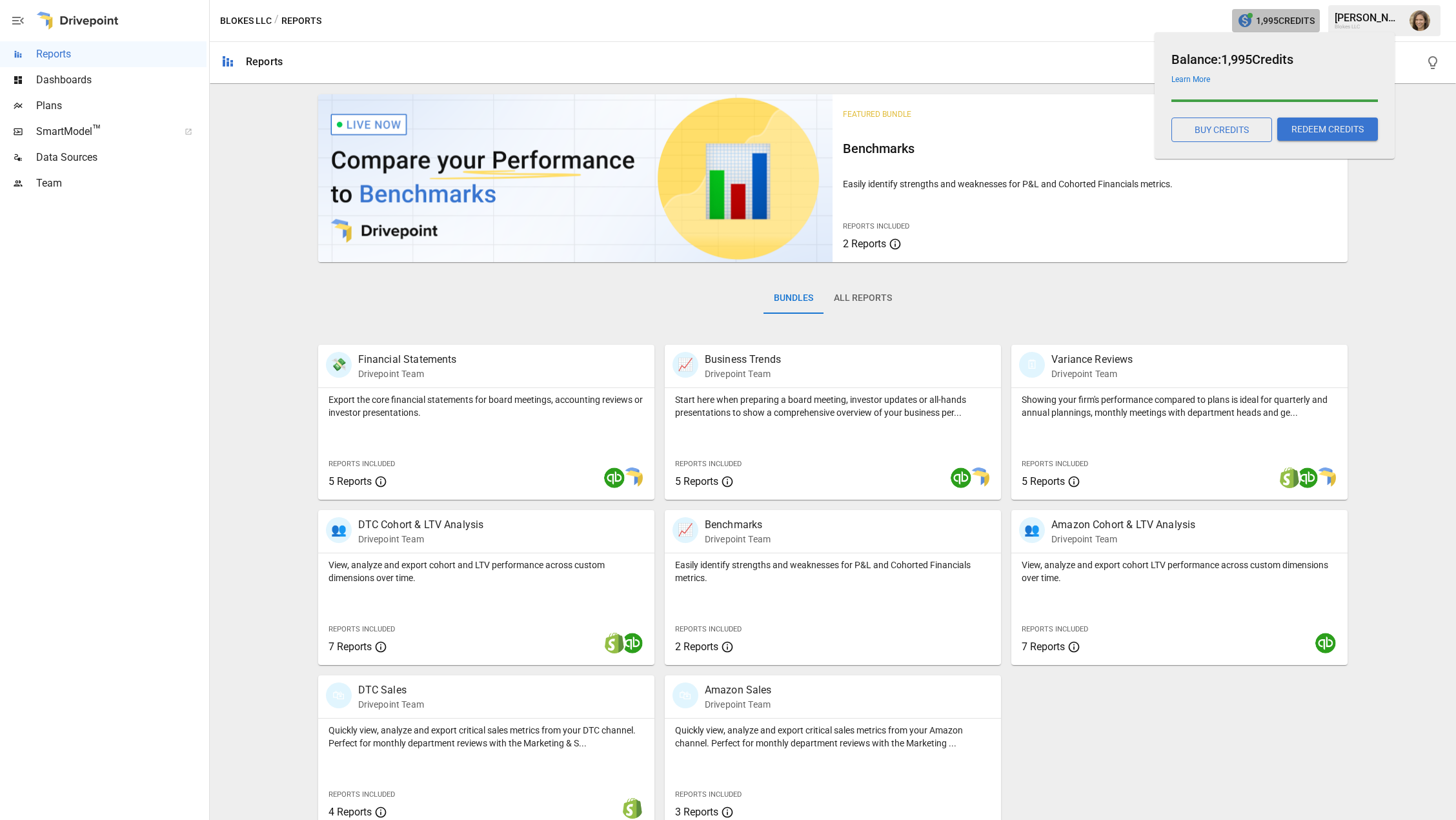
click at [1277, 17] on span "1,995 Credits" at bounding box center [1285, 21] width 59 height 16
click at [1320, 127] on button "REDEEM CREDITS" at bounding box center [1328, 129] width 101 height 23
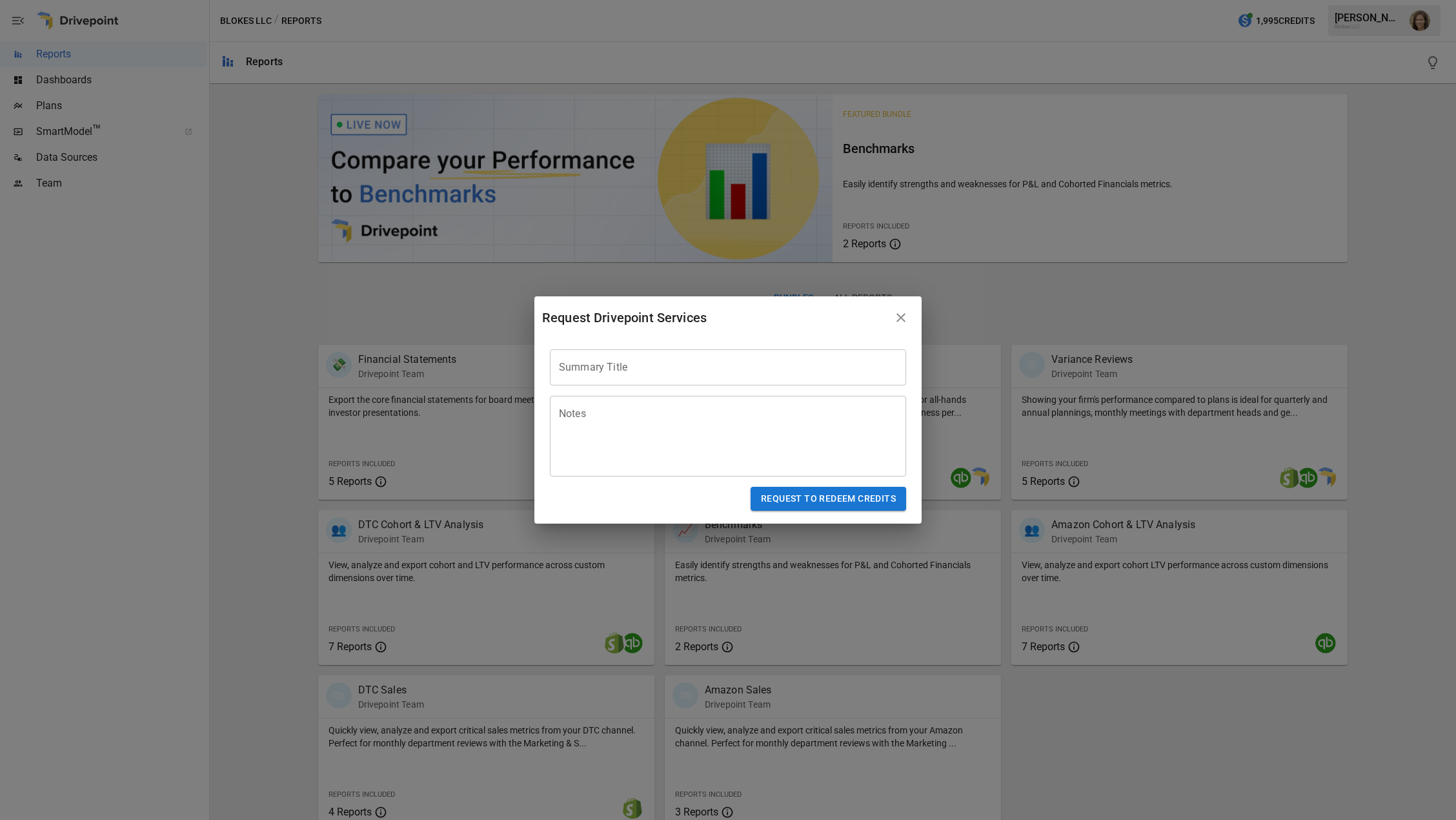
click at [755, 394] on div "Notes * Notes" at bounding box center [723, 431] width 367 height 91
click at [751, 372] on input "Summary Title" at bounding box center [728, 367] width 356 height 36
click at [757, 403] on div "* Notes" at bounding box center [728, 436] width 356 height 81
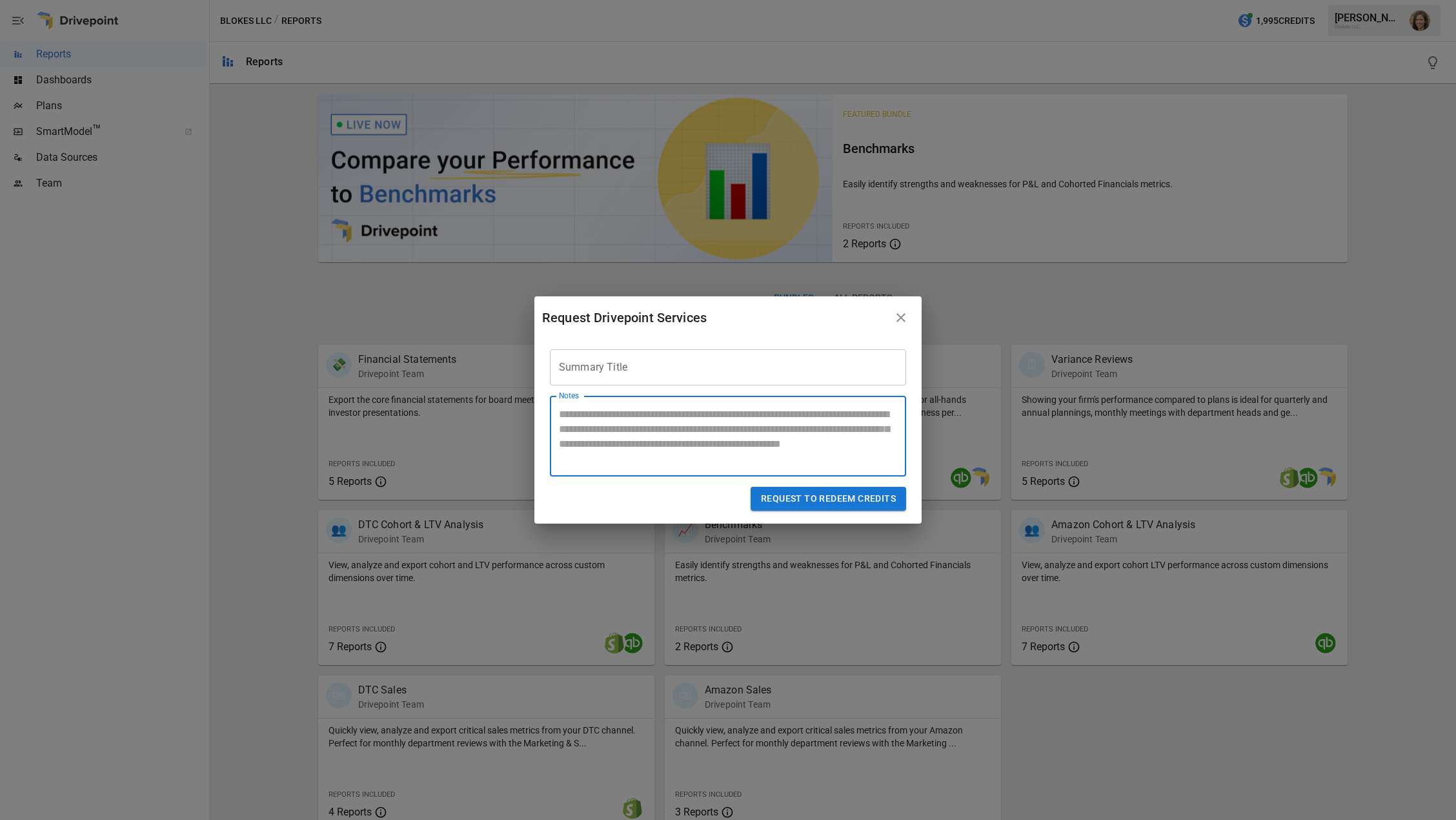
click at [907, 320] on icon "button" at bounding box center [901, 317] width 15 height 15
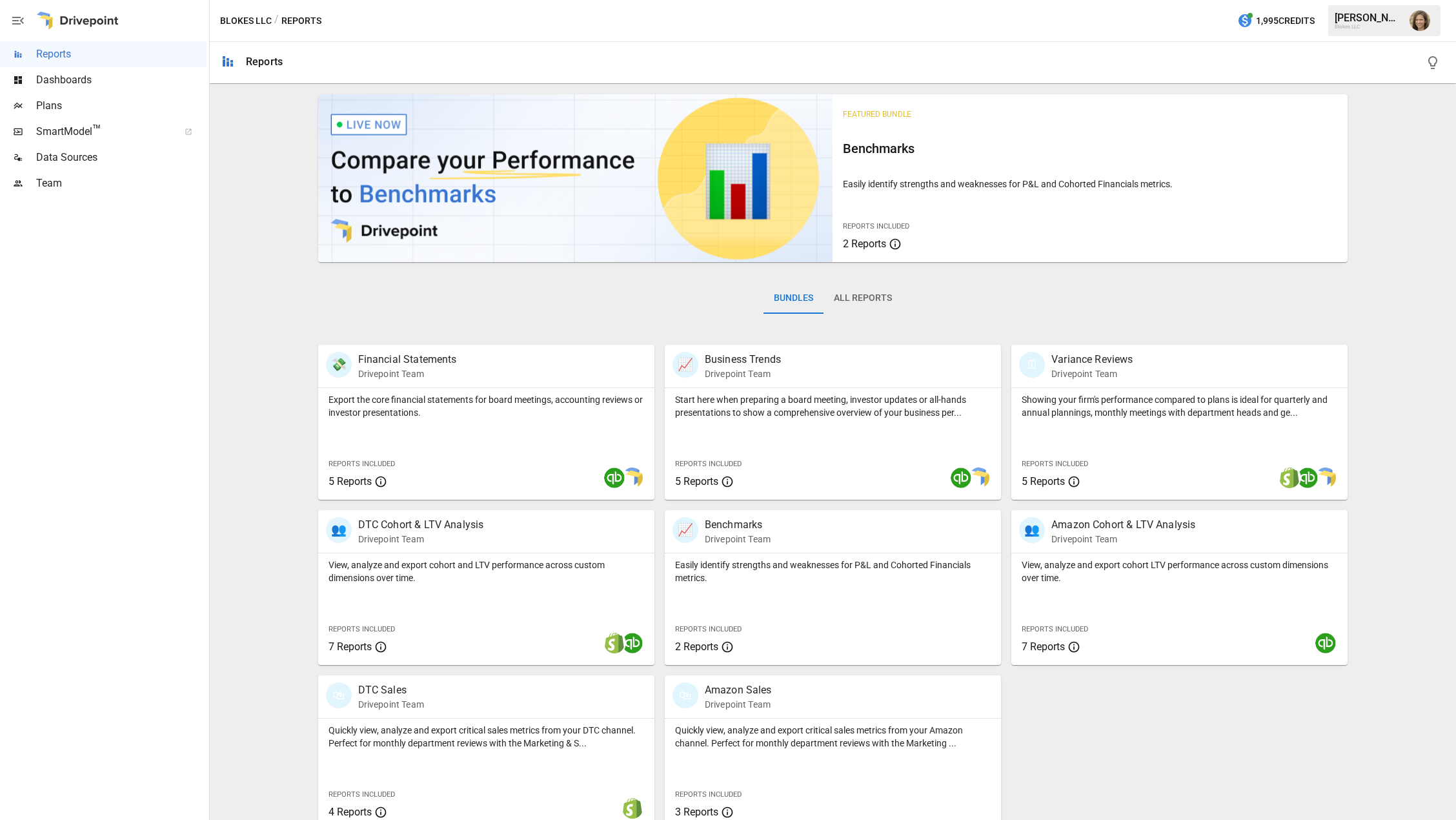
click at [1373, 303] on div "Featured Bundle Benchmarks Easily identify strengths and weaknesses for P&L and…" at bounding box center [833, 459] width 1236 height 741
click at [1381, 364] on div "Featured Bundle Benchmarks Easily identify strengths and weaknesses for P&L and…" at bounding box center [833, 459] width 1236 height 741
